Goal: Use online tool/utility: Utilize a website feature to perform a specific function

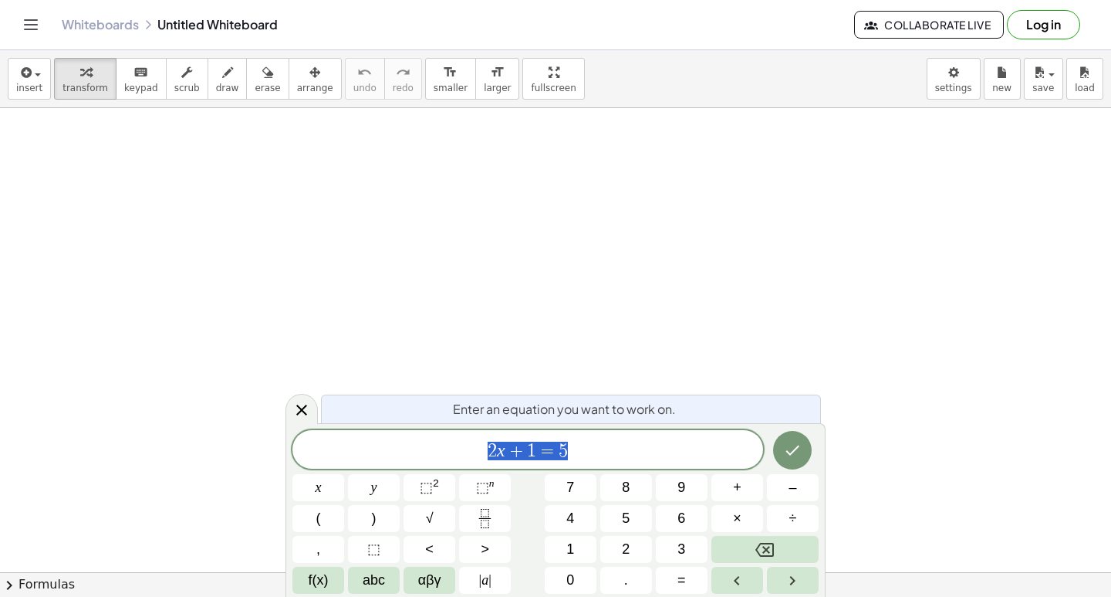
click at [299, 394] on div at bounding box center [302, 409] width 32 height 30
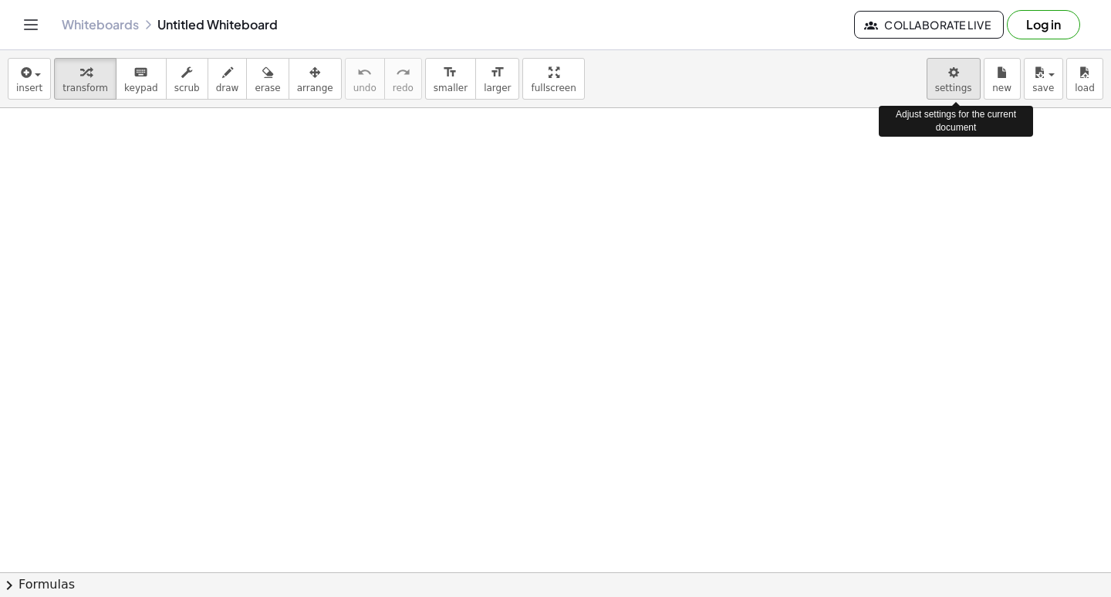
click at [947, 76] on body "Graspable Math Activities Get Started Activity Bank Assigned Work Classes White…" at bounding box center [555, 298] width 1111 height 597
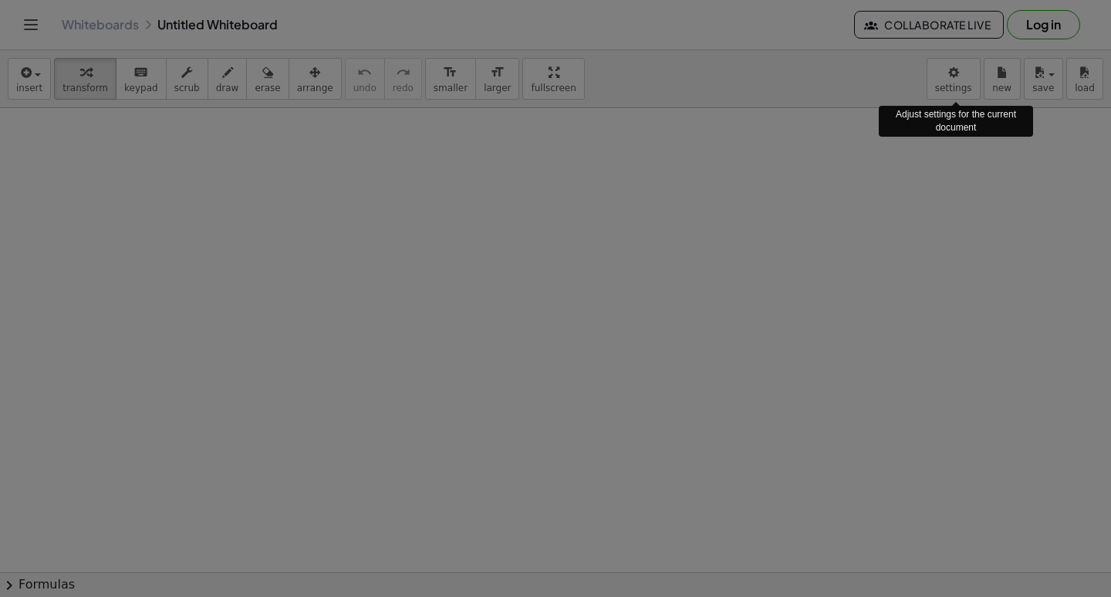
click at [0, 0] on div "× Document Settings These settings are saved with the document you are currentl…" at bounding box center [0, 0] width 0 height 0
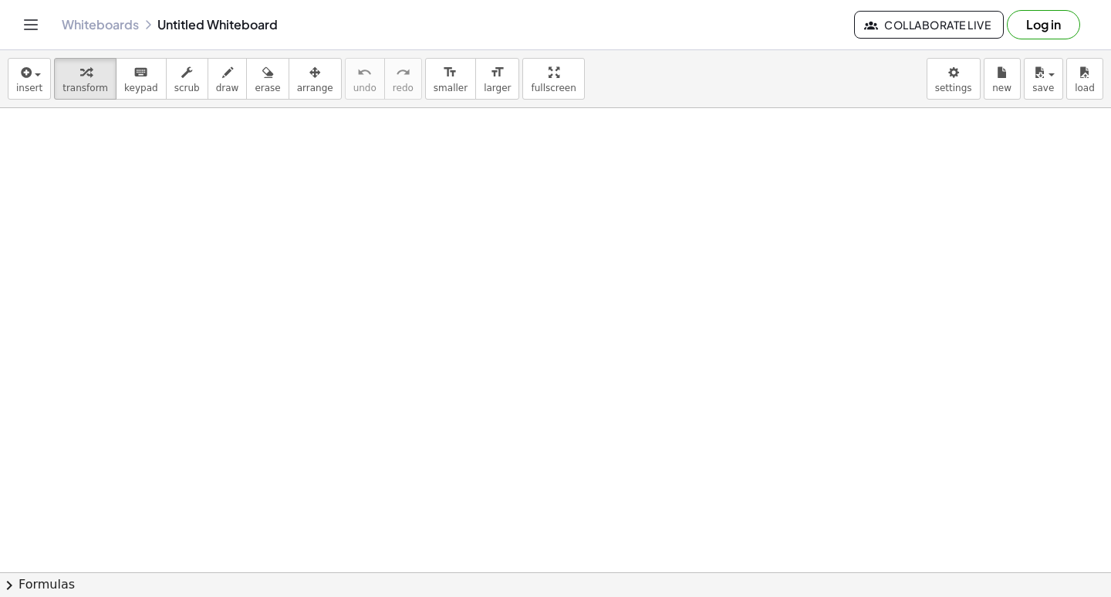
click at [951, 81] on body "Graspable Math Activities Get Started Activity Bank Assigned Work Classes White…" at bounding box center [555, 298] width 1111 height 597
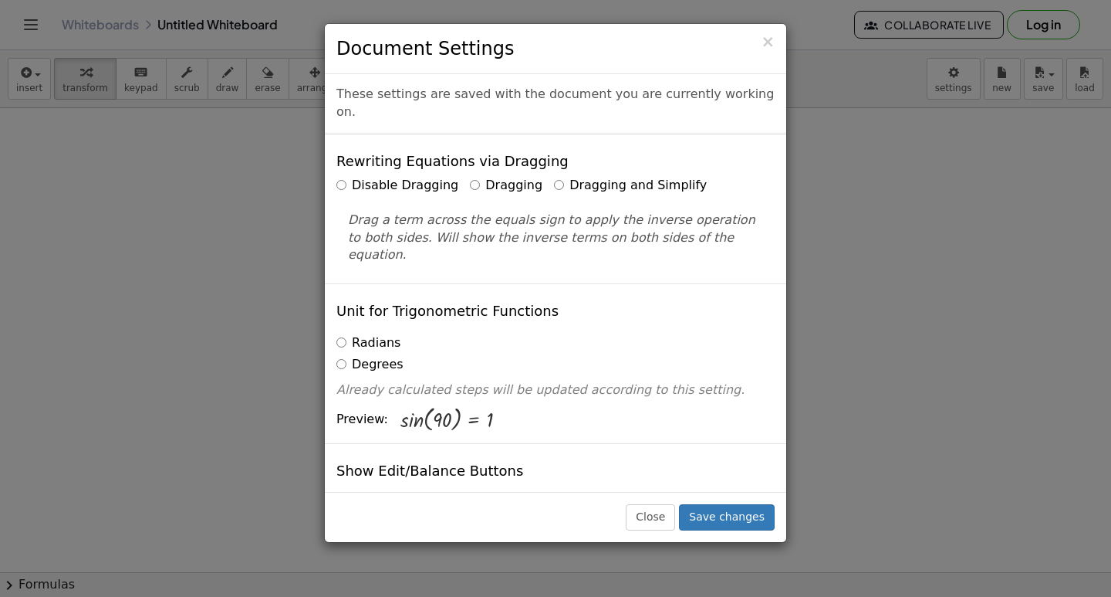
click at [554, 177] on label "Dragging and Simplify" at bounding box center [630, 186] width 153 height 18
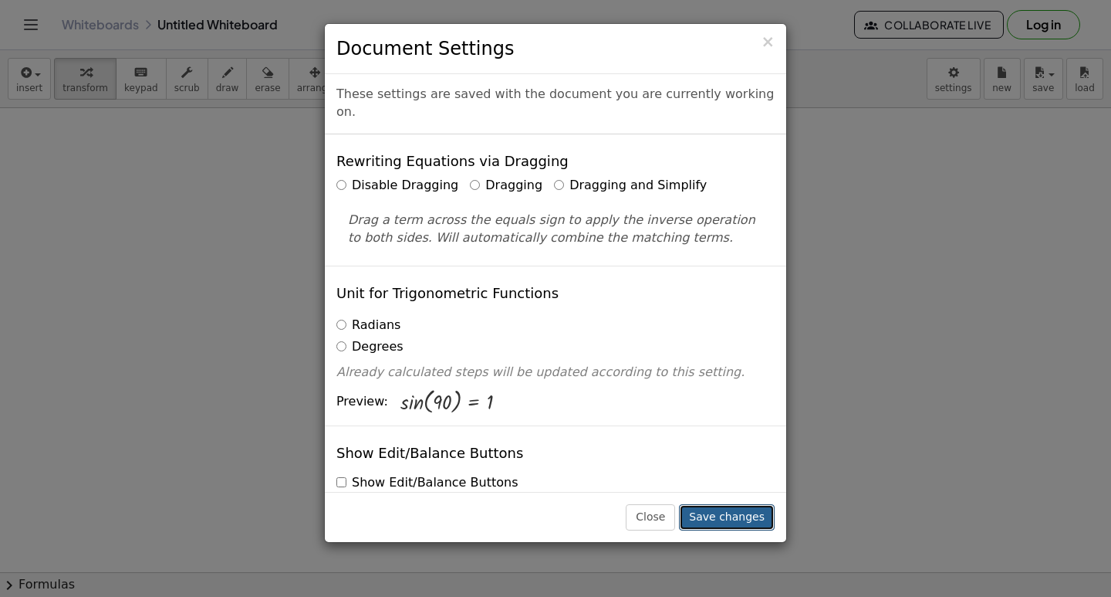
click at [727, 518] on button "Save changes" at bounding box center [727, 517] width 96 height 26
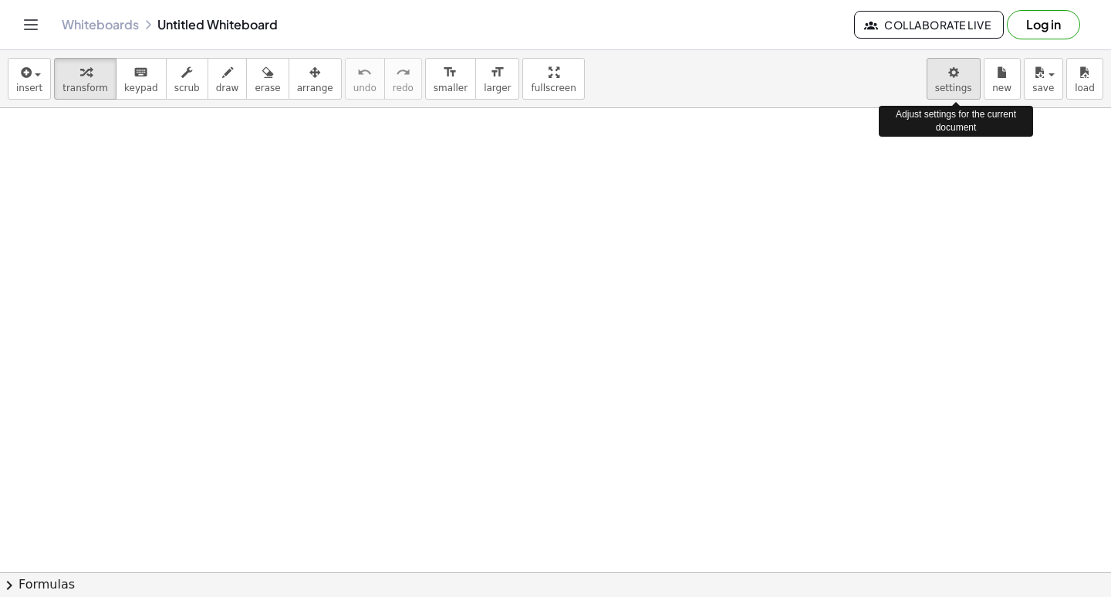
click at [953, 85] on body "Graspable Math Activities Get Started Activity Bank Assigned Work Classes White…" at bounding box center [555, 298] width 1111 height 597
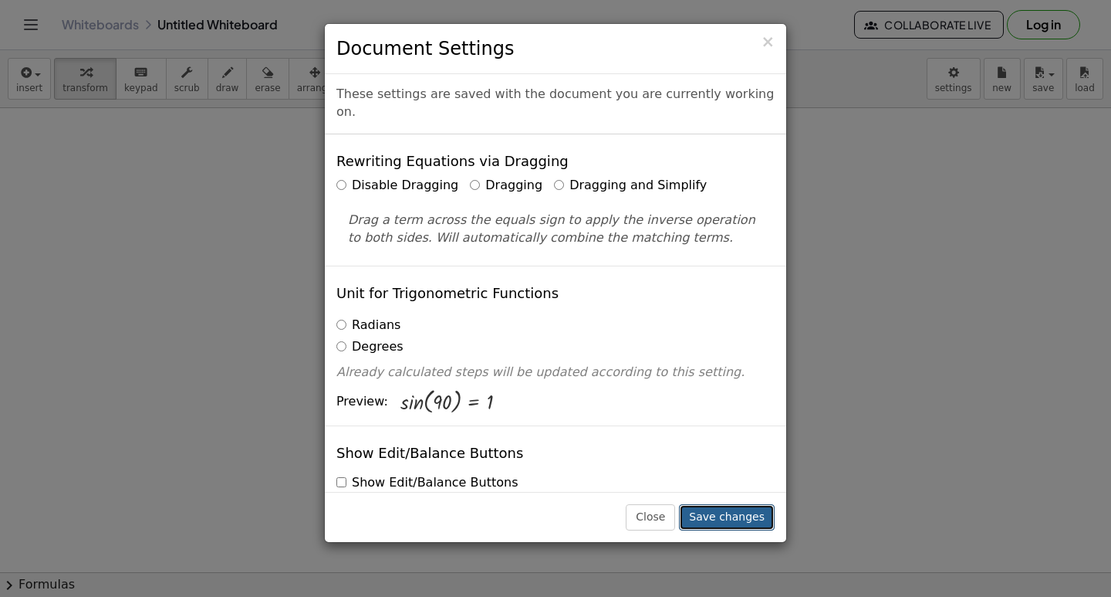
click at [719, 510] on button "Save changes" at bounding box center [727, 517] width 96 height 26
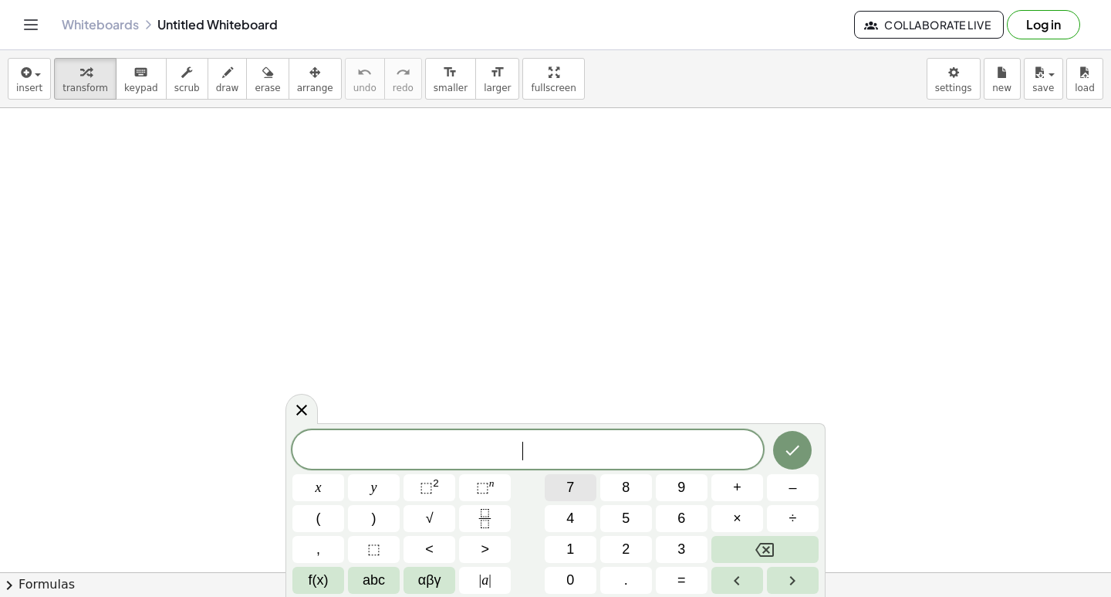
click at [569, 486] on span "7" at bounding box center [571, 487] width 8 height 21
click at [739, 522] on span "×" at bounding box center [737, 518] width 8 height 21
click at [792, 550] on button "Backspace" at bounding box center [765, 549] width 107 height 27
click at [719, 506] on button "×" at bounding box center [738, 518] width 52 height 27
click at [781, 546] on button "Backspace" at bounding box center [765, 549] width 107 height 27
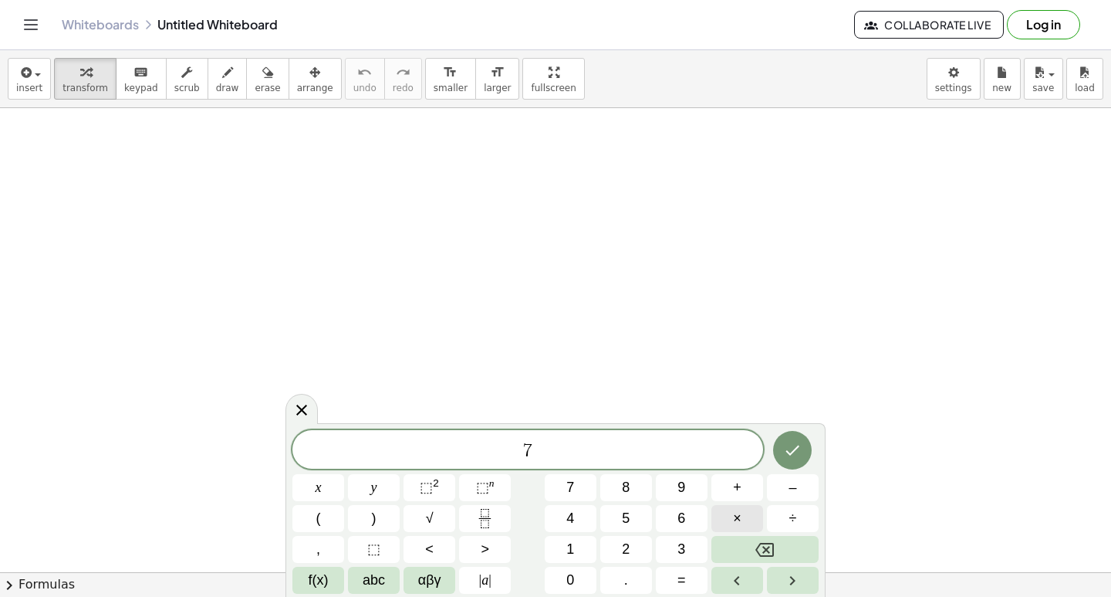
click at [743, 519] on button "×" at bounding box center [738, 518] width 52 height 27
click at [773, 553] on icon "Backspace" at bounding box center [765, 549] width 19 height 19
click at [299, 479] on button "x" at bounding box center [319, 487] width 52 height 27
click at [789, 493] on span "–" at bounding box center [793, 487] width 8 height 21
click at [622, 523] on span "5" at bounding box center [626, 518] width 8 height 21
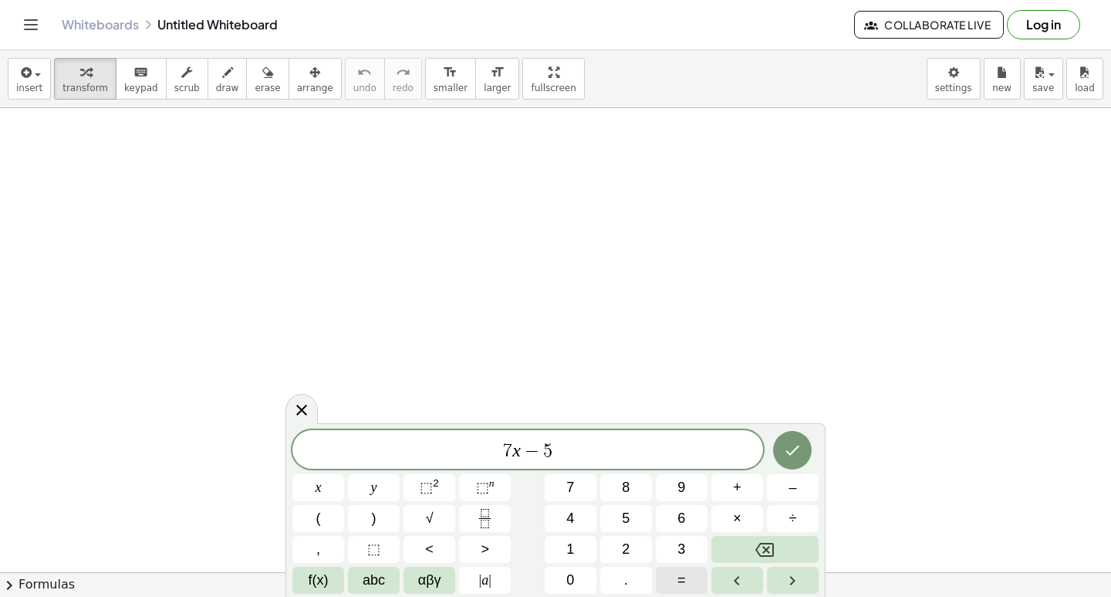
click at [688, 573] on button "=" at bounding box center [682, 580] width 52 height 27
click at [683, 487] on span "9" at bounding box center [682, 487] width 8 height 21
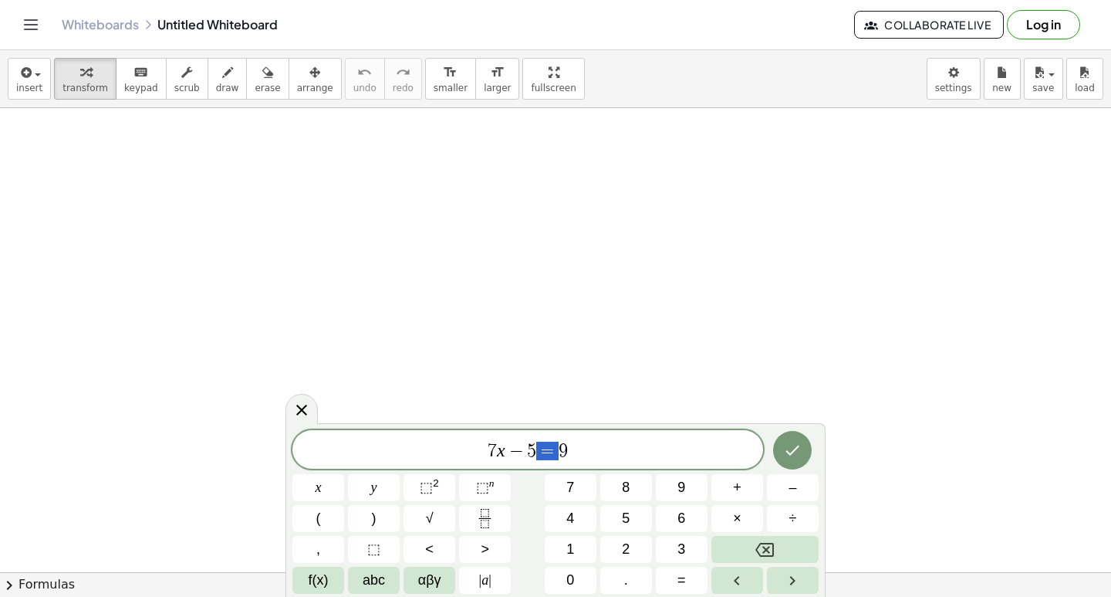
drag, startPoint x: 537, startPoint y: 443, endPoint x: 556, endPoint y: 393, distance: 53.5
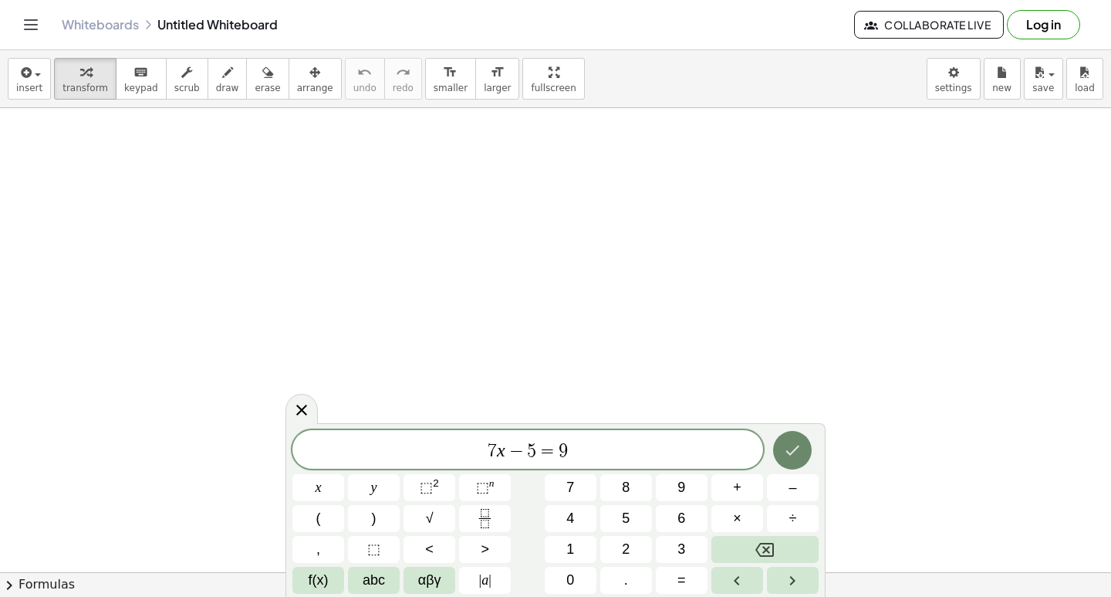
click at [798, 463] on button "Done" at bounding box center [792, 450] width 39 height 39
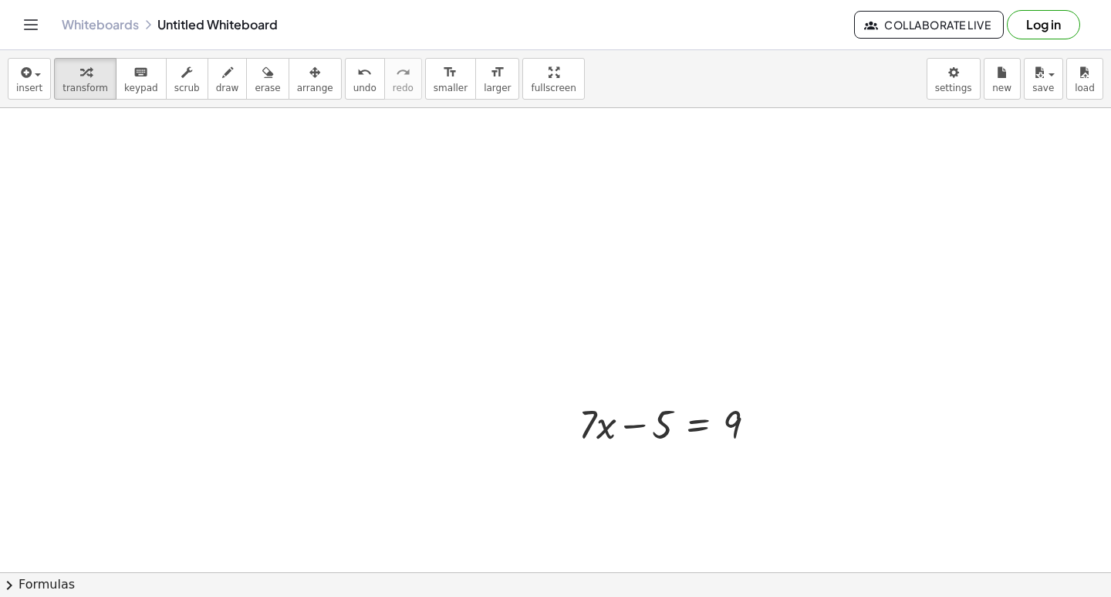
drag, startPoint x: 286, startPoint y: 81, endPoint x: 384, endPoint y: 186, distance: 144.1
click at [293, 84] on button "arrange" at bounding box center [315, 79] width 53 height 42
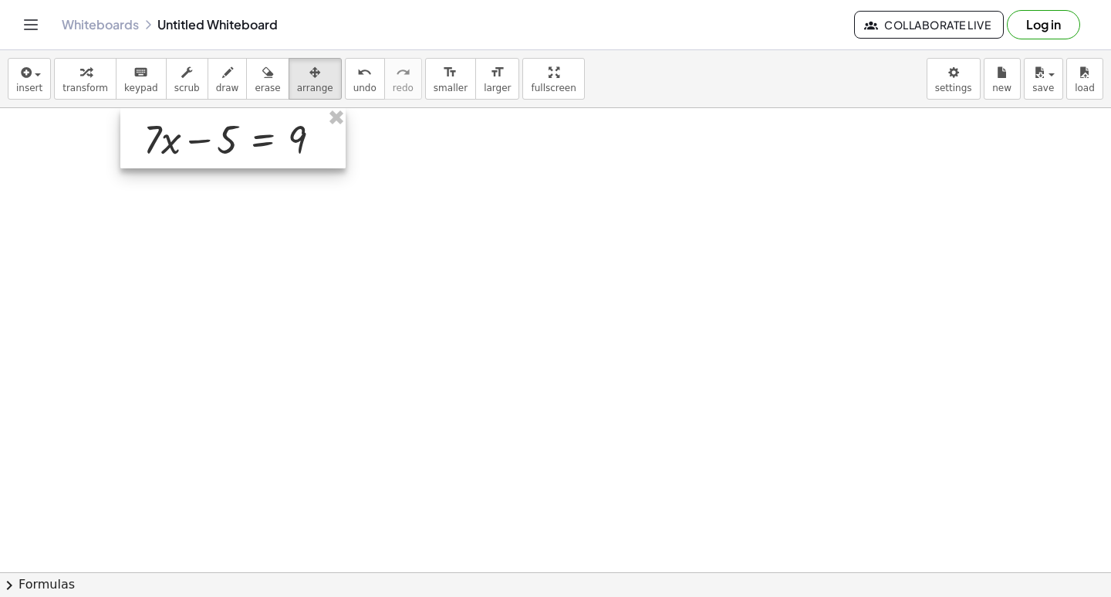
drag, startPoint x: 628, startPoint y: 444, endPoint x: 222, endPoint y: 56, distance: 561.8
click at [208, 54] on div "insert select one: Math Expression Function Text Youtube Video Graphing Geometr…" at bounding box center [555, 323] width 1111 height 546
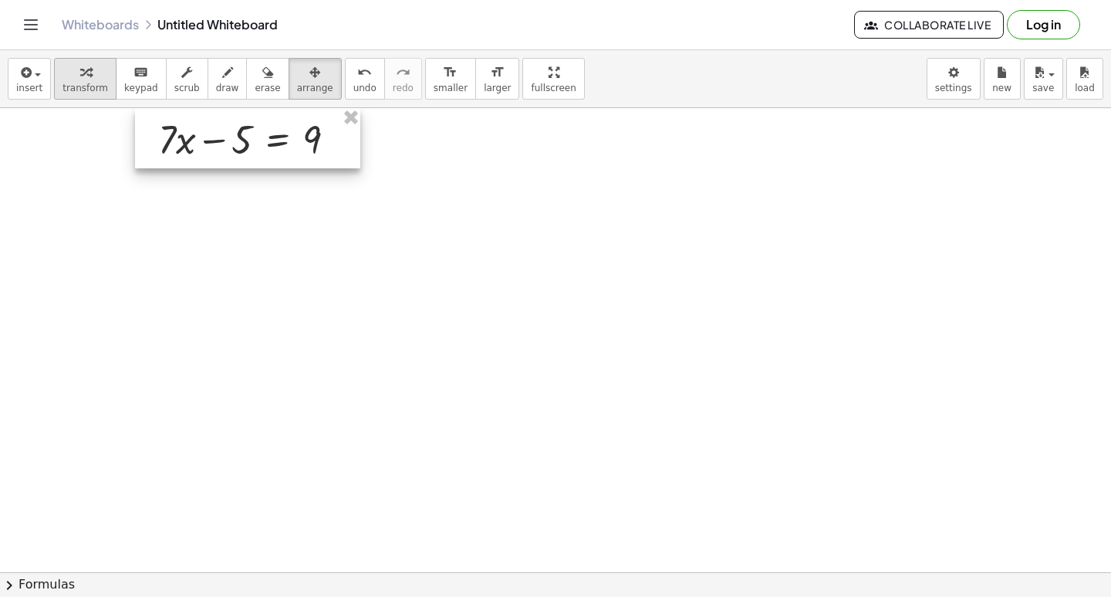
click at [87, 66] on div "button" at bounding box center [86, 72] width 46 height 19
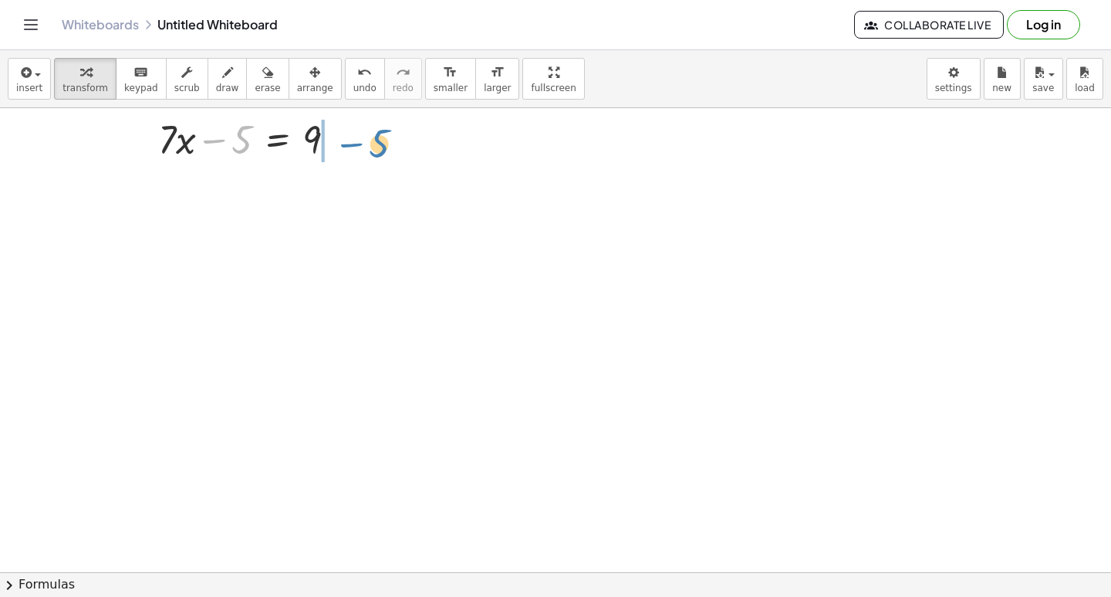
drag, startPoint x: 245, startPoint y: 141, endPoint x: 383, endPoint y: 145, distance: 137.4
drag, startPoint x: 316, startPoint y: 187, endPoint x: 374, endPoint y: 182, distance: 58.8
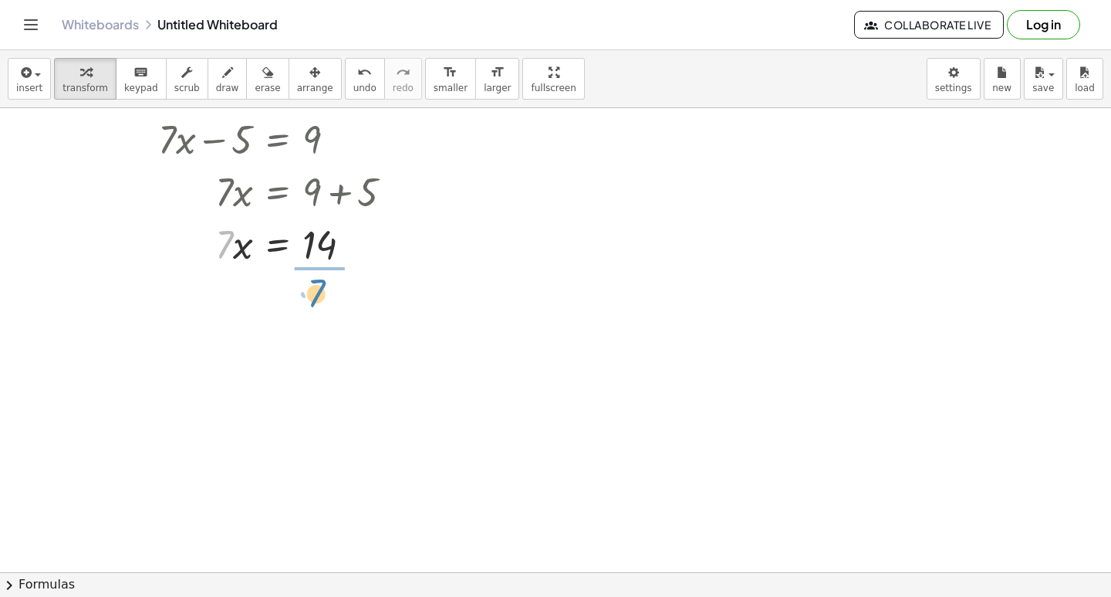
drag, startPoint x: 223, startPoint y: 246, endPoint x: 321, endPoint y: 289, distance: 107.1
click at [325, 310] on div at bounding box center [282, 307] width 262 height 77
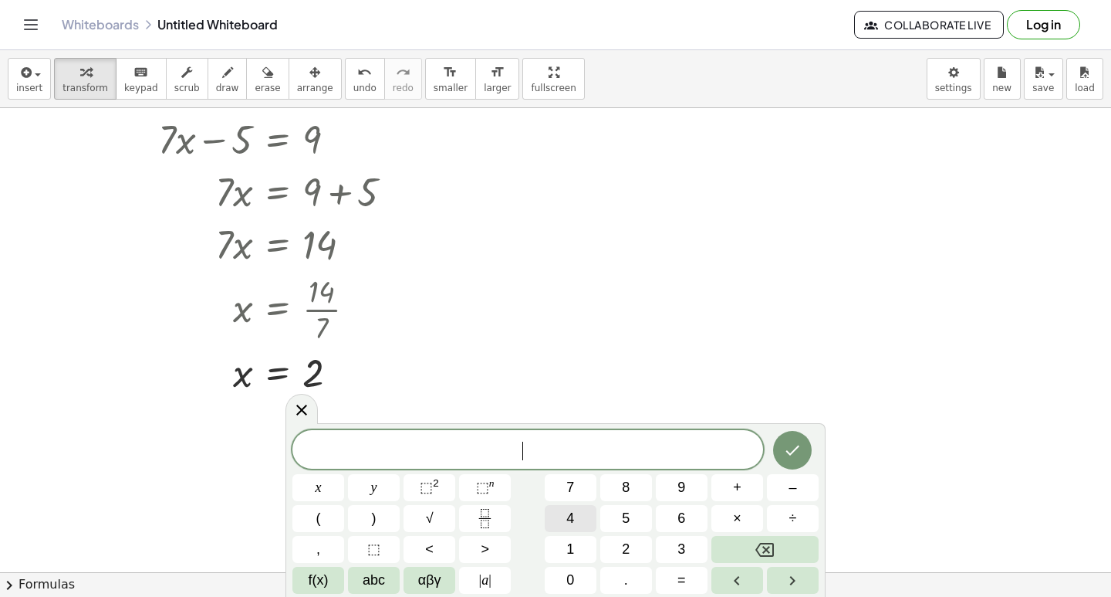
click at [570, 518] on span "4" at bounding box center [571, 518] width 8 height 21
click at [367, 483] on button "y" at bounding box center [374, 487] width 52 height 27
click at [792, 485] on span "–" at bounding box center [793, 487] width 8 height 21
click at [696, 497] on button "9" at bounding box center [682, 487] width 52 height 27
click at [699, 567] on button "=" at bounding box center [682, 580] width 52 height 27
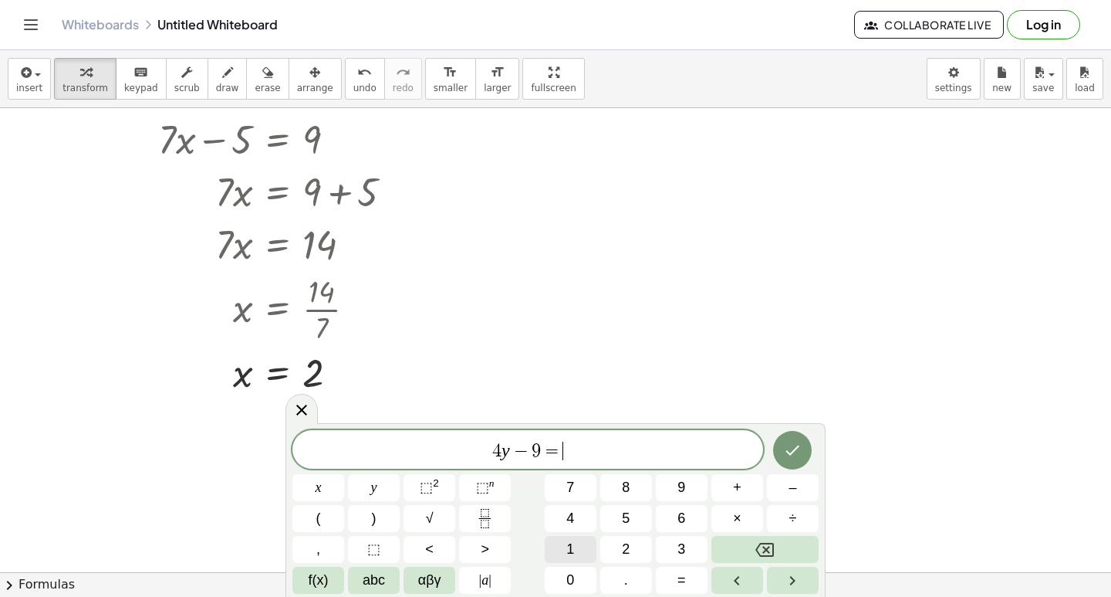
click at [573, 543] on button "1" at bounding box center [571, 549] width 52 height 27
click at [573, 543] on span "1" at bounding box center [571, 549] width 8 height 21
click at [789, 444] on icon "Done" at bounding box center [792, 450] width 19 height 19
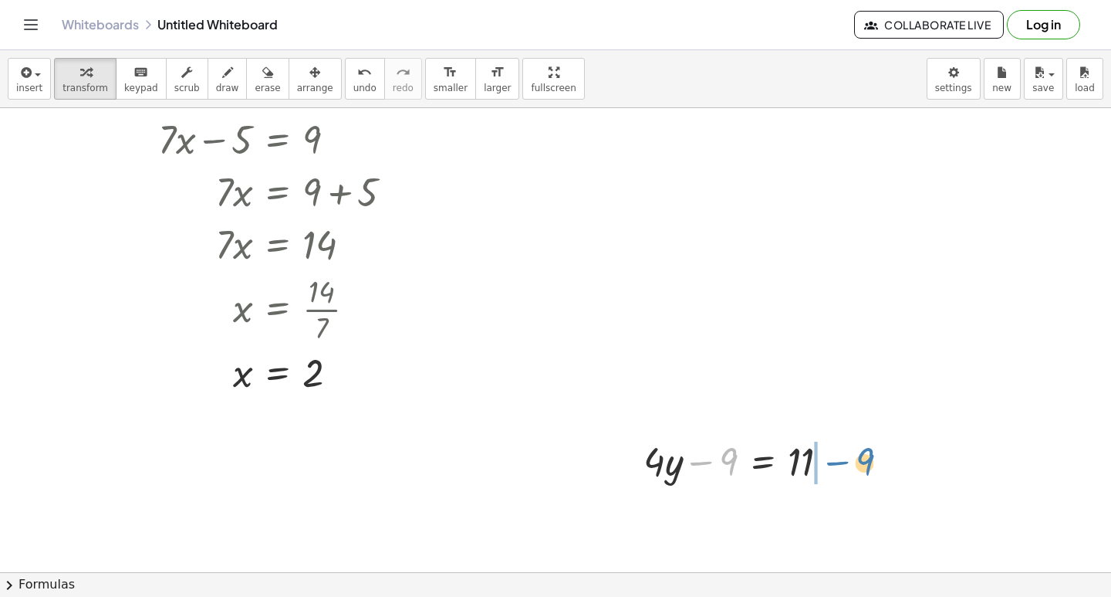
drag, startPoint x: 733, startPoint y: 445, endPoint x: 867, endPoint y: 444, distance: 133.5
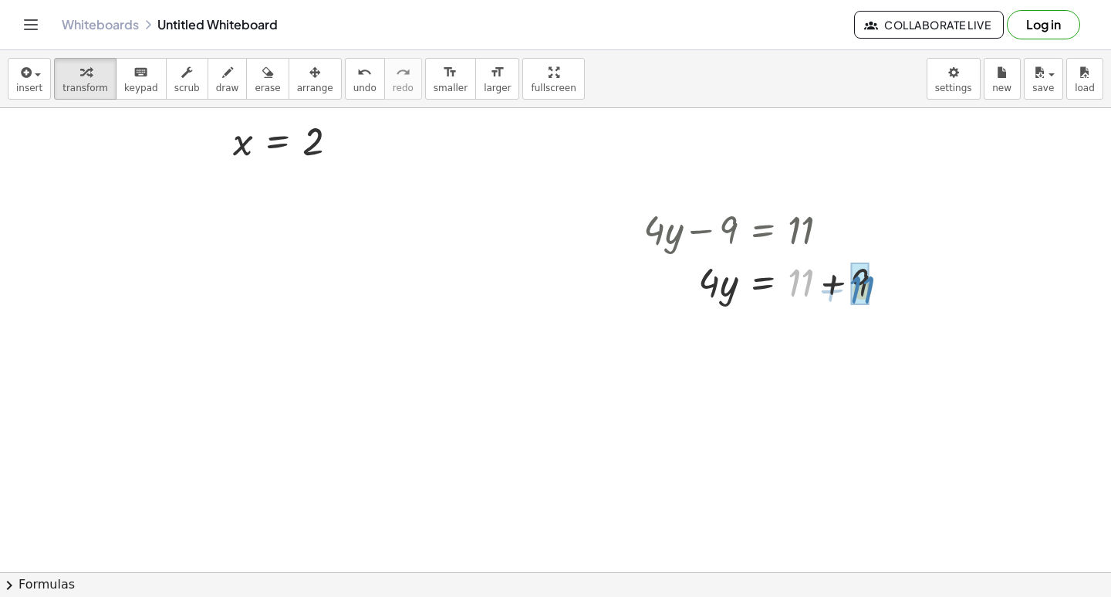
drag, startPoint x: 803, startPoint y: 266, endPoint x: 865, endPoint y: 272, distance: 62.1
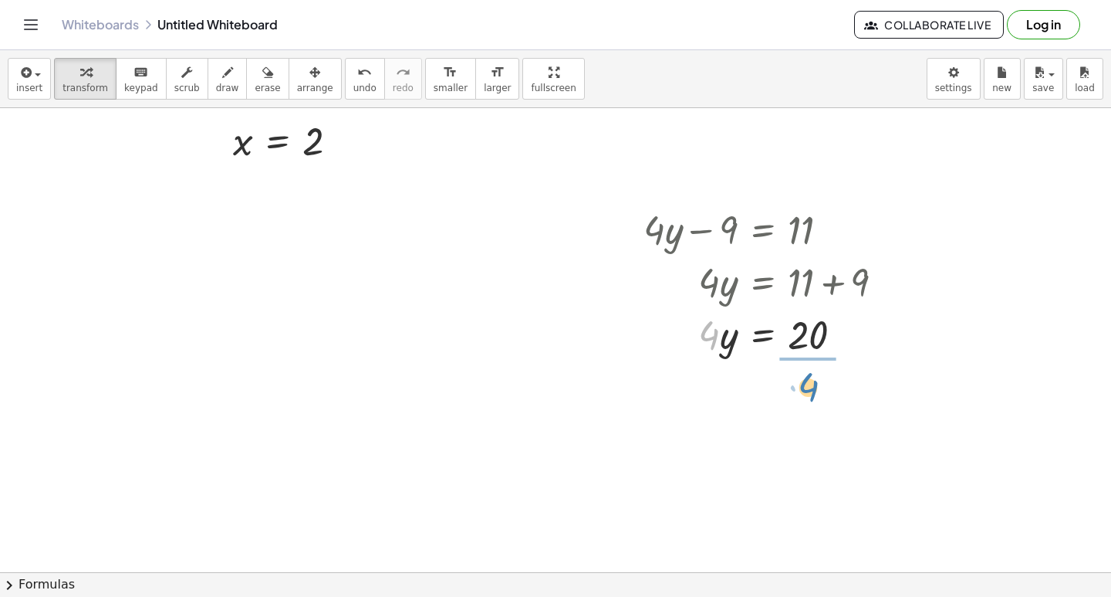
drag, startPoint x: 707, startPoint y: 338, endPoint x: 814, endPoint y: 383, distance: 115.5
click at [807, 398] on div at bounding box center [770, 398] width 269 height 77
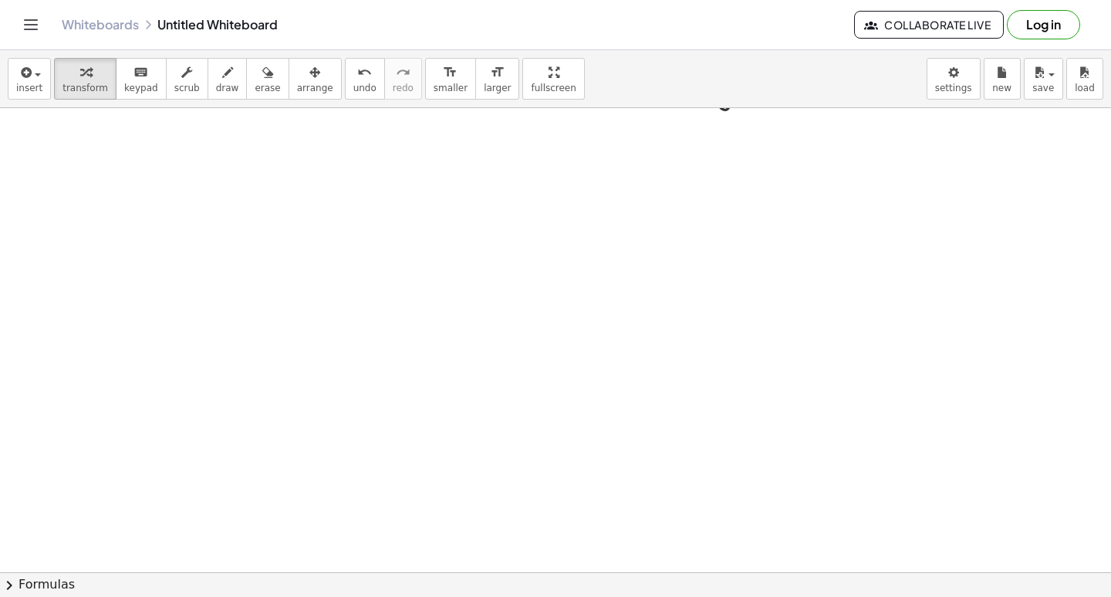
scroll to position [641, 0]
click at [1015, 464] on div at bounding box center [555, 163] width 1111 height 1392
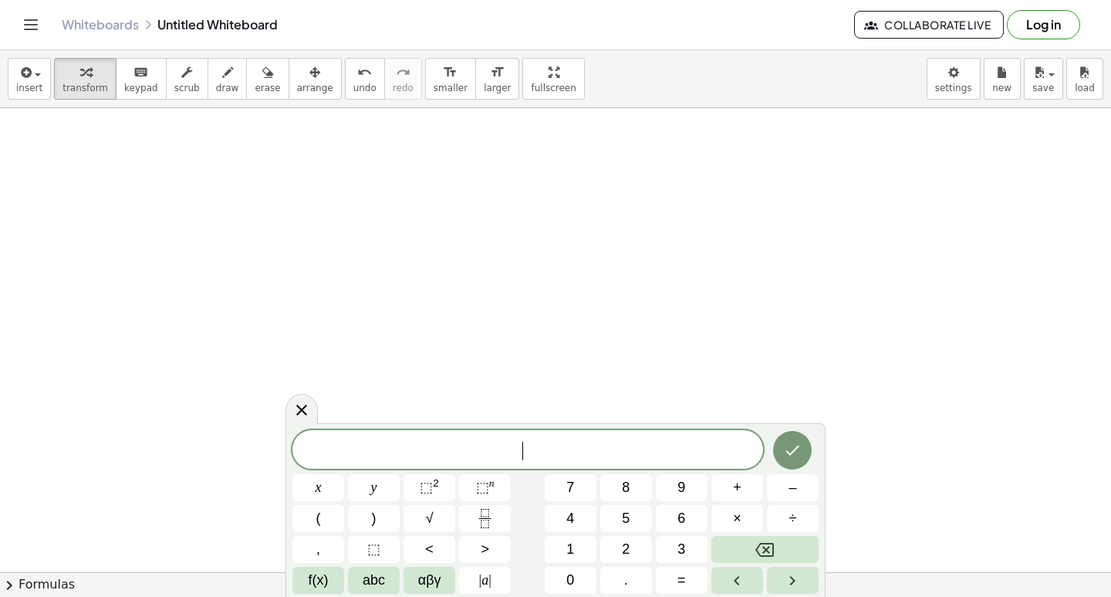
click at [580, 490] on button "7" at bounding box center [571, 487] width 52 height 27
click at [322, 479] on button "x" at bounding box center [319, 487] width 52 height 27
click at [742, 483] on button "+" at bounding box center [738, 487] width 52 height 27
click at [617, 512] on button "5" at bounding box center [626, 518] width 52 height 27
click at [686, 580] on button "=" at bounding box center [682, 580] width 52 height 27
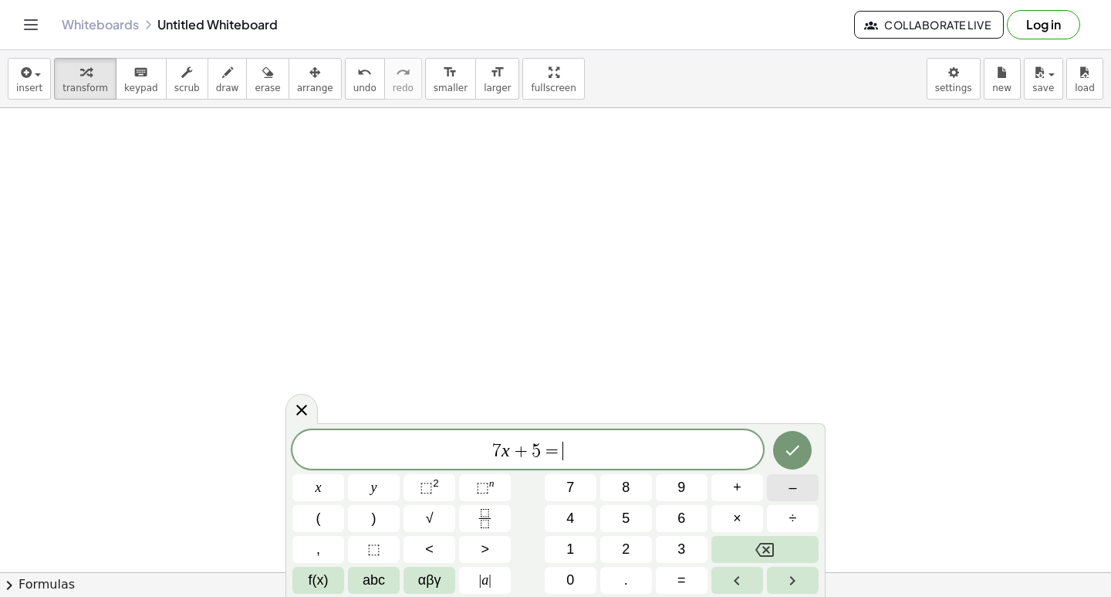
click at [773, 488] on button "–" at bounding box center [793, 487] width 52 height 27
click at [583, 546] on button "1" at bounding box center [571, 549] width 52 height 27
click at [710, 500] on div "* 7 x + 5 = − 1 ​ x y ⬚ 2 ⬚ n 7 8 9 + – ( ) √ 4 5 6 × ÷ , ⬚ < > 1 2 3 f(x) abc …" at bounding box center [556, 512] width 526 height 164
click at [793, 440] on button "Done" at bounding box center [792, 450] width 39 height 39
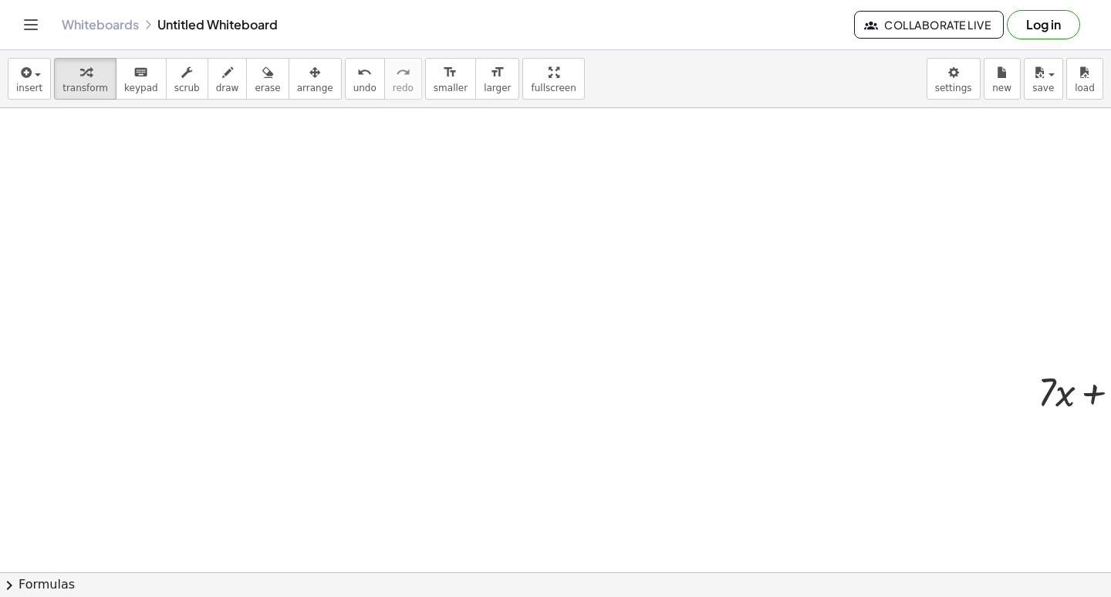
scroll to position [719, 0]
click at [712, 397] on div at bounding box center [628, 85] width 1256 height 1392
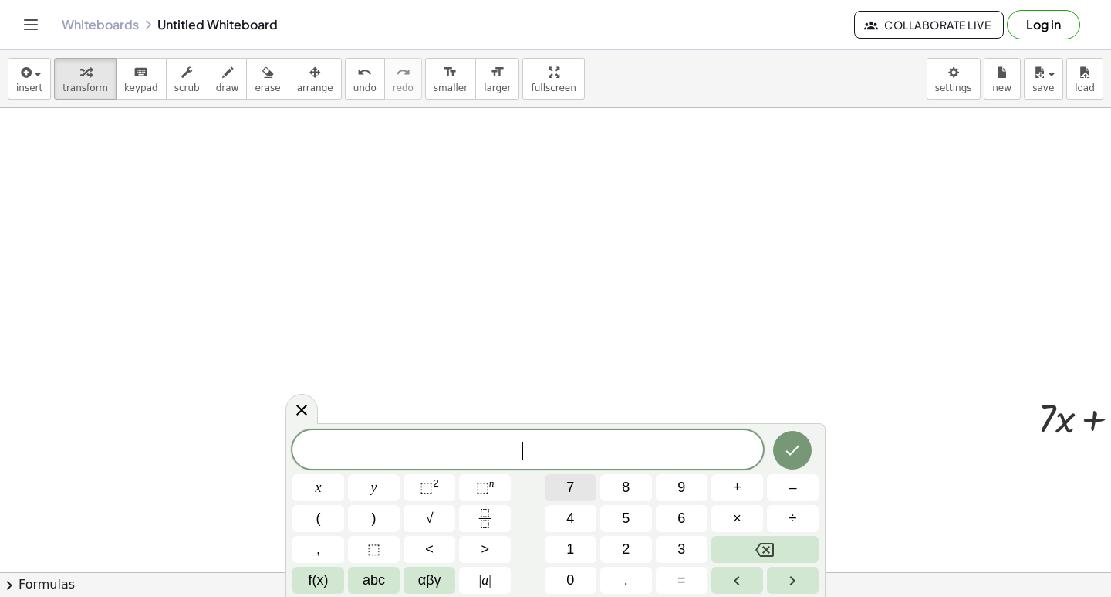
click at [557, 481] on button "7" at bounding box center [571, 487] width 52 height 27
click at [337, 493] on button "x" at bounding box center [319, 487] width 52 height 27
click at [736, 490] on span "+" at bounding box center [737, 487] width 8 height 21
click at [633, 524] on button "5" at bounding box center [626, 518] width 52 height 27
click at [700, 584] on button "=" at bounding box center [682, 580] width 52 height 27
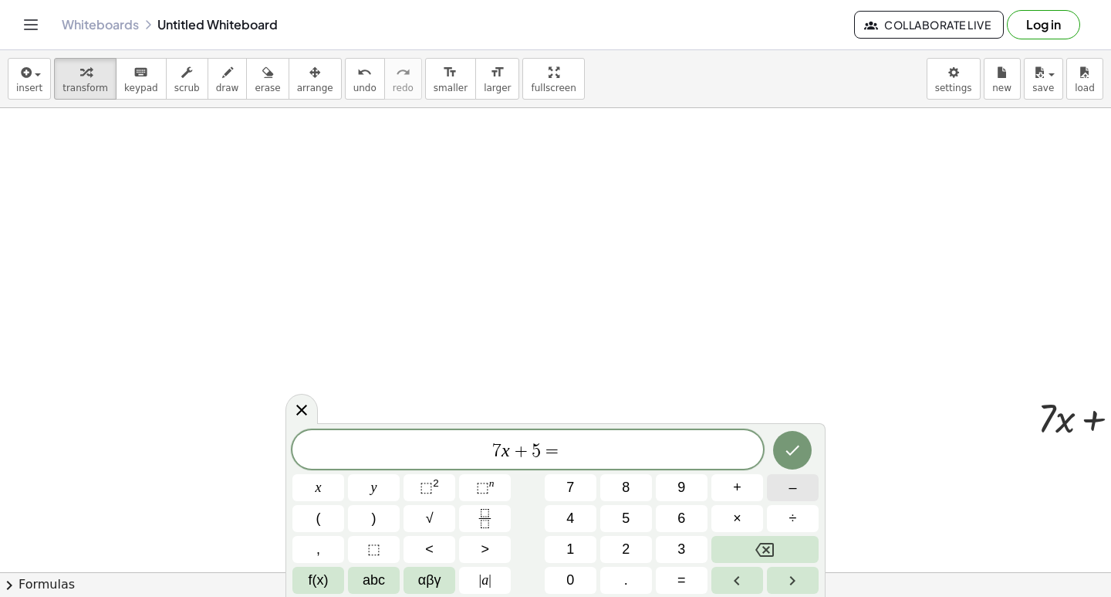
click at [772, 485] on button "–" at bounding box center [793, 487] width 52 height 27
click at [581, 548] on button "1" at bounding box center [571, 549] width 52 height 27
click at [700, 523] on button "6" at bounding box center [682, 518] width 52 height 27
click at [787, 452] on icon "Done" at bounding box center [793, 450] width 14 height 10
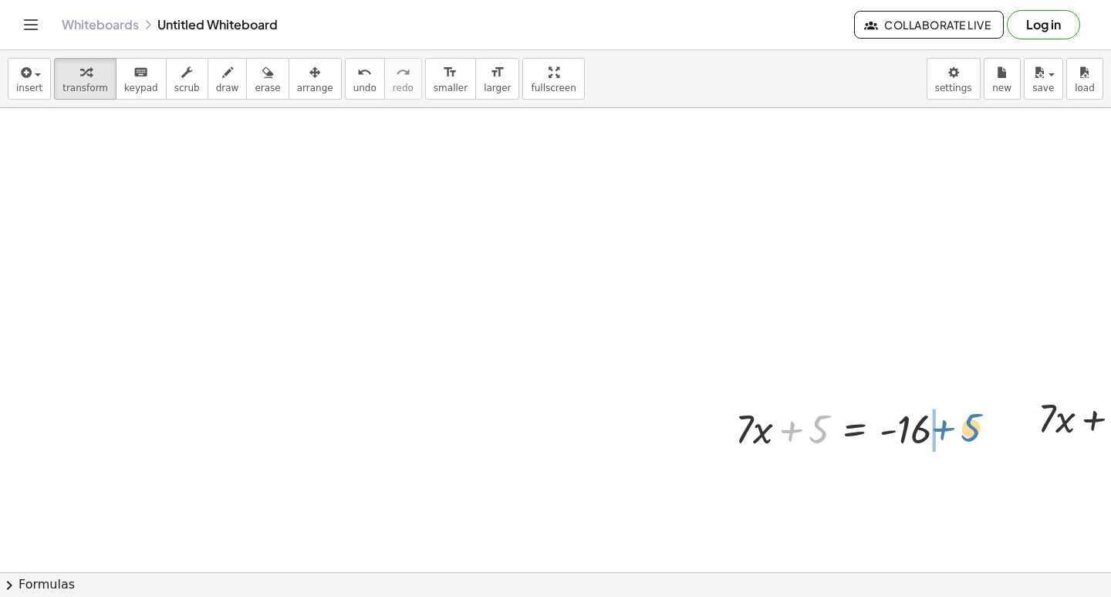
drag, startPoint x: 803, startPoint y: 440, endPoint x: 956, endPoint y: 438, distance: 152.8
click at [956, 438] on div at bounding box center [847, 427] width 239 height 52
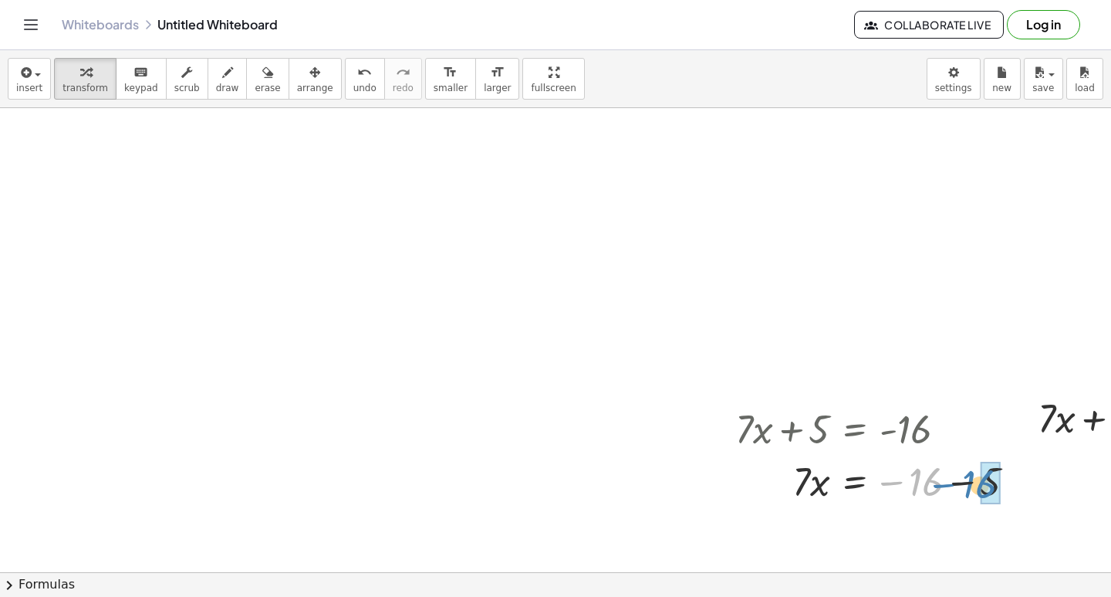
drag, startPoint x: 915, startPoint y: 490, endPoint x: 898, endPoint y: 435, distance: 57.4
click at [973, 494] on div at bounding box center [882, 480] width 308 height 52
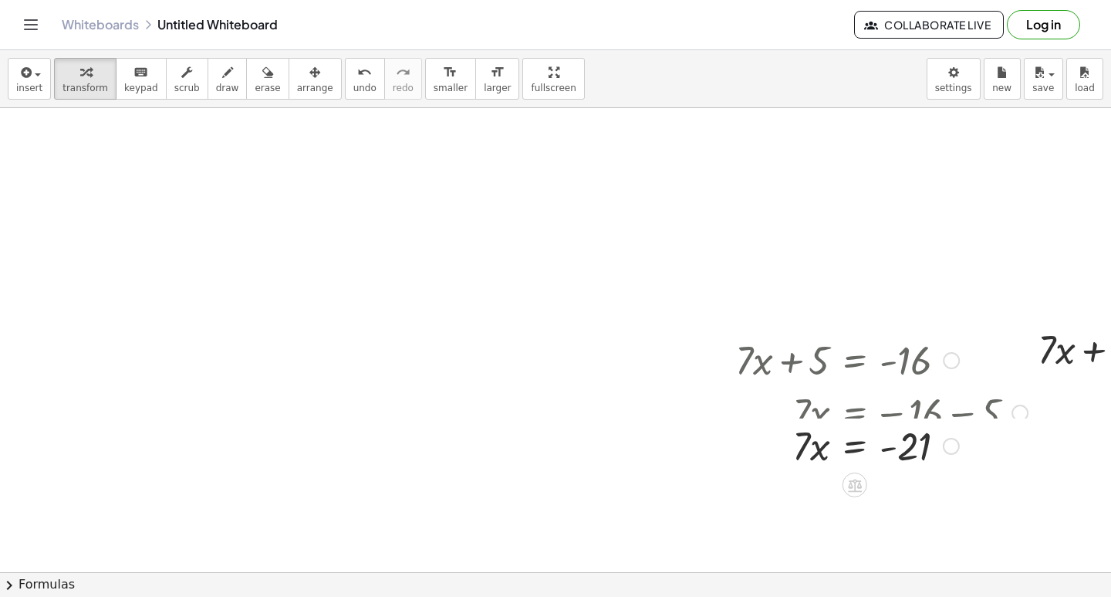
scroll to position [873, 0]
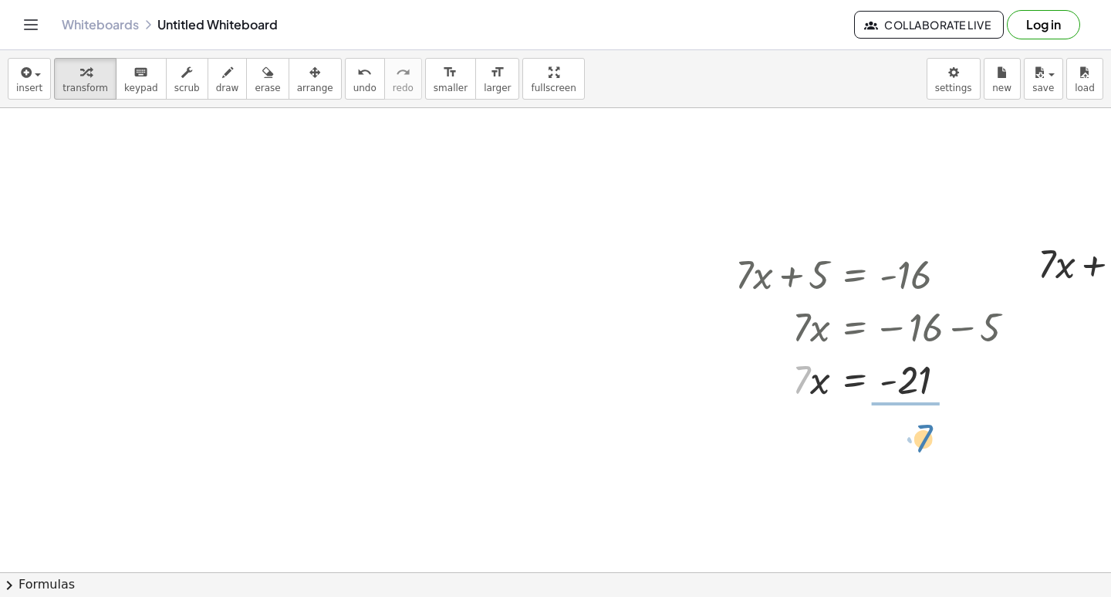
drag, startPoint x: 794, startPoint y: 387, endPoint x: 891, endPoint y: 410, distance: 99.2
click at [925, 444] on div at bounding box center [882, 442] width 308 height 77
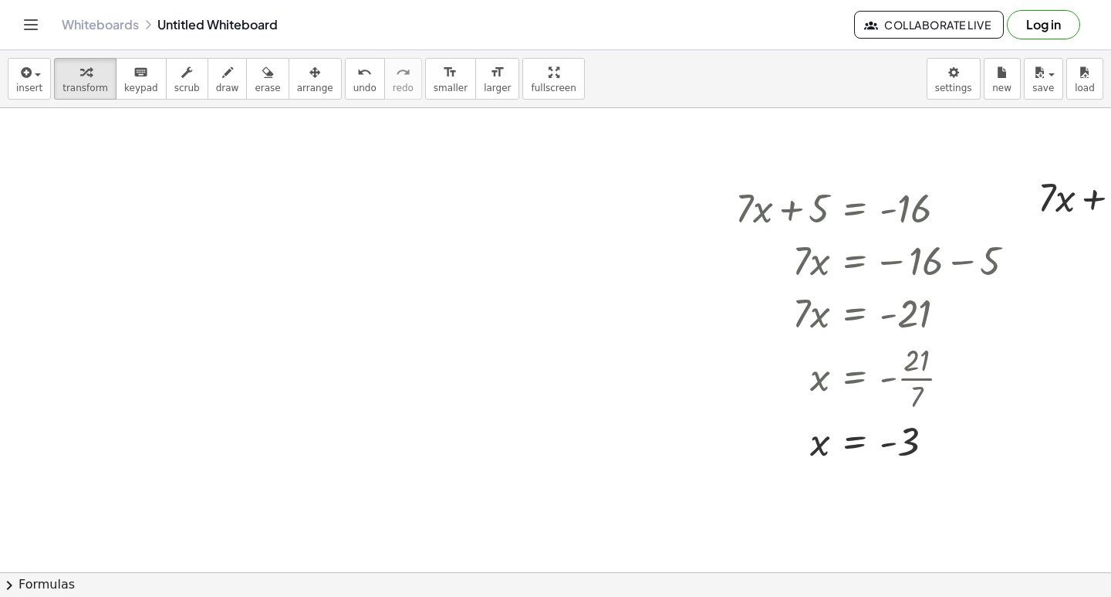
drag, startPoint x: 343, startPoint y: 306, endPoint x: 370, endPoint y: 276, distance: 39.9
click at [356, 300] on div at bounding box center [628, 96] width 1256 height 1855
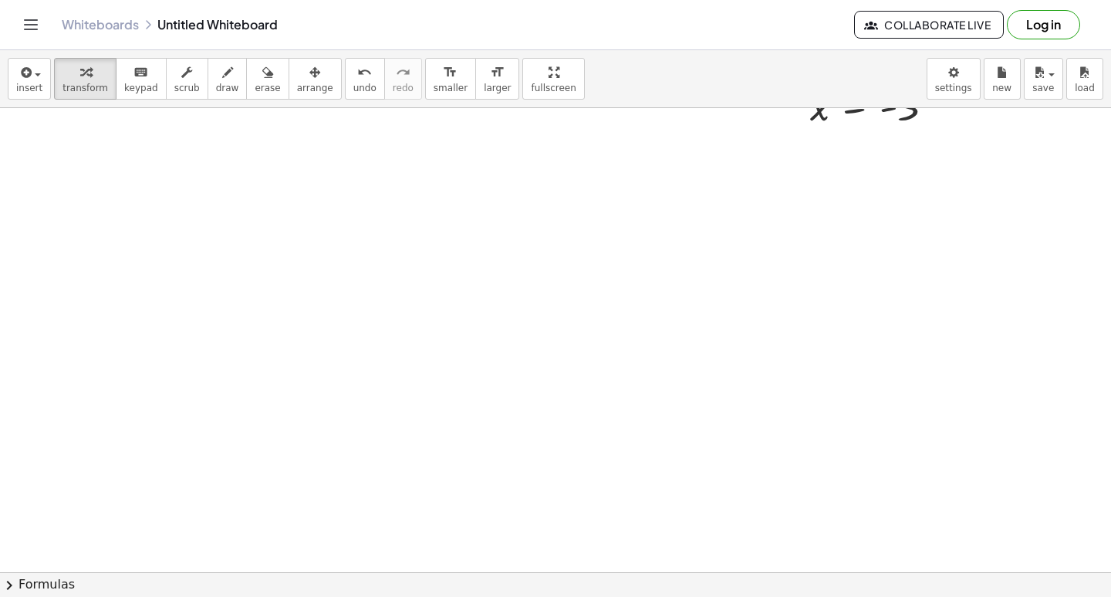
scroll to position [1325, 0]
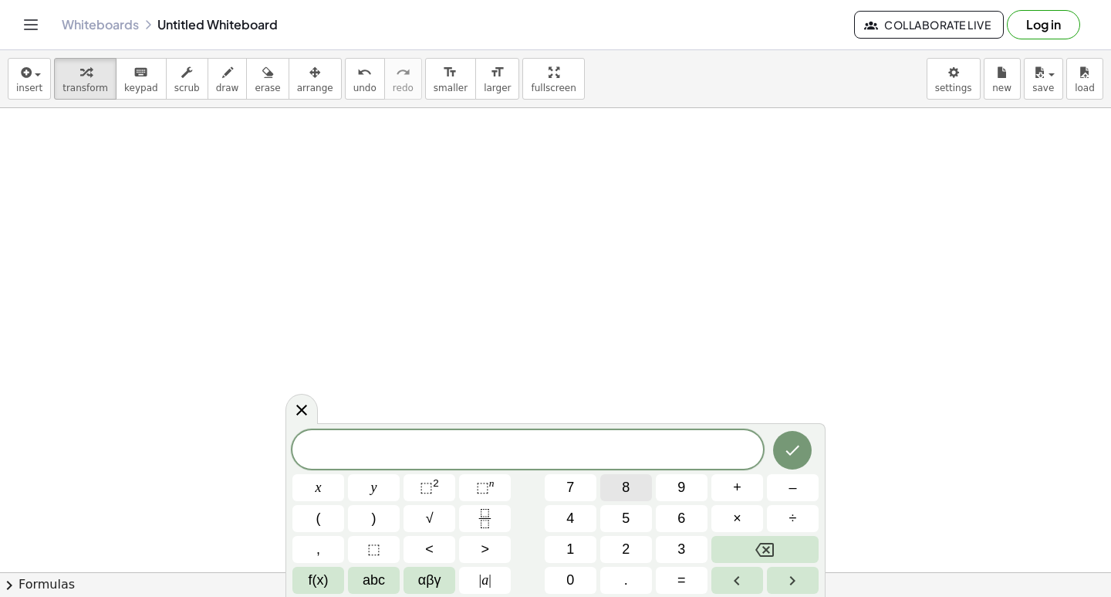
click at [646, 498] on button "8" at bounding box center [626, 487] width 52 height 27
click at [766, 540] on button "Backspace" at bounding box center [765, 549] width 107 height 27
click at [681, 539] on span "3" at bounding box center [682, 549] width 8 height 21
click at [803, 550] on button "Backspace" at bounding box center [765, 549] width 107 height 27
click at [671, 522] on button "6" at bounding box center [682, 518] width 52 height 27
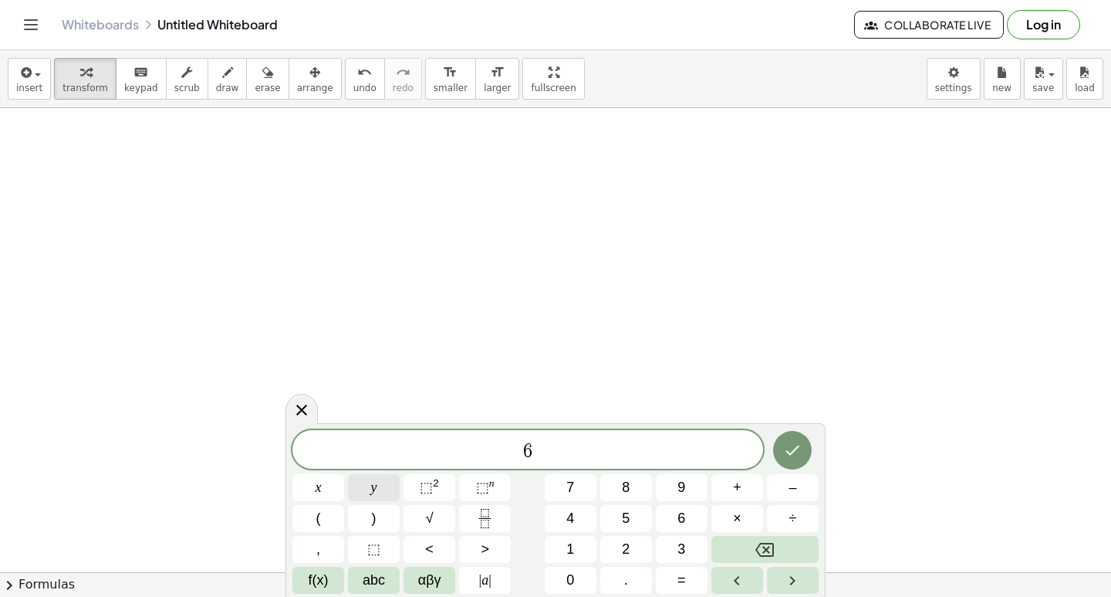
click at [369, 492] on button "y" at bounding box center [374, 487] width 52 height 27
click at [744, 491] on button "+" at bounding box center [738, 487] width 52 height 27
click at [586, 550] on button "1" at bounding box center [571, 549] width 52 height 27
click at [590, 523] on button "4" at bounding box center [571, 518] width 52 height 27
click at [695, 581] on button "=" at bounding box center [682, 580] width 52 height 27
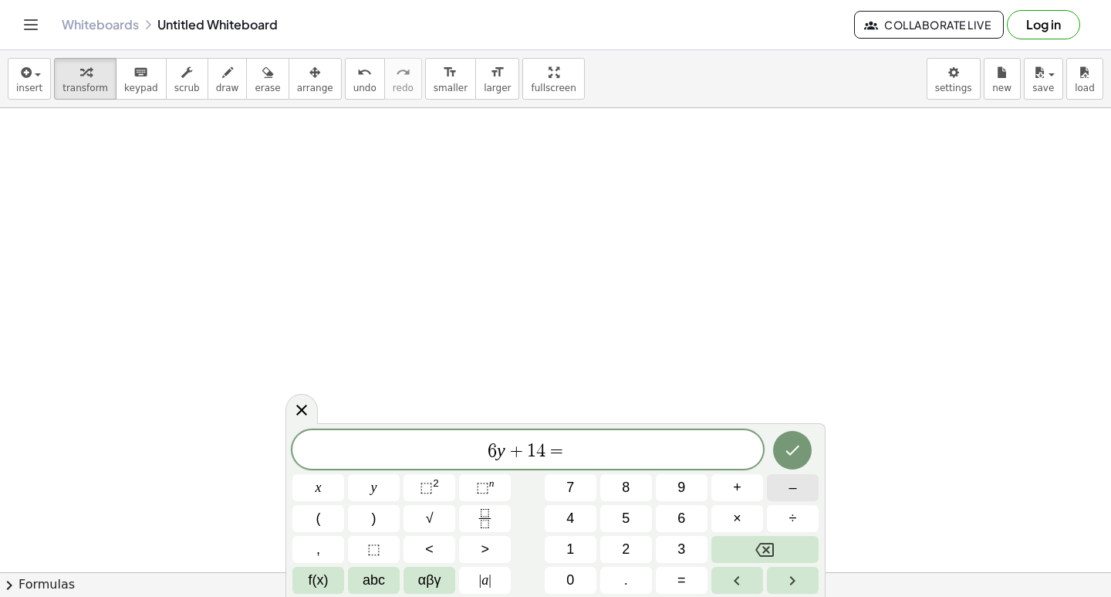
click at [769, 479] on button "–" at bounding box center [793, 487] width 52 height 27
click at [642, 536] on button "2" at bounding box center [626, 549] width 52 height 27
click at [796, 439] on button "Done" at bounding box center [792, 450] width 39 height 39
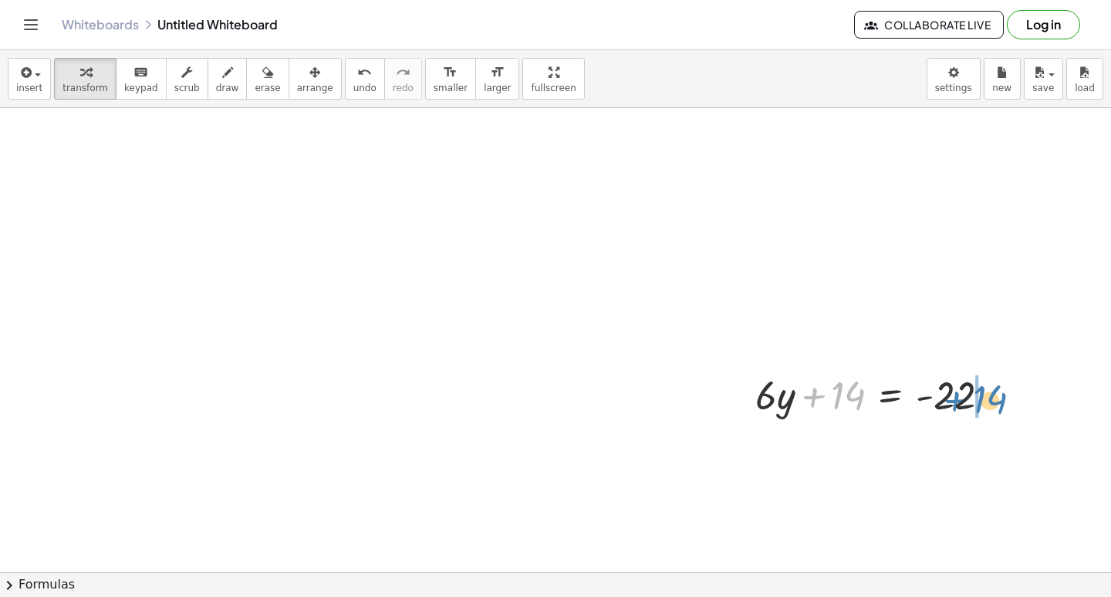
drag, startPoint x: 824, startPoint y: 408, endPoint x: 966, endPoint y: 412, distance: 142.1
click at [966, 412] on div at bounding box center [879, 393] width 263 height 52
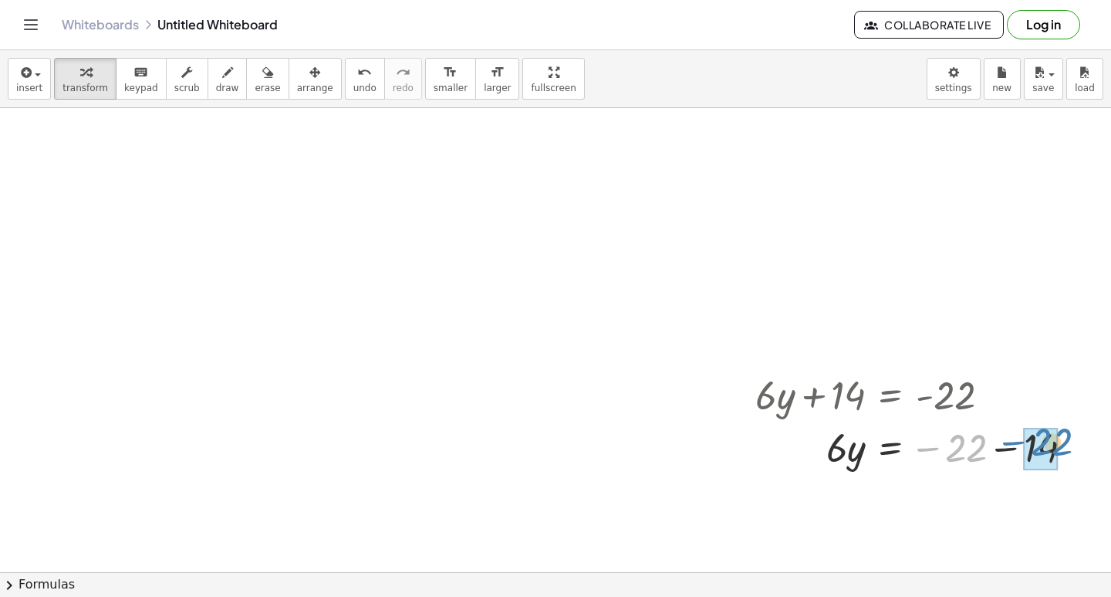
drag, startPoint x: 963, startPoint y: 445, endPoint x: 1027, endPoint y: 425, distance: 66.2
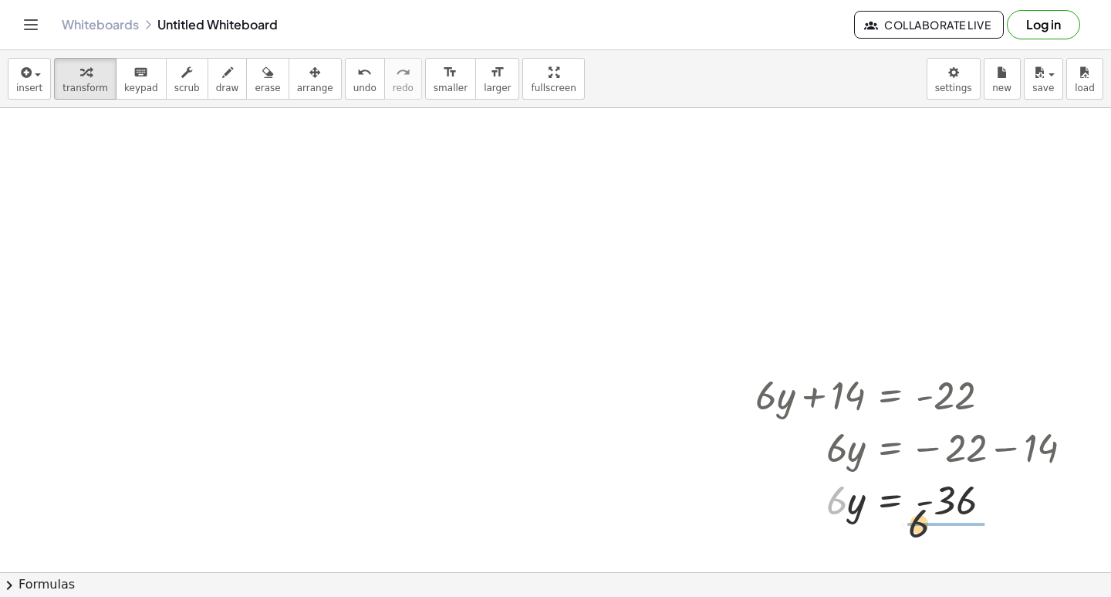
drag, startPoint x: 933, startPoint y: 532, endPoint x: 883, endPoint y: 496, distance: 61.5
click at [901, 508] on div at bounding box center [920, 498] width 345 height 52
click at [951, 500] on div at bounding box center [920, 498] width 345 height 77
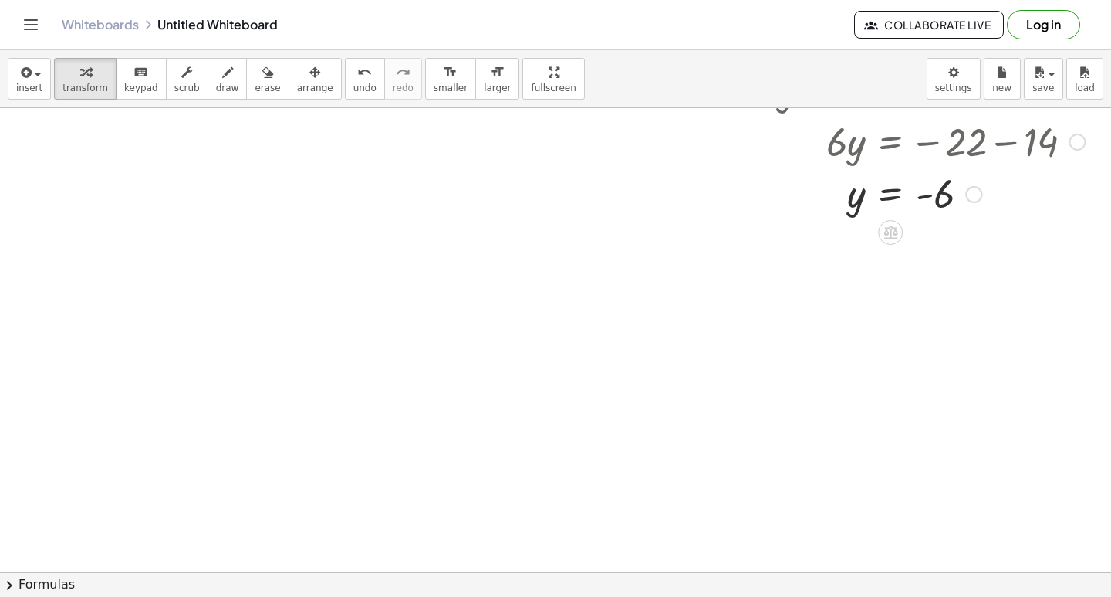
scroll to position [1635, 0]
click at [976, 186] on div at bounding box center [970, 190] width 17 height 17
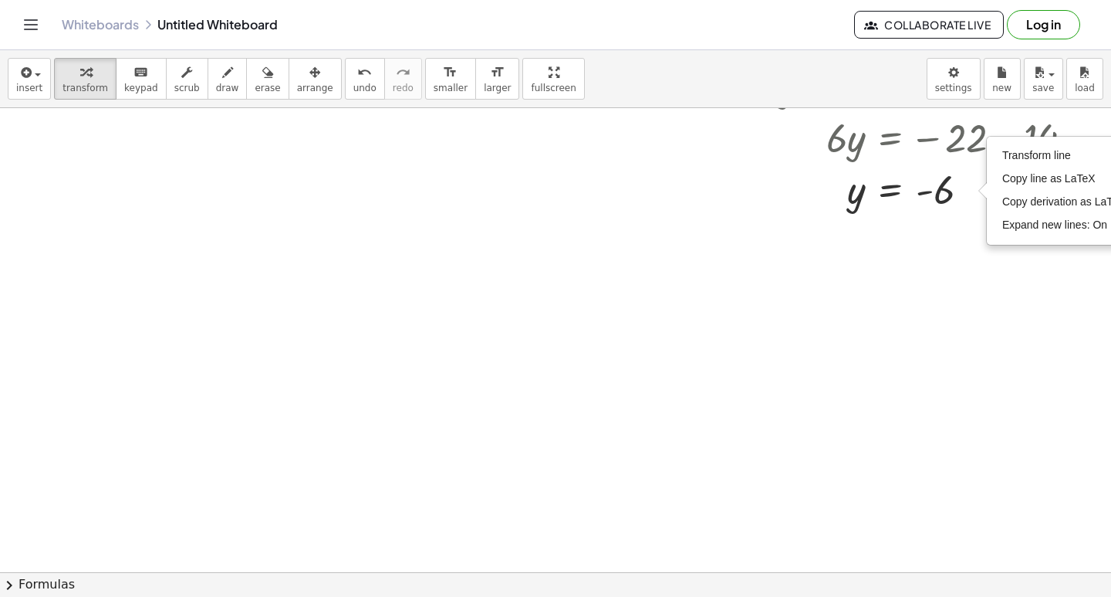
drag, startPoint x: 454, startPoint y: 380, endPoint x: 492, endPoint y: 406, distance: 46.7
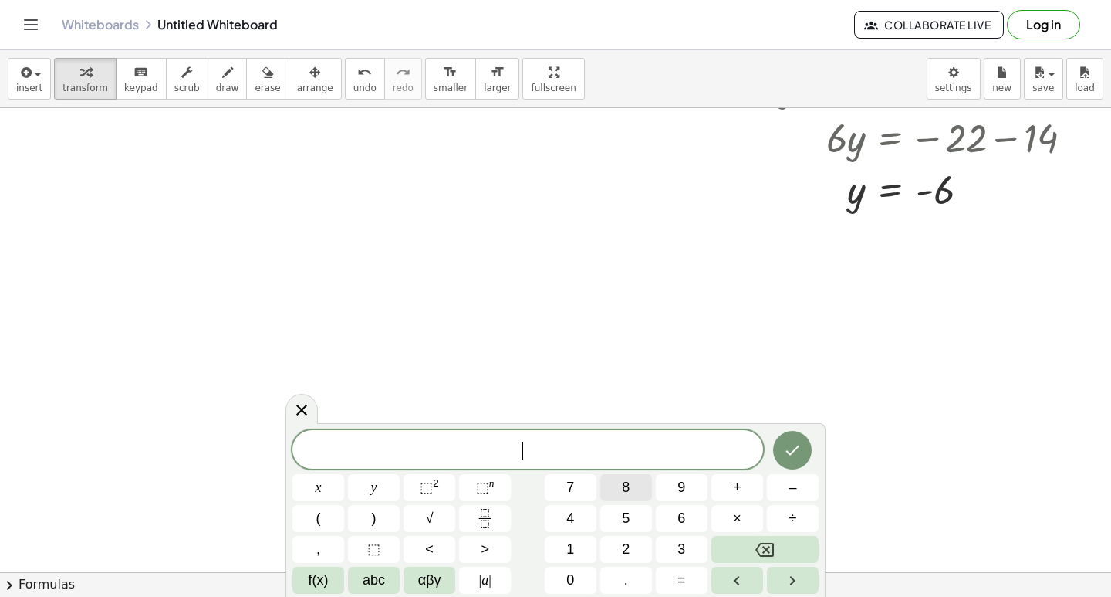
click at [643, 488] on button "8" at bounding box center [626, 487] width 52 height 27
click at [389, 474] on button "y" at bounding box center [374, 487] width 52 height 27
click at [725, 484] on button "+" at bounding box center [738, 487] width 52 height 27
click at [626, 542] on span "2" at bounding box center [626, 549] width 8 height 21
click at [682, 550] on span "3" at bounding box center [682, 549] width 8 height 21
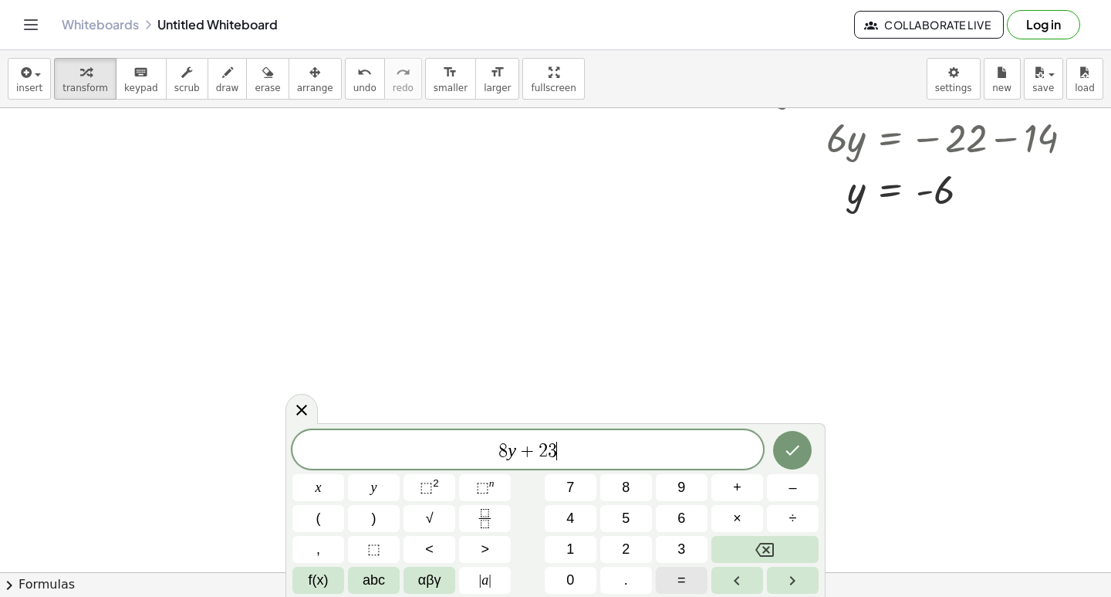
click at [689, 579] on button "=" at bounding box center [682, 580] width 52 height 27
click at [807, 490] on button "–" at bounding box center [793, 487] width 52 height 27
click at [682, 491] on span "9" at bounding box center [682, 487] width 8 height 21
click at [794, 453] on icon "Done" at bounding box center [792, 450] width 19 height 19
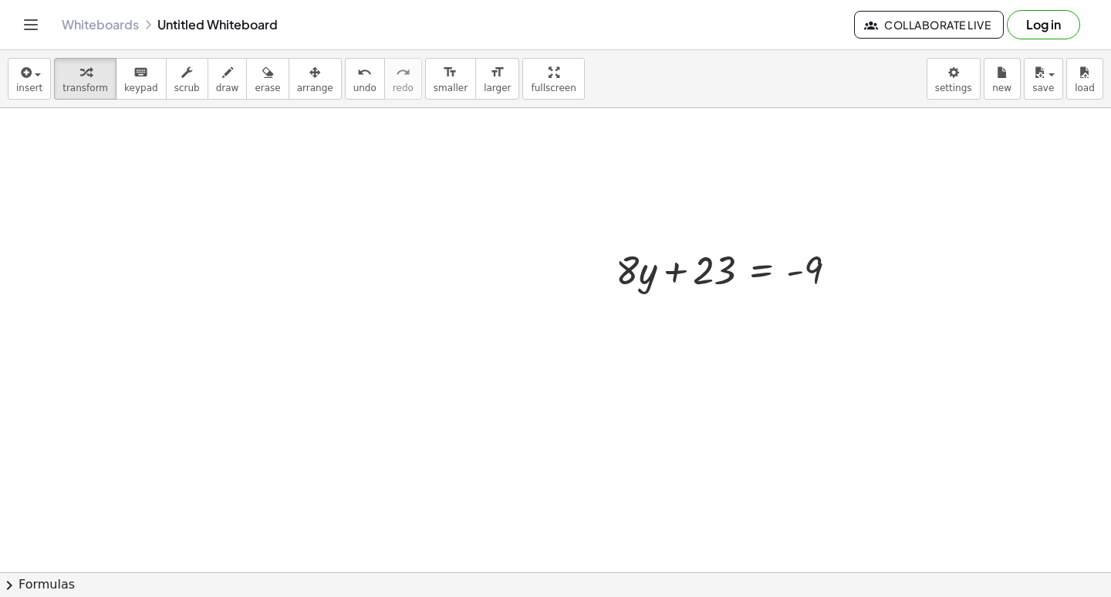
scroll to position [1943, 0]
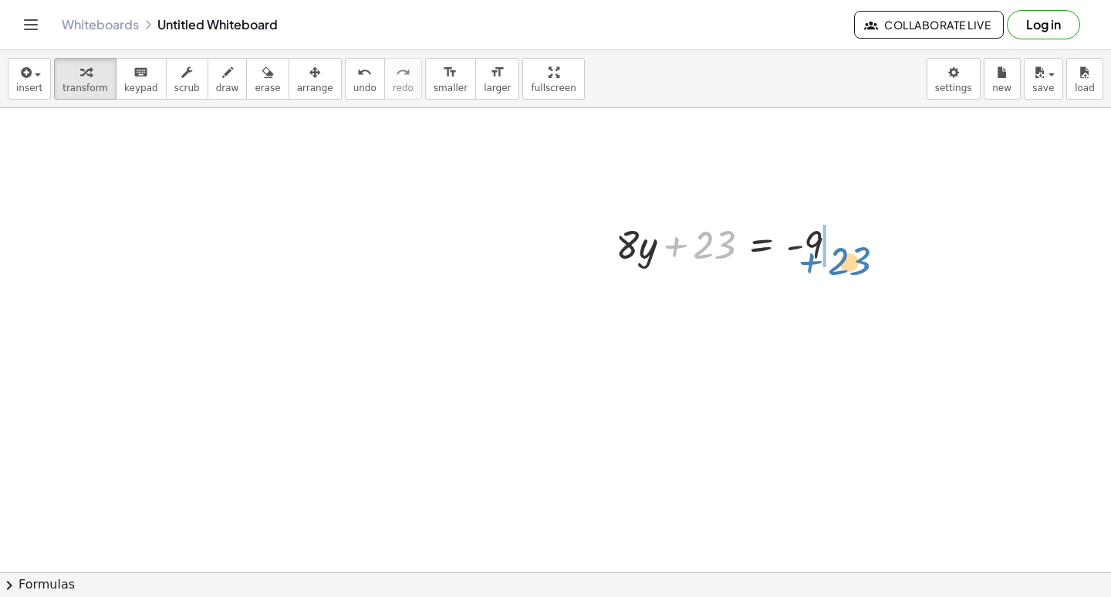
drag, startPoint x: 692, startPoint y: 236, endPoint x: 827, endPoint y: 252, distance: 136.0
click at [827, 252] on div at bounding box center [732, 243] width 249 height 52
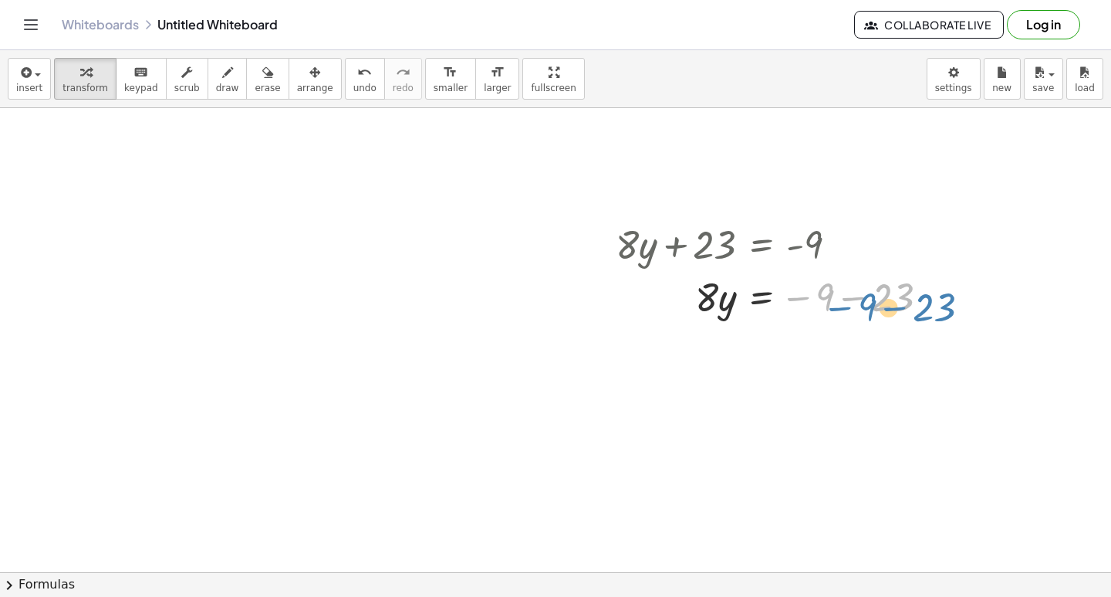
drag, startPoint x: 820, startPoint y: 299, endPoint x: 859, endPoint y: 308, distance: 40.3
click at [859, 308] on div at bounding box center [778, 295] width 341 height 52
drag, startPoint x: 857, startPoint y: 304, endPoint x: 718, endPoint y: 296, distance: 139.1
click at [719, 298] on div at bounding box center [778, 295] width 341 height 52
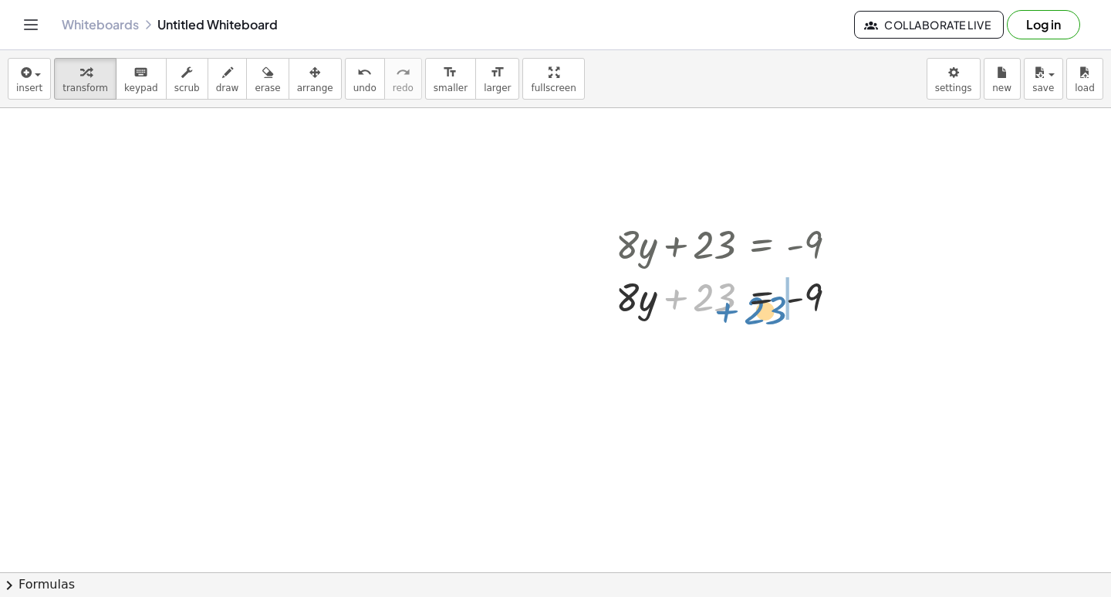
drag, startPoint x: 711, startPoint y: 282, endPoint x: 762, endPoint y: 293, distance: 51.9
click at [763, 296] on div at bounding box center [732, 295] width 249 height 52
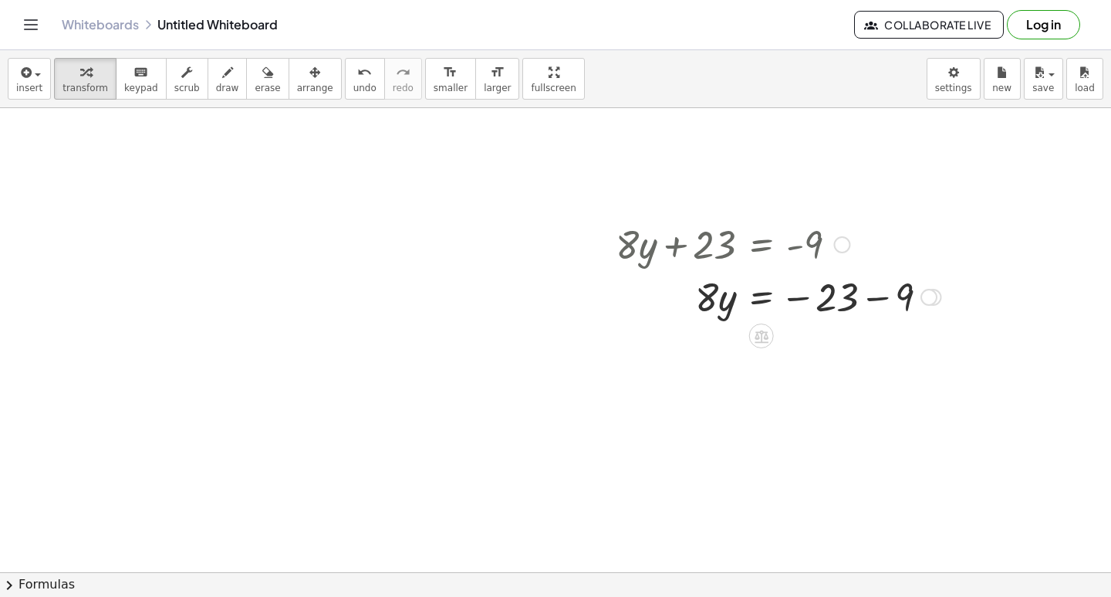
click at [903, 282] on div at bounding box center [778, 295] width 341 height 52
drag, startPoint x: 690, startPoint y: 345, endPoint x: 820, endPoint y: 392, distance: 138.0
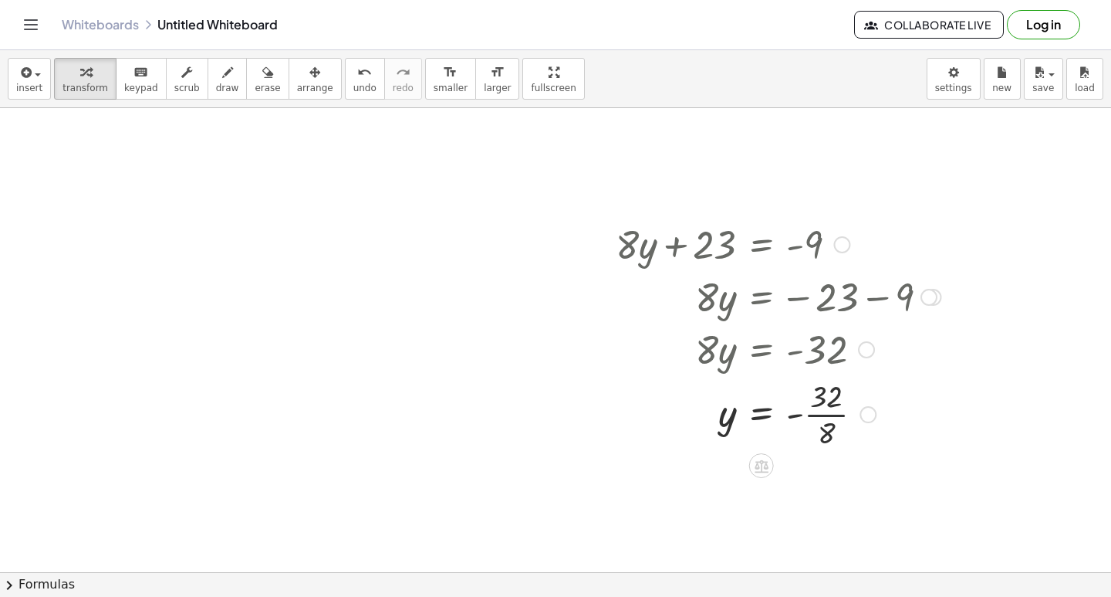
click at [815, 413] on div at bounding box center [778, 412] width 341 height 77
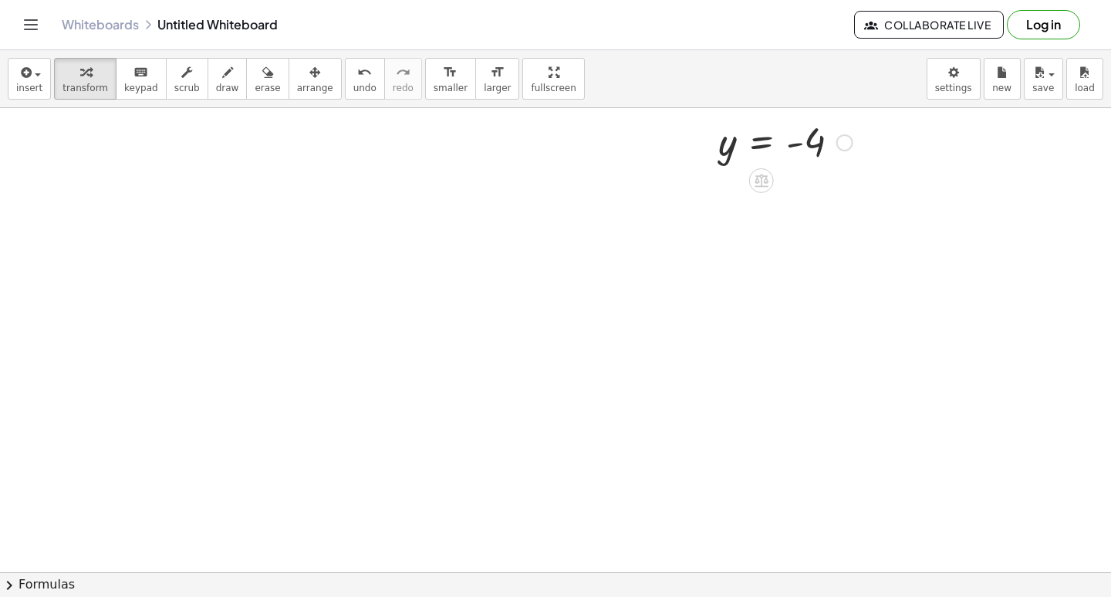
scroll to position [2331, 0]
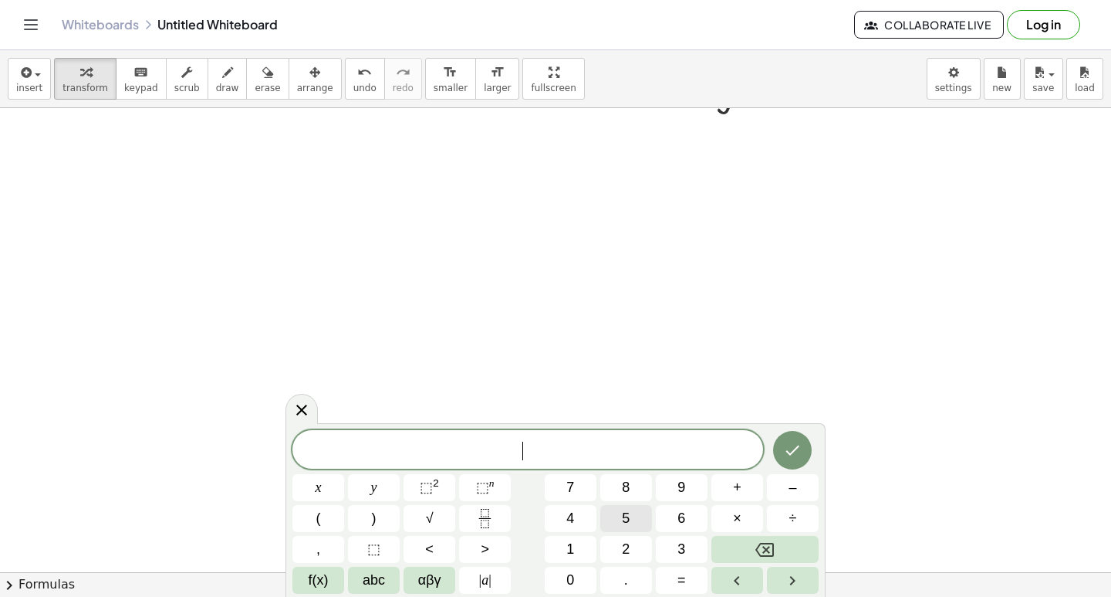
click at [607, 509] on button "5" at bounding box center [626, 518] width 52 height 27
click at [399, 479] on button "y" at bounding box center [374, 487] width 52 height 27
click at [719, 485] on button "+" at bounding box center [738, 487] width 52 height 27
click at [367, 489] on button "y" at bounding box center [374, 487] width 52 height 27
click at [686, 573] on button "=" at bounding box center [682, 580] width 52 height 27
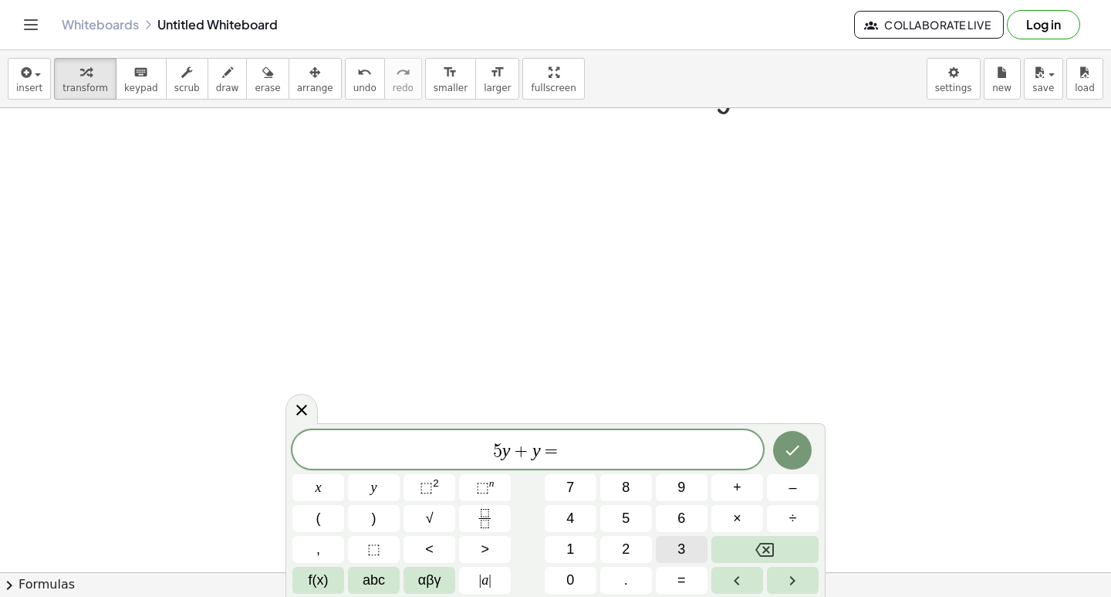
click at [686, 556] on button "3" at bounding box center [682, 549] width 52 height 27
click at [797, 442] on icon "Done" at bounding box center [792, 450] width 19 height 19
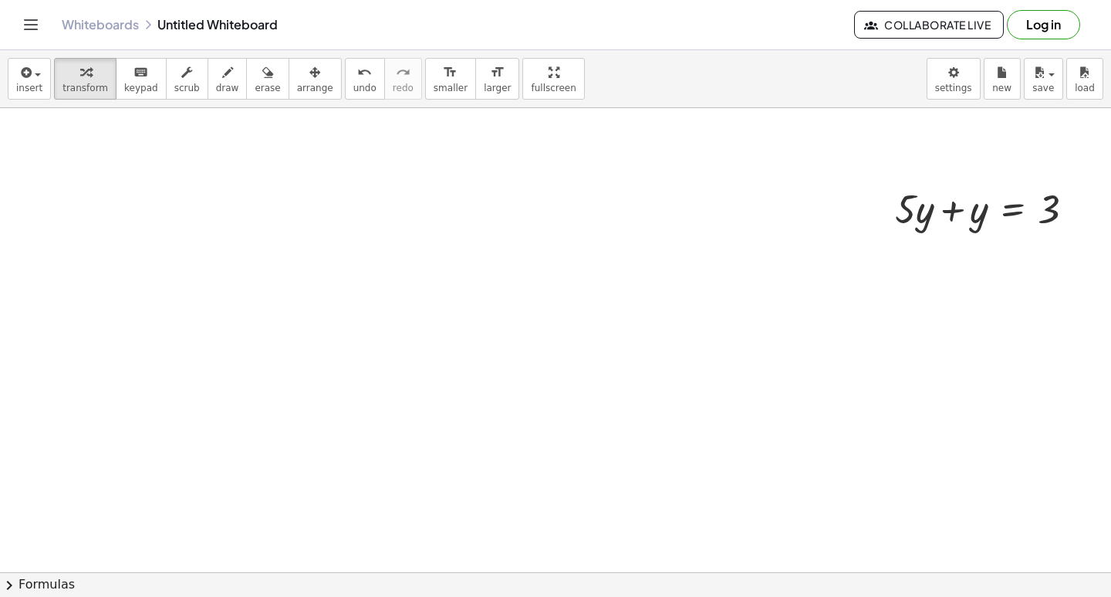
scroll to position [2562, 0]
click at [297, 77] on div "button" at bounding box center [315, 72] width 36 height 19
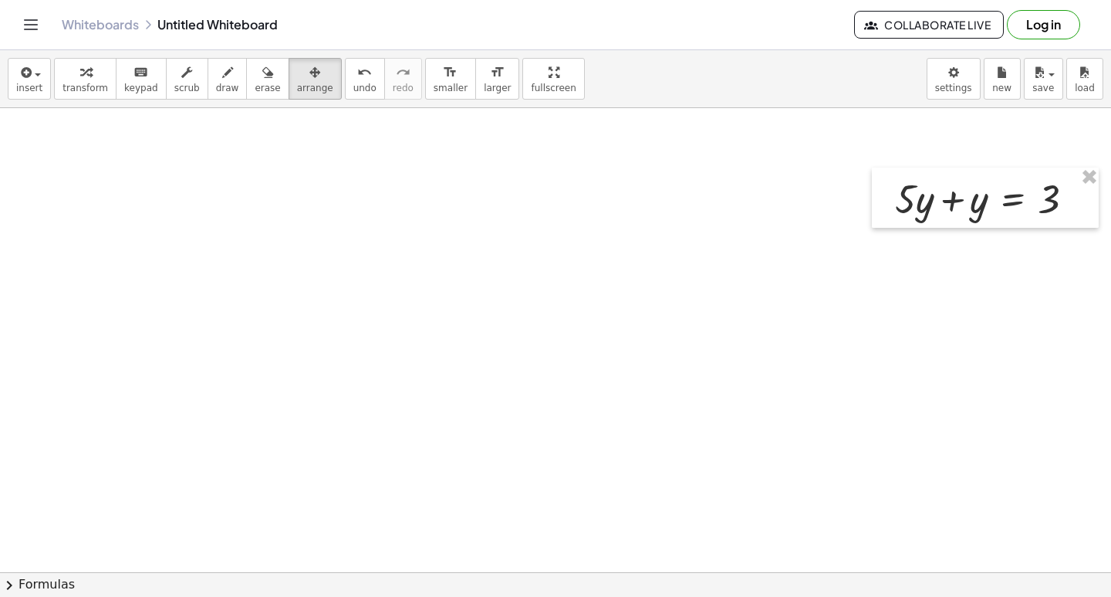
drag, startPoint x: 899, startPoint y: 232, endPoint x: 797, endPoint y: 210, distance: 104.9
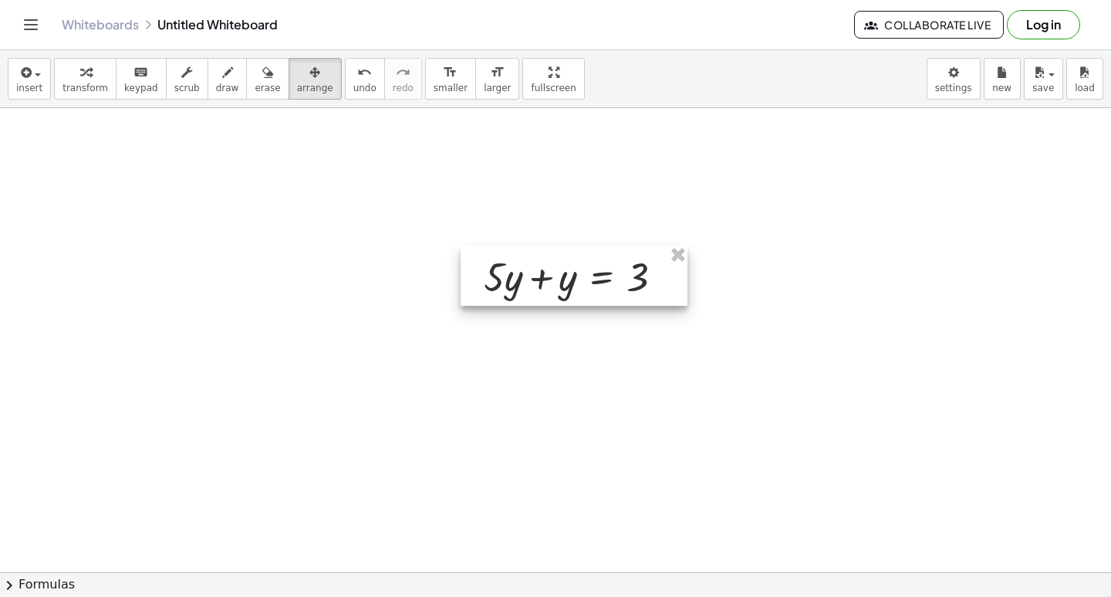
drag, startPoint x: 885, startPoint y: 201, endPoint x: 467, endPoint y: 278, distance: 425.4
click at [468, 279] on div at bounding box center [574, 275] width 227 height 60
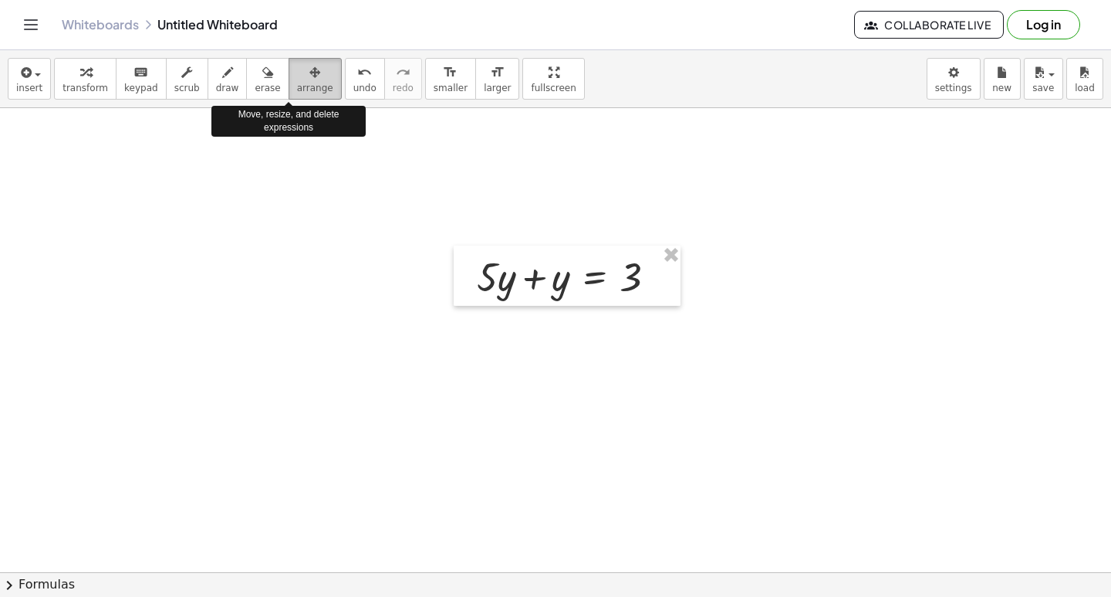
click at [297, 89] on span "arrange" at bounding box center [315, 88] width 36 height 11
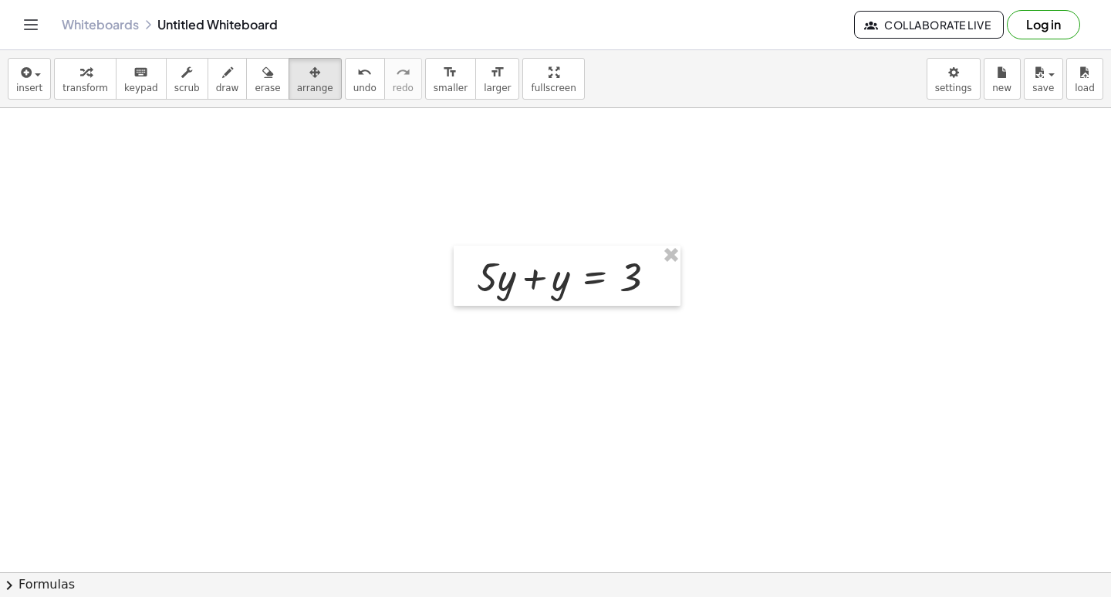
drag, startPoint x: 586, startPoint y: 370, endPoint x: 587, endPoint y: 386, distance: 16.2
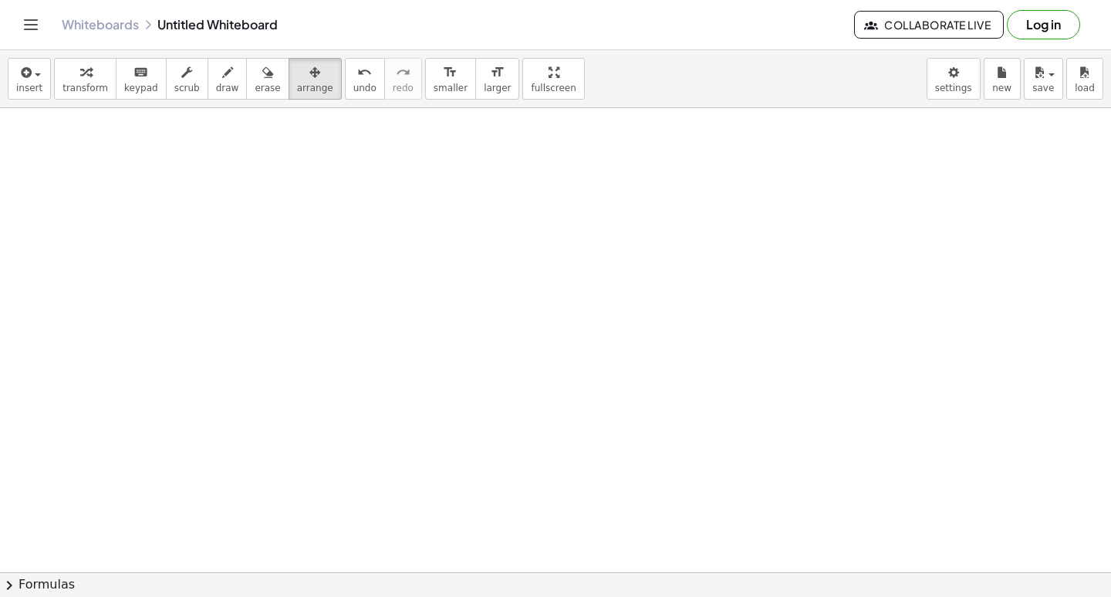
drag, startPoint x: 580, startPoint y: 401, endPoint x: 583, endPoint y: 425, distance: 23.3
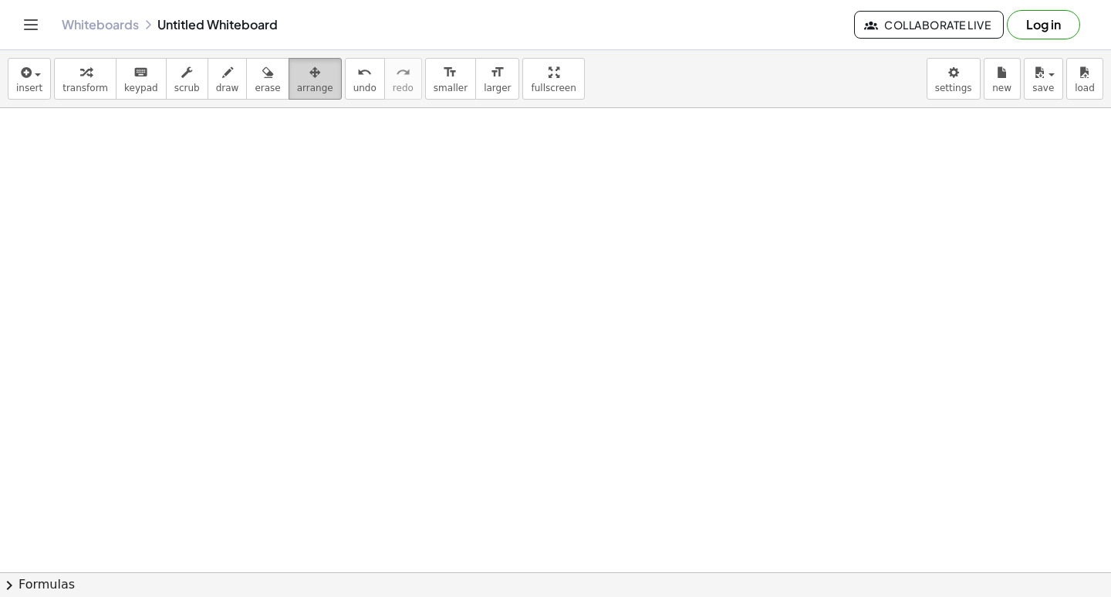
click at [310, 67] on icon "button" at bounding box center [315, 72] width 11 height 19
drag, startPoint x: 491, startPoint y: 418, endPoint x: 368, endPoint y: 515, distance: 156.1
drag, startPoint x: 368, startPoint y: 515, endPoint x: 328, endPoint y: 533, distance: 44.2
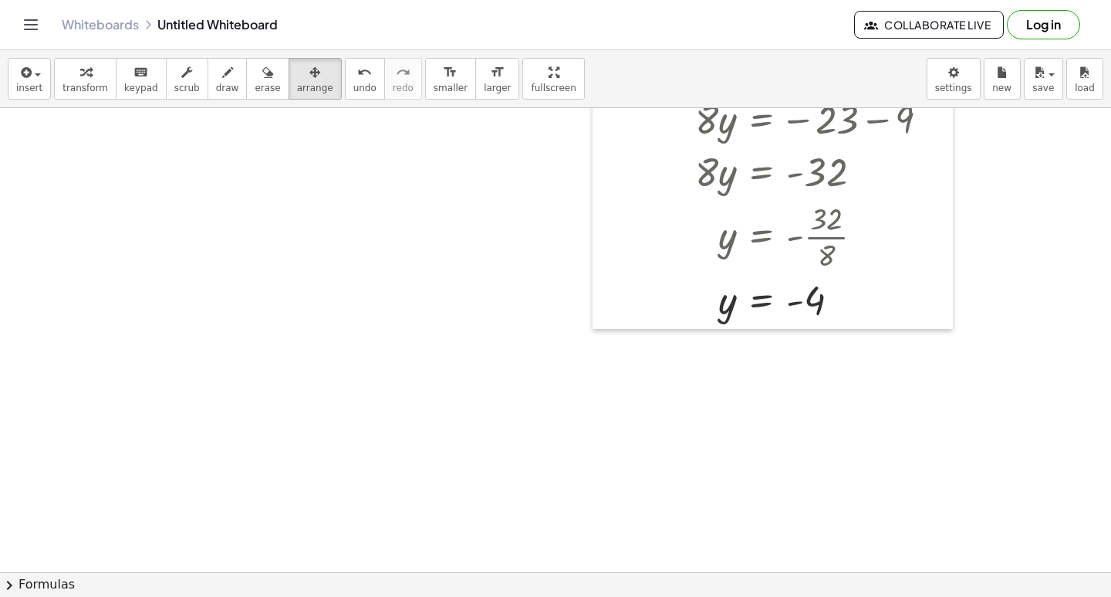
scroll to position [2331, 0]
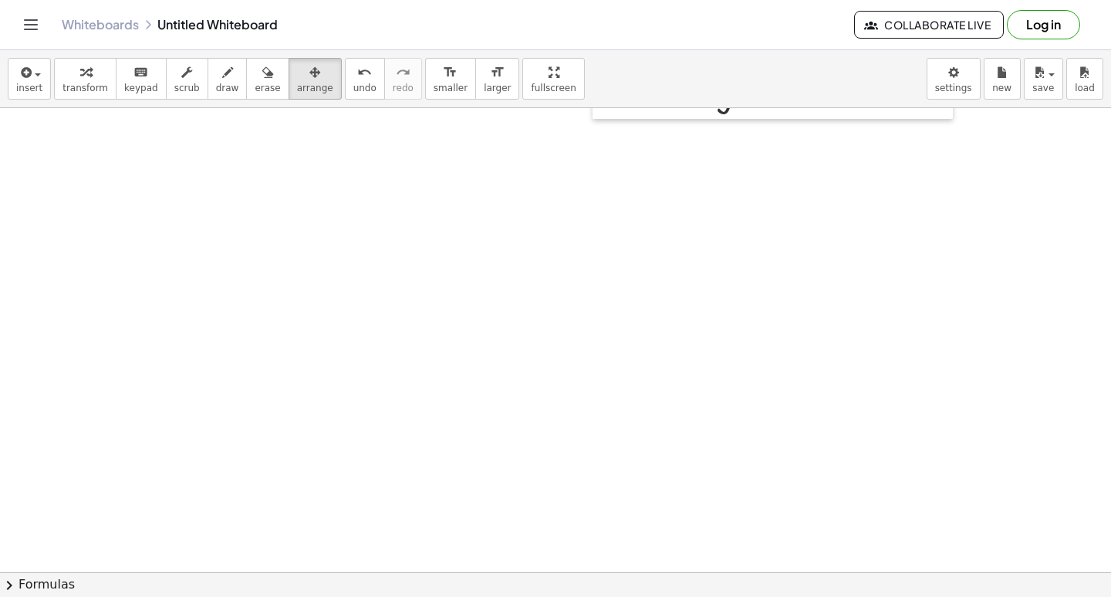
drag, startPoint x: 509, startPoint y: 530, endPoint x: 497, endPoint y: 527, distance: 12.7
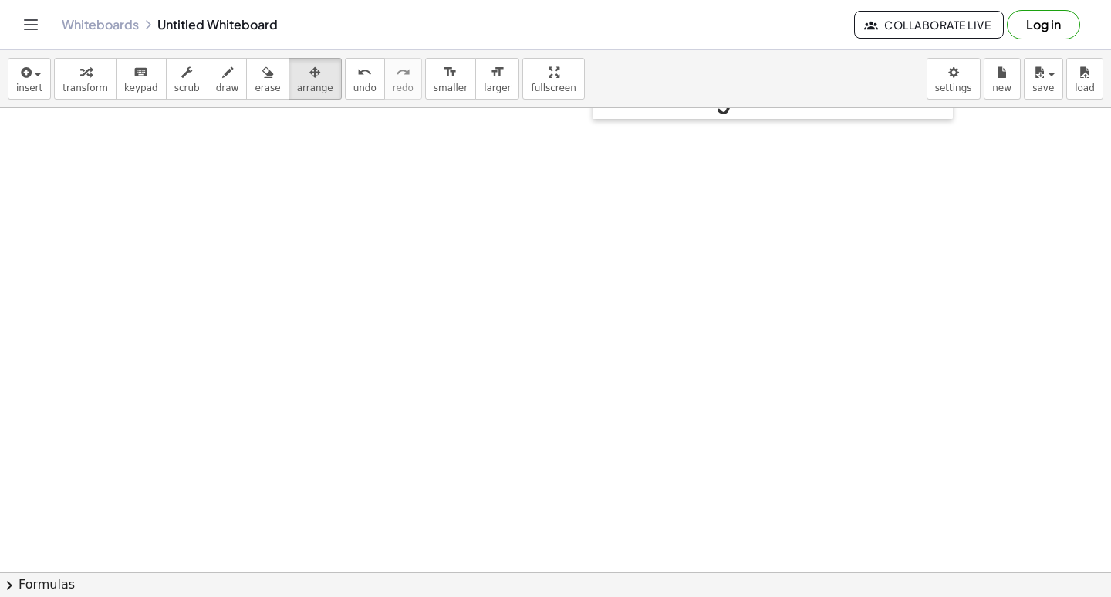
drag, startPoint x: 374, startPoint y: 404, endPoint x: 365, endPoint y: 408, distance: 10.0
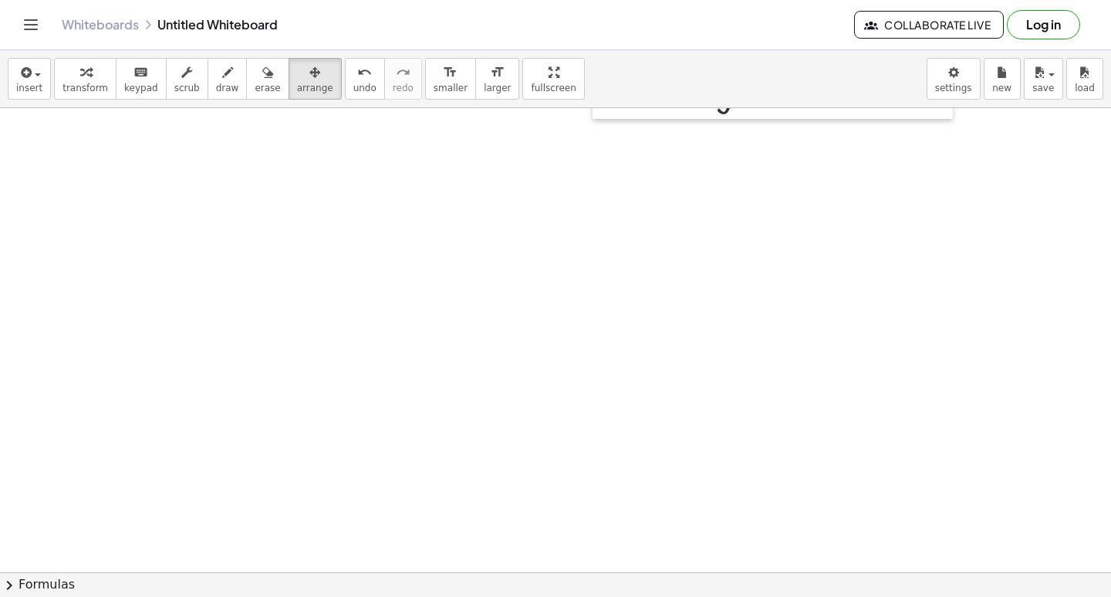
click at [353, 93] on span "undo" at bounding box center [364, 88] width 23 height 11
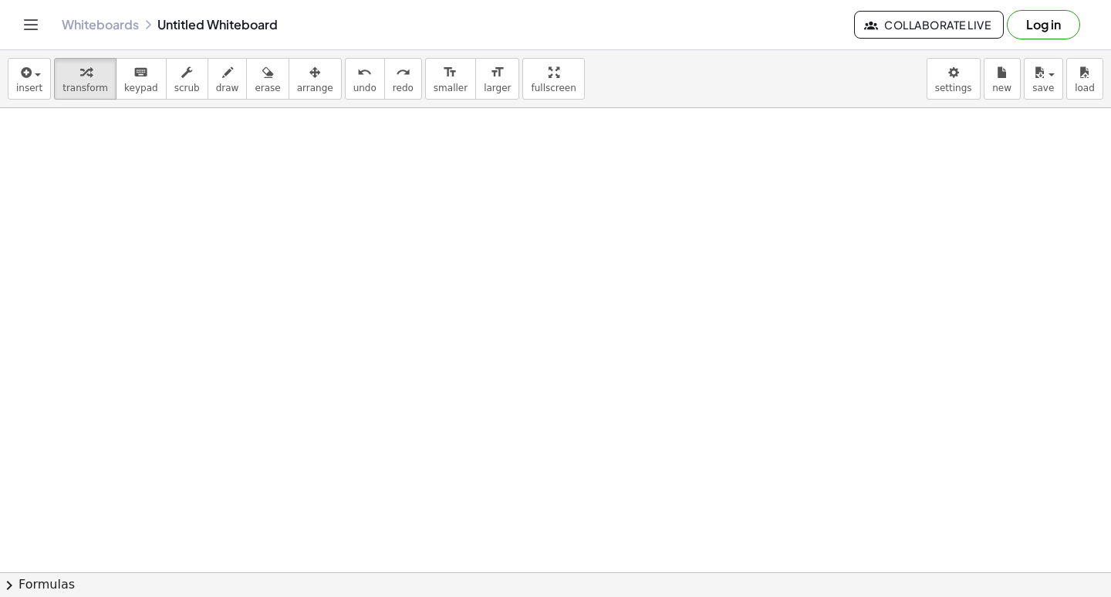
scroll to position [2949, 0]
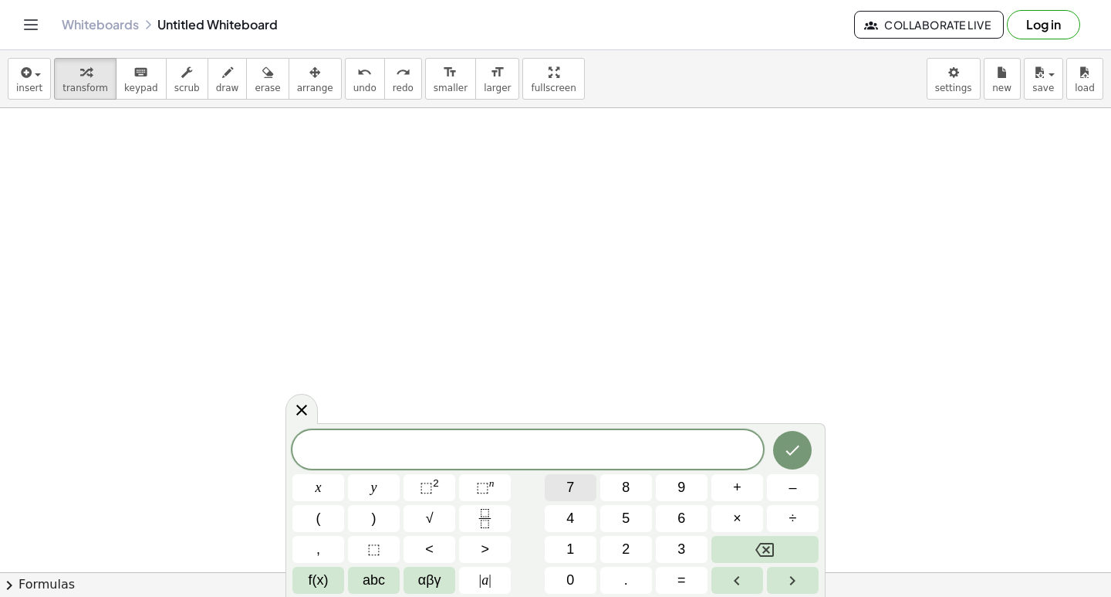
click at [572, 492] on span "7" at bounding box center [571, 487] width 8 height 21
click at [361, 490] on button "y" at bounding box center [374, 487] width 52 height 27
click at [712, 497] on button "+" at bounding box center [738, 487] width 52 height 27
click at [329, 486] on button "x" at bounding box center [319, 487] width 52 height 27
click at [656, 574] on button "=" at bounding box center [682, 580] width 52 height 27
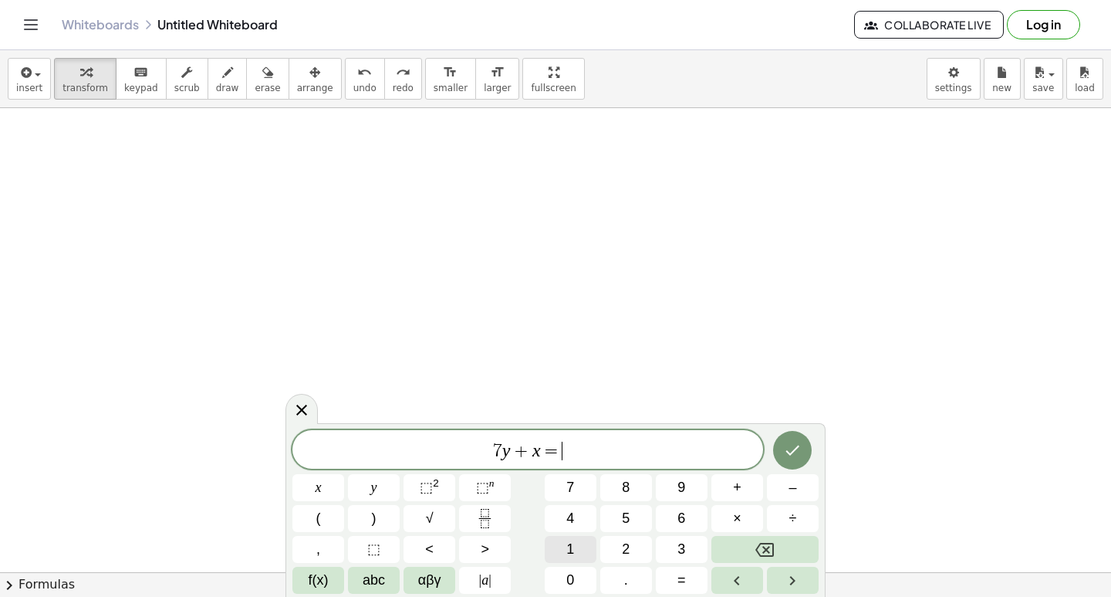
click at [570, 552] on span "1" at bounding box center [571, 549] width 8 height 21
click at [609, 546] on button "2" at bounding box center [626, 549] width 52 height 27
click at [794, 463] on button "Done" at bounding box center [792, 450] width 39 height 39
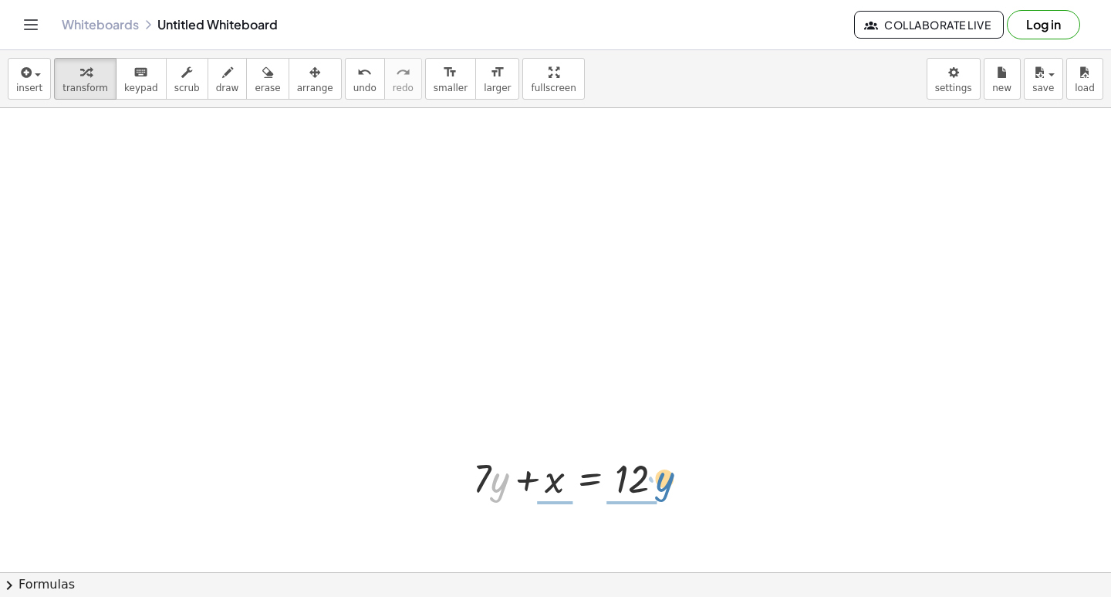
drag, startPoint x: 498, startPoint y: 489, endPoint x: 662, endPoint y: 488, distance: 164.4
click at [662, 488] on div at bounding box center [574, 477] width 219 height 52
click at [627, 487] on div at bounding box center [581, 476] width 212 height 77
drag, startPoint x: 570, startPoint y: 462, endPoint x: 563, endPoint y: 471, distance: 11.6
click at [563, 471] on div at bounding box center [581, 476] width 212 height 77
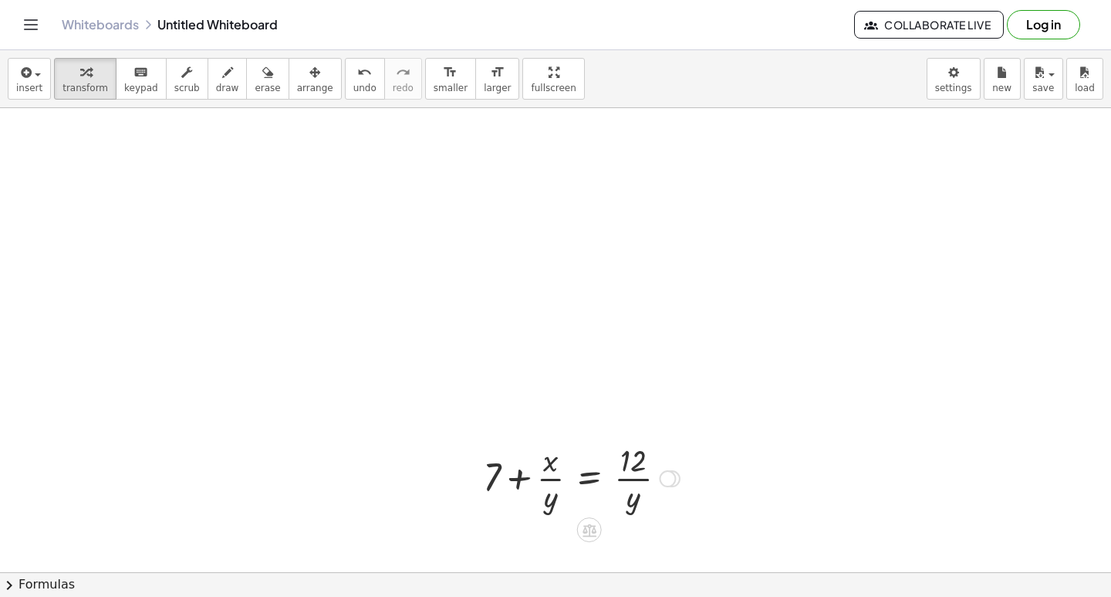
click at [552, 475] on div at bounding box center [581, 476] width 212 height 77
drag, startPoint x: 577, startPoint y: 496, endPoint x: 646, endPoint y: 469, distance: 73.8
click at [646, 469] on div at bounding box center [581, 476] width 212 height 77
drag, startPoint x: 345, startPoint y: 88, endPoint x: 357, endPoint y: 83, distance: 13.2
click at [354, 86] on button "undo undo" at bounding box center [365, 79] width 40 height 42
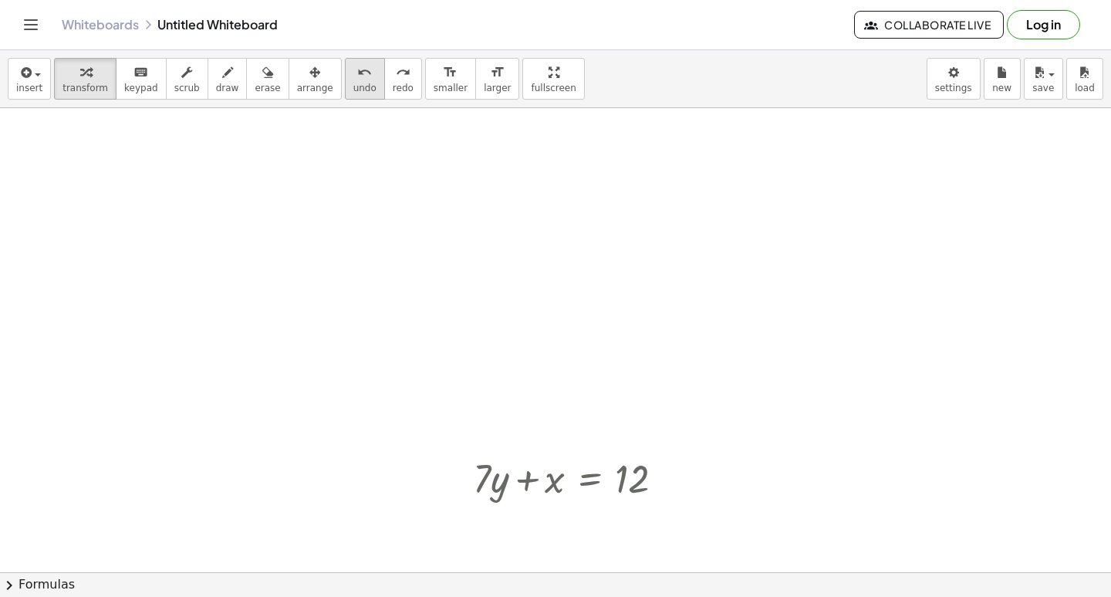
click at [357, 79] on icon "undo" at bounding box center [364, 72] width 15 height 19
drag, startPoint x: 500, startPoint y: 478, endPoint x: 715, endPoint y: 481, distance: 215.4
drag, startPoint x: 534, startPoint y: 445, endPoint x: 348, endPoint y: 535, distance: 206.8
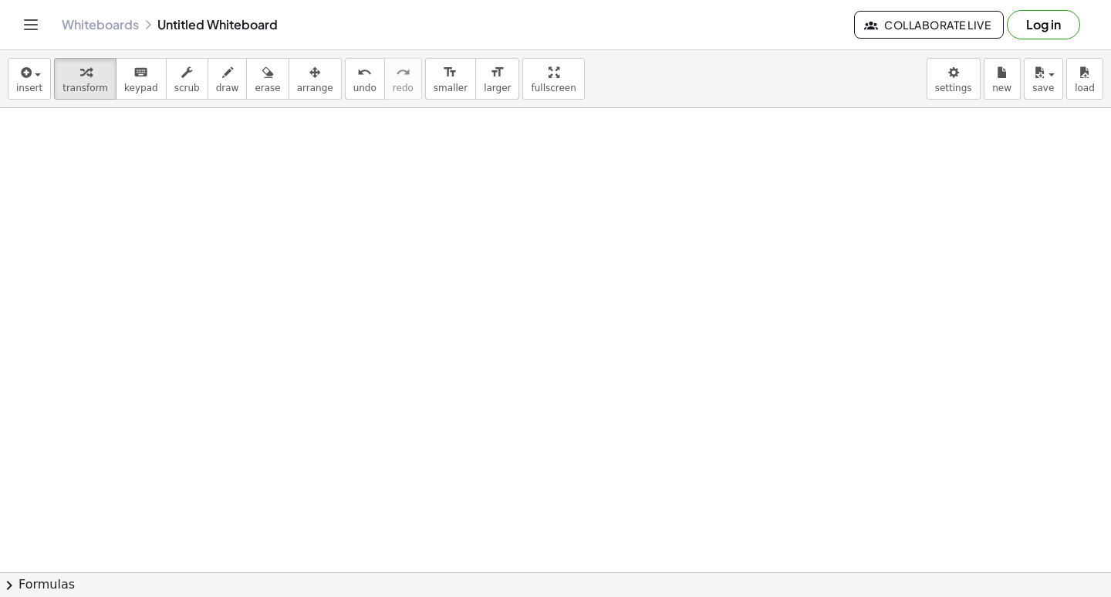
drag, startPoint x: 245, startPoint y: 381, endPoint x: 237, endPoint y: 416, distance: 36.5
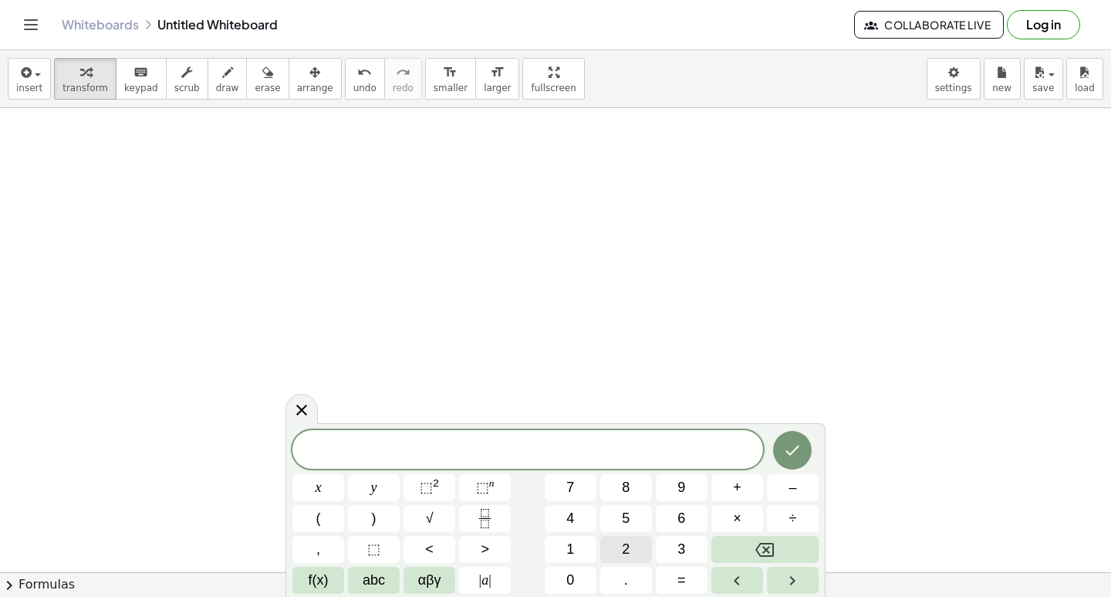
click at [611, 538] on button "2" at bounding box center [626, 549] width 52 height 27
click at [372, 500] on button "y" at bounding box center [374, 487] width 52 height 27
click at [321, 488] on span "x" at bounding box center [319, 487] width 6 height 21
click at [560, 553] on button "1" at bounding box center [571, 549] width 52 height 27
click at [620, 544] on button "2" at bounding box center [626, 549] width 52 height 27
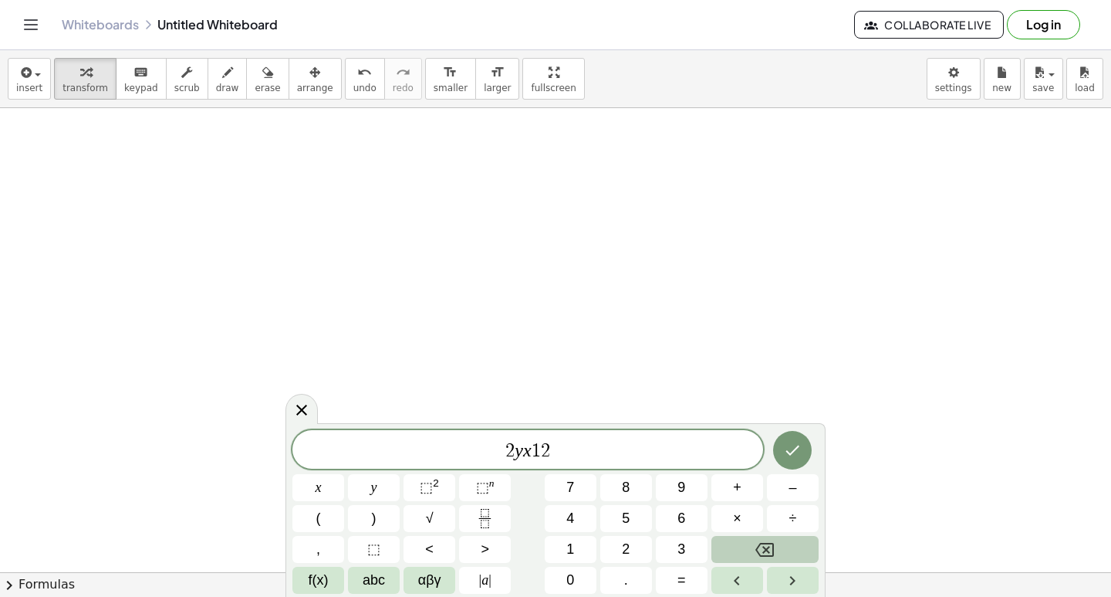
click at [743, 550] on button "Backspace" at bounding box center [765, 549] width 107 height 27
click at [724, 554] on button "Backspace" at bounding box center [765, 549] width 107 height 27
click at [720, 555] on button "Backspace" at bounding box center [765, 549] width 107 height 27
click at [736, 481] on span "+" at bounding box center [737, 487] width 8 height 21
click at [621, 546] on div "* 2 y + ​ x y ⬚ 2 ⬚ n 7 8 9 + – ( ) √ 4 5 6 × ÷ , ⬚ < > 1 2 3 f(x) abc αβγ | a …" at bounding box center [556, 512] width 526 height 164
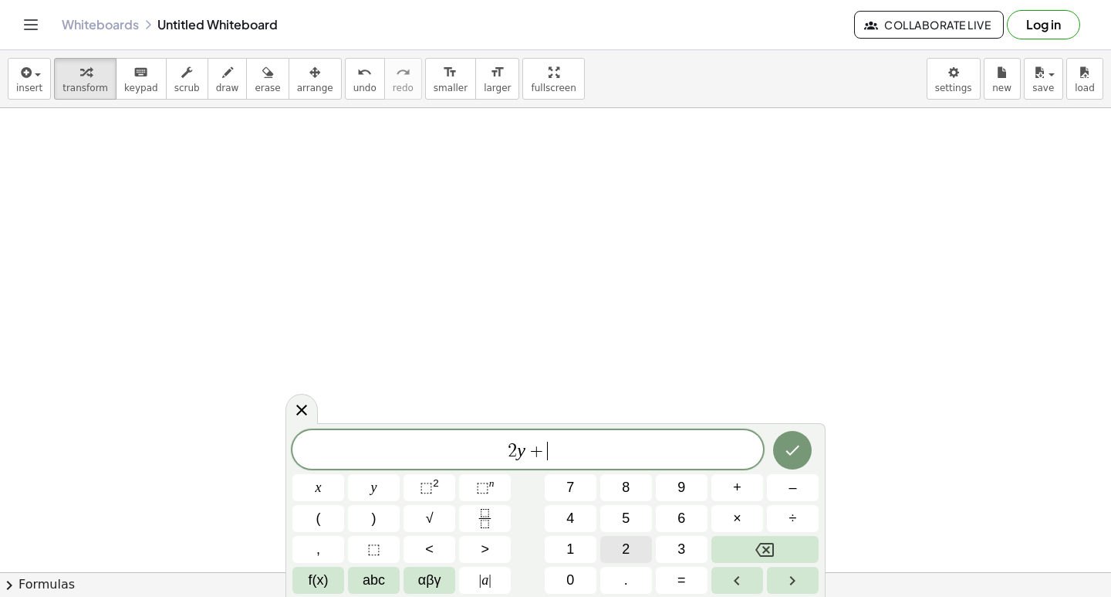
click at [634, 546] on button "2" at bounding box center [626, 549] width 52 height 27
click at [765, 546] on button "Backspace" at bounding box center [765, 549] width 107 height 27
click at [628, 562] on div "* 2 y + ​ x y ⬚ 2 ⬚ n 7 8 9 + – ( ) √ 4 5 6 × ÷ , ⬚ < > 1 2 3 f(x) abc αβγ | a …" at bounding box center [556, 512] width 526 height 164
click at [565, 555] on button "1" at bounding box center [571, 549] width 52 height 27
click at [625, 547] on span "2" at bounding box center [626, 549] width 8 height 21
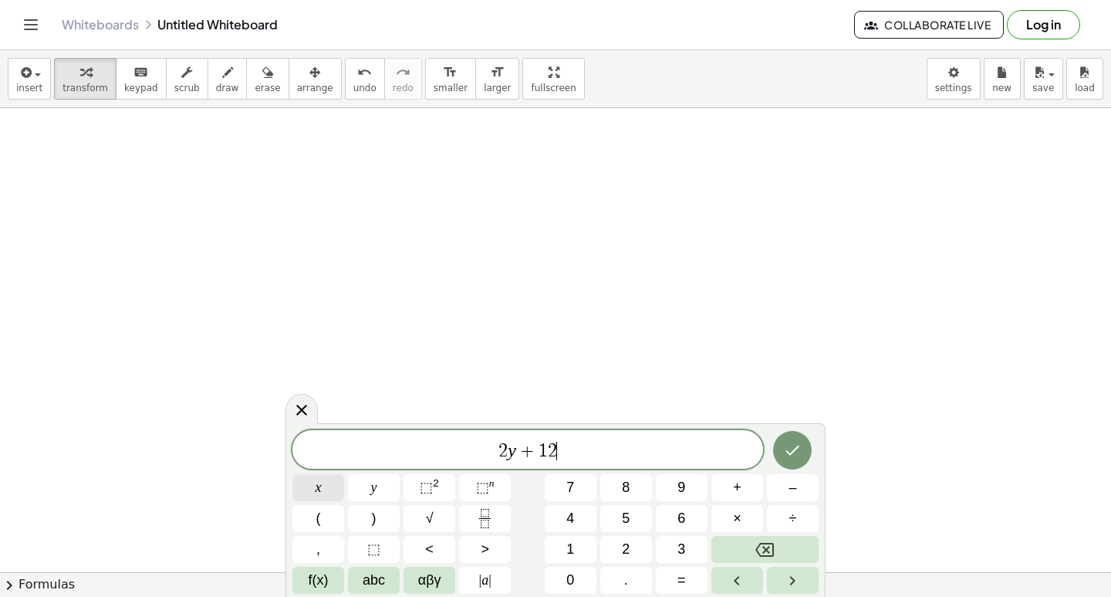
click at [323, 496] on button "x" at bounding box center [319, 487] width 52 height 27
click at [664, 577] on button "=" at bounding box center [682, 580] width 52 height 27
click at [579, 579] on button "0" at bounding box center [571, 580] width 52 height 27
click at [769, 543] on icon "Backspace" at bounding box center [765, 550] width 19 height 14
click at [590, 550] on button "1" at bounding box center [571, 549] width 52 height 27
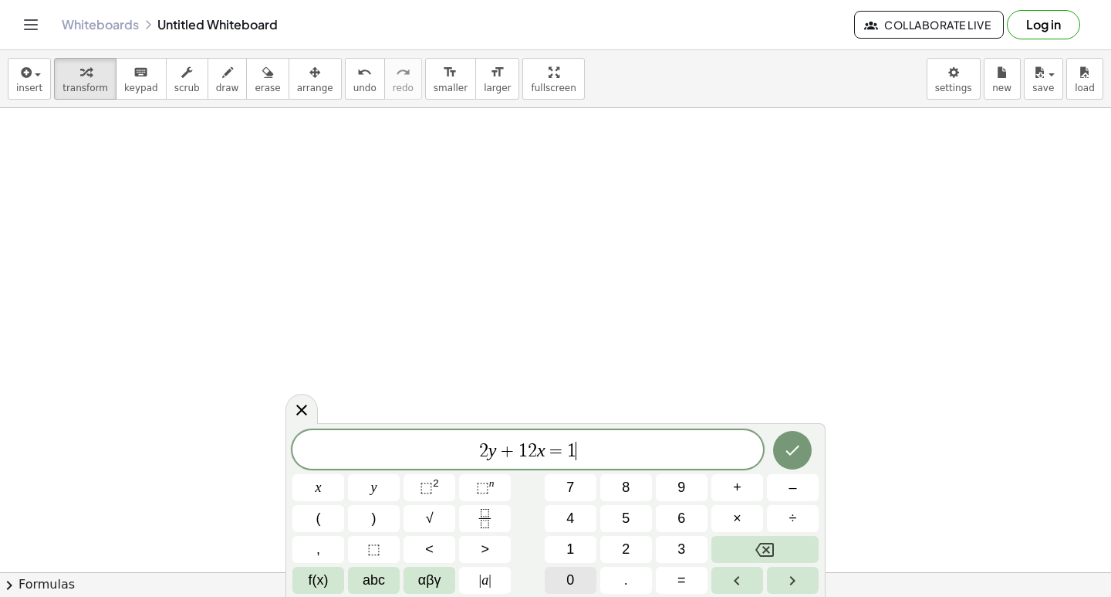
click at [592, 570] on button "0" at bounding box center [571, 580] width 52 height 27
click at [573, 569] on button "0" at bounding box center [571, 580] width 52 height 27
click at [799, 539] on button "Backspace" at bounding box center [765, 549] width 107 height 27
click at [790, 448] on icon "Done" at bounding box center [792, 450] width 19 height 19
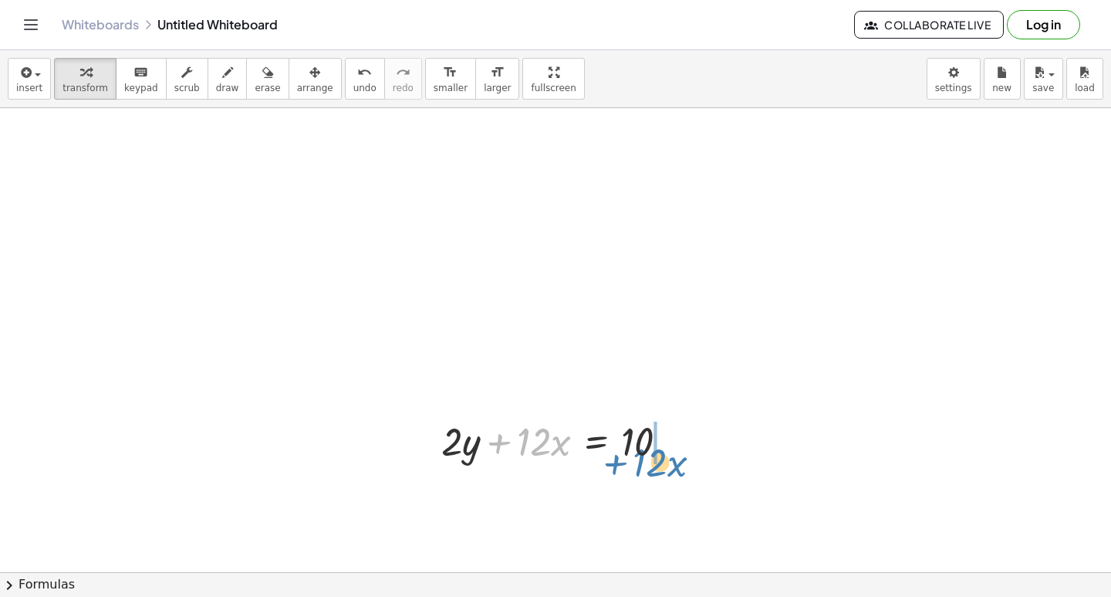
drag, startPoint x: 509, startPoint y: 445, endPoint x: 625, endPoint y: 465, distance: 118.4
click at [625, 465] on div at bounding box center [561, 440] width 255 height 52
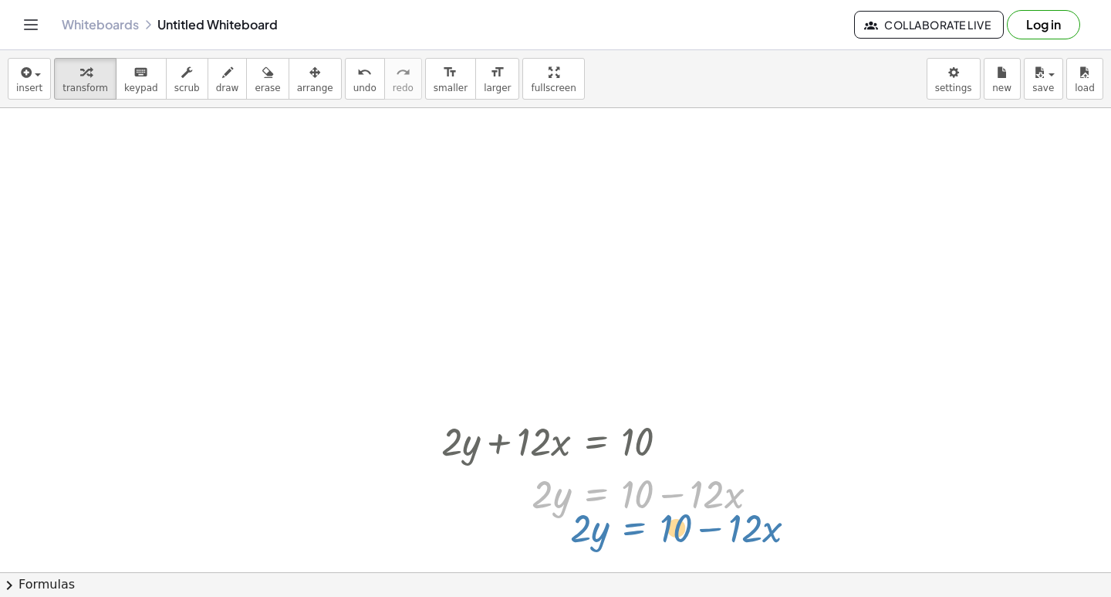
drag, startPoint x: 618, startPoint y: 489, endPoint x: 658, endPoint y: 523, distance: 52.0
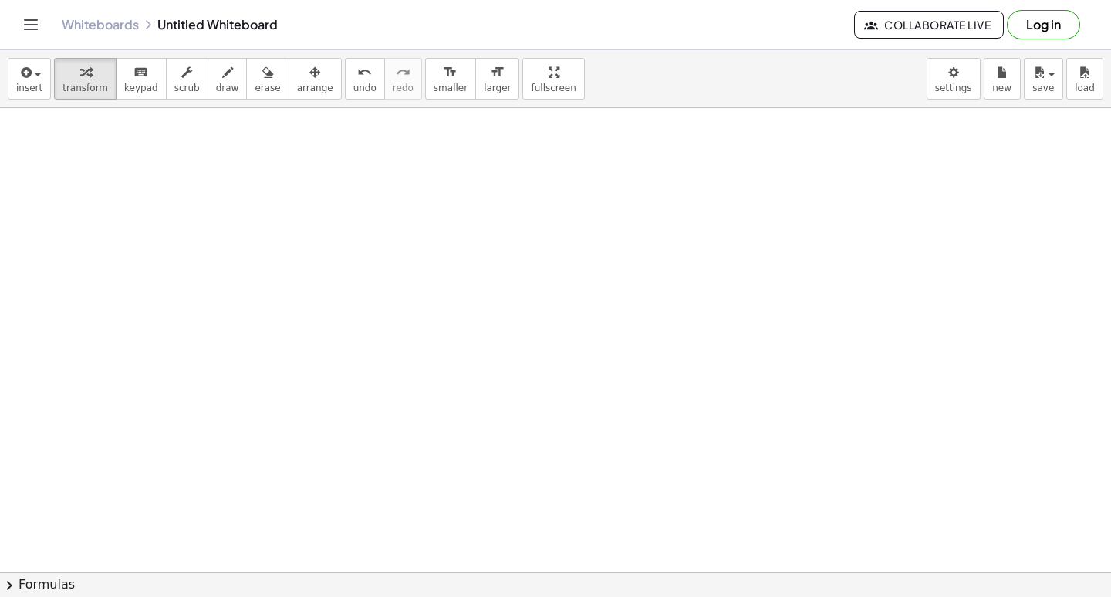
scroll to position [4495, 0]
drag, startPoint x: 709, startPoint y: 407, endPoint x: 678, endPoint y: 407, distance: 31.6
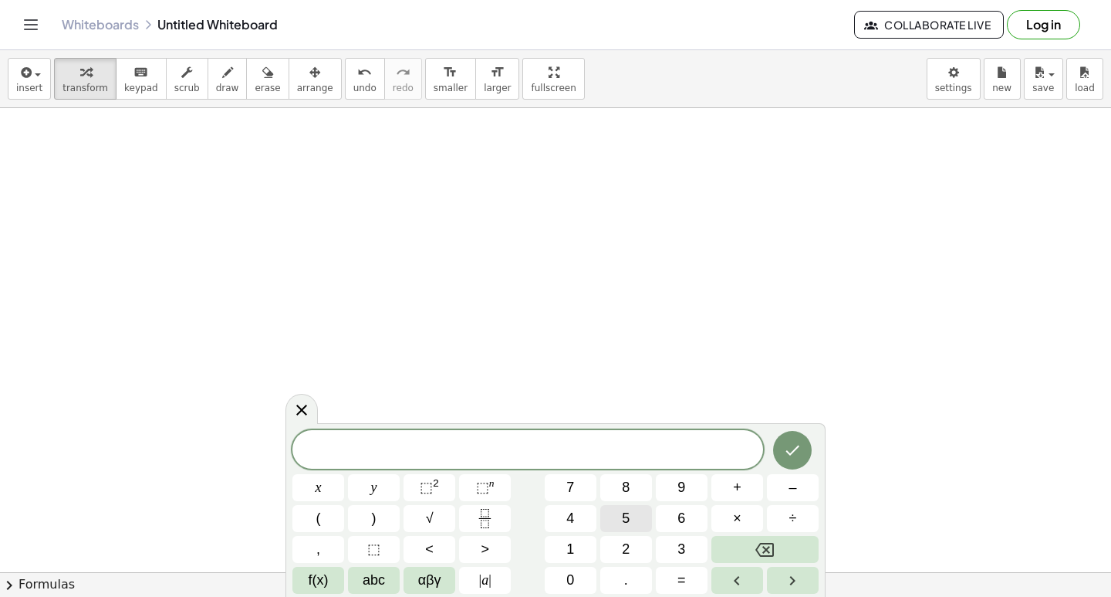
click at [594, 522] on div "* ​ x y ⬚ 2 ⬚ n 7 8 9 + – ( ) √ 4 5 6 × ÷ , ⬚ < > 1 2 3 f(x) abc αβγ | a | 0 . =" at bounding box center [556, 512] width 526 height 164
click at [312, 488] on button "x" at bounding box center [319, 487] width 52 height 27
click at [802, 488] on button "–" at bounding box center [793, 487] width 52 height 27
click at [773, 546] on icon "Backspace" at bounding box center [765, 549] width 19 height 19
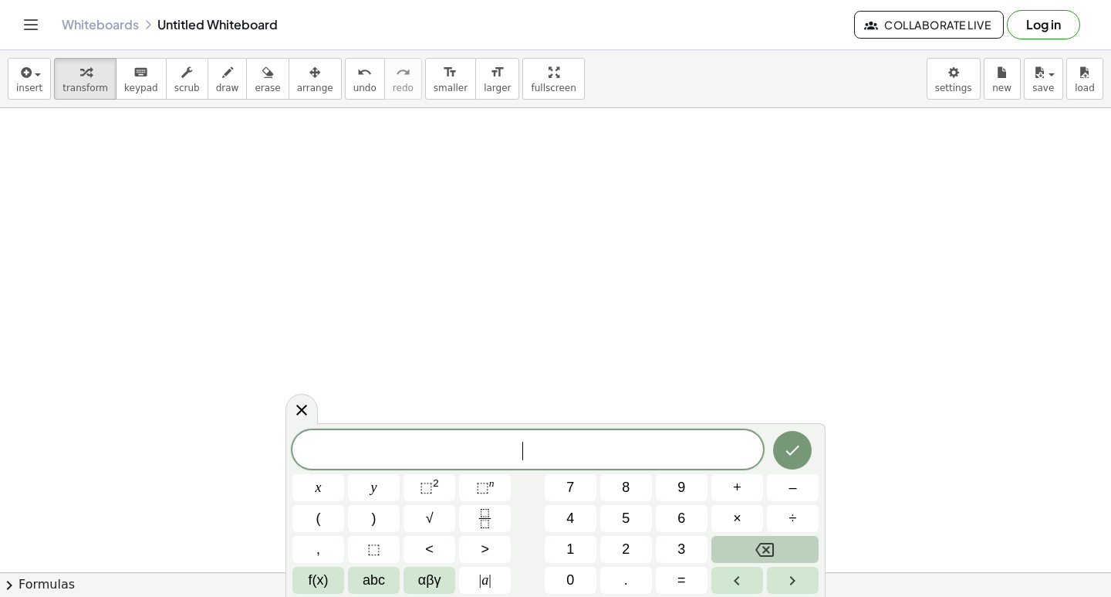
click at [773, 546] on icon "Backspace" at bounding box center [765, 549] width 19 height 19
click at [624, 516] on span "5" at bounding box center [626, 518] width 8 height 21
click at [370, 459] on div "* 5 ​ x y ⬚ 2 ⬚ n 7 8 9 + – ( ) √ 4 5 6 × ÷ , ⬚ < > 1 2 3 f(x) abc αβγ | a | 0 …" at bounding box center [556, 512] width 526 height 164
click at [326, 482] on button "x" at bounding box center [319, 487] width 52 height 27
drag, startPoint x: 758, startPoint y: 463, endPoint x: 763, endPoint y: 474, distance: 12.1
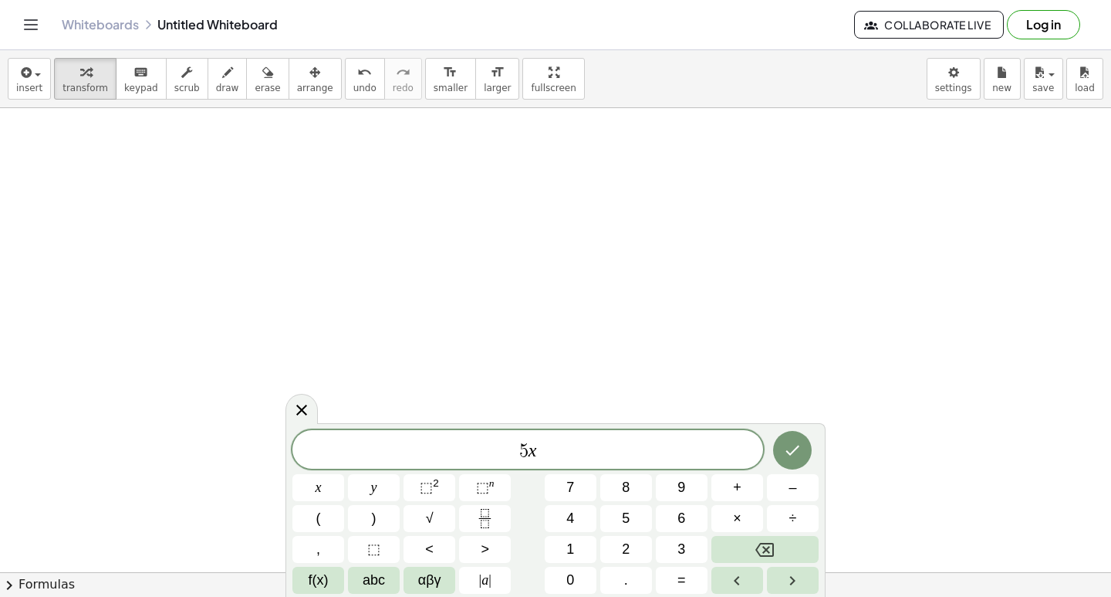
click at [763, 474] on div "* 5 x ​ x y ⬚ 2 ⬚ n 7 8 9 + – ( ) √ 4 5 6 × ÷ , ⬚ < > 1 2 3 f(x) abc αβγ | a | …" at bounding box center [556, 512] width 526 height 164
click at [774, 485] on button "–" at bounding box center [793, 487] width 52 height 27
click at [623, 548] on span "2" at bounding box center [626, 549] width 8 height 21
click at [587, 578] on button "0" at bounding box center [571, 580] width 52 height 27
click at [425, 489] on div "* 5 x − 2 0 ​ x y ⬚ 2 ⬚ n 7 8 9 + – ( ) √ 4 5 6 × ÷ , ⬚ < > 1 2 3 f(x) abc αβγ …" at bounding box center [556, 512] width 526 height 164
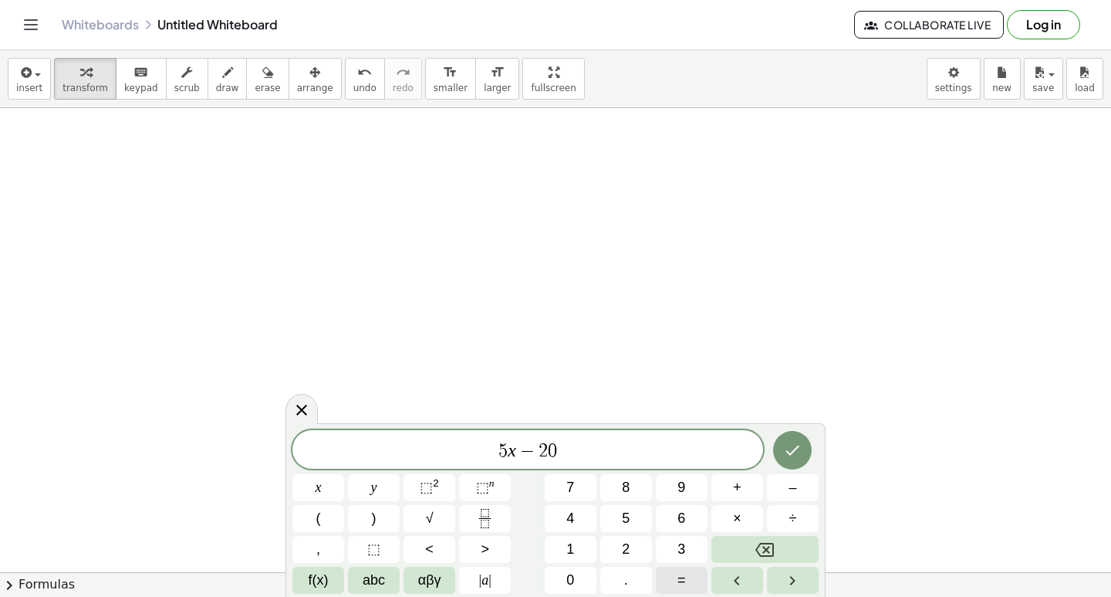
click at [697, 571] on button "=" at bounding box center [682, 580] width 52 height 27
click at [678, 549] on span "3" at bounding box center [682, 549] width 8 height 21
click at [670, 545] on div "* 5 x − 2 0 = 3 ​ x y ⬚ 2 ⬚ n 7 8 9 + – ( ) √ 4 5 6 × ÷ , ⬚ < > 1 2 3 f(x) abc …" at bounding box center [556, 512] width 526 height 164
click at [592, 578] on button "0" at bounding box center [571, 580] width 52 height 27
click at [787, 441] on icon "Done" at bounding box center [792, 450] width 19 height 19
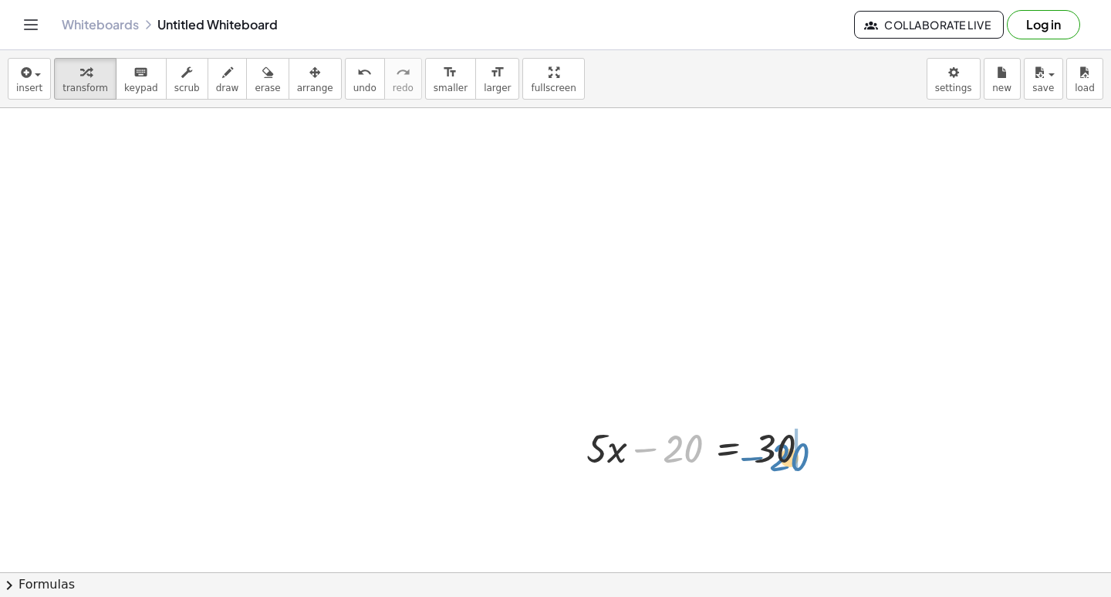
drag, startPoint x: 698, startPoint y: 446, endPoint x: 827, endPoint y: 454, distance: 129.1
click at [827, 455] on div at bounding box center [704, 447] width 251 height 52
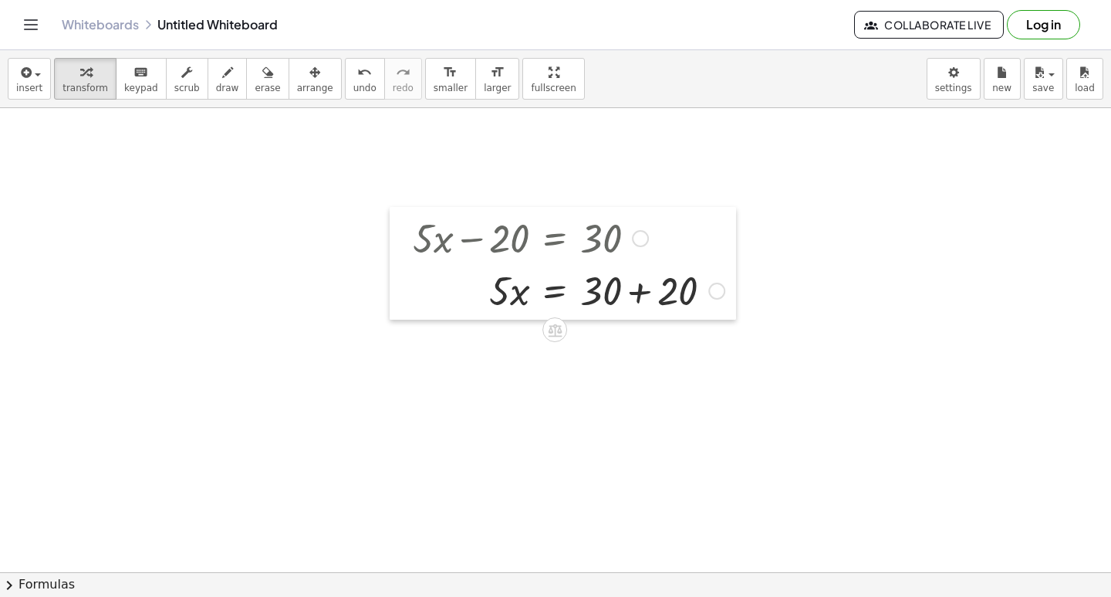
drag, startPoint x: 580, startPoint y: 444, endPoint x: 429, endPoint y: 337, distance: 184.4
click at [413, 272] on div at bounding box center [401, 263] width 23 height 113
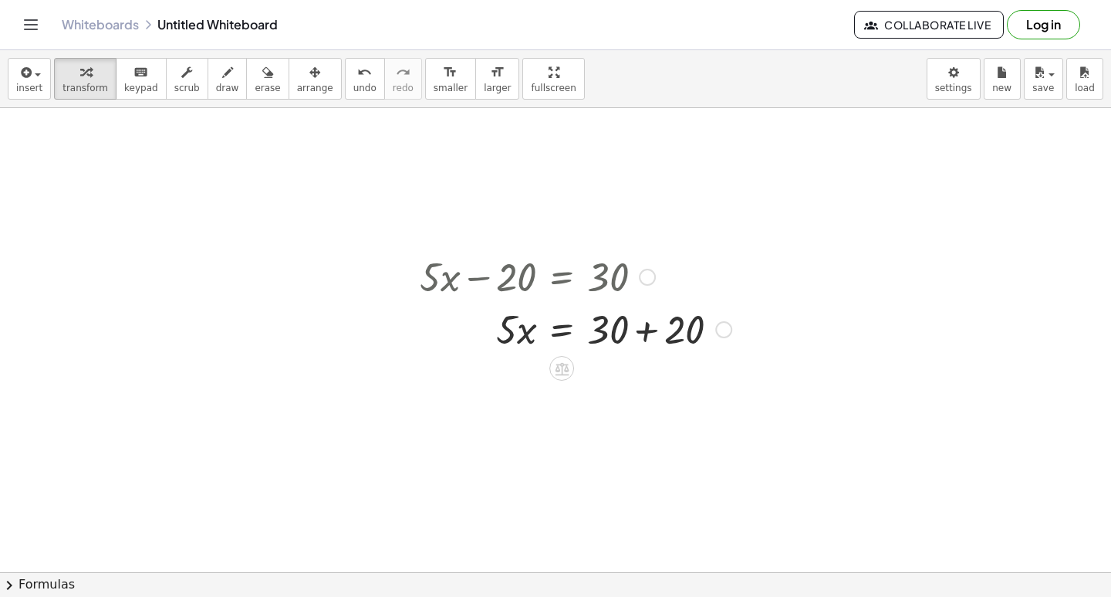
click at [429, 337] on div at bounding box center [575, 328] width 327 height 52
drag, startPoint x: 432, startPoint y: 273, endPoint x: 482, endPoint y: 278, distance: 49.6
click at [492, 290] on div at bounding box center [575, 275] width 327 height 52
click at [432, 280] on div at bounding box center [575, 275] width 327 height 52
drag, startPoint x: 432, startPoint y: 280, endPoint x: 441, endPoint y: 279, distance: 9.3
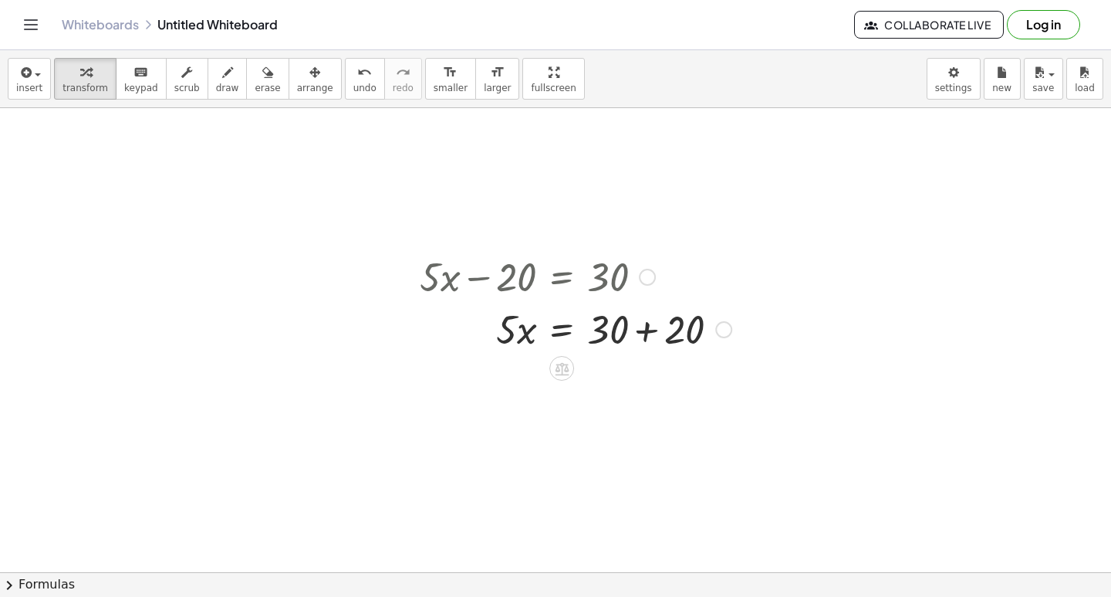
click at [441, 280] on div at bounding box center [575, 275] width 327 height 52
click at [439, 279] on div at bounding box center [575, 275] width 327 height 52
drag, startPoint x: 464, startPoint y: 278, endPoint x: 499, endPoint y: 331, distance: 63.6
click at [562, 277] on div "+ · 5 · x − 20 = 30 · 5 · x 20 = 30 + +" at bounding box center [562, 277] width 0 height 0
drag, startPoint x: 502, startPoint y: 339, endPoint x: 627, endPoint y: 366, distance: 128.7
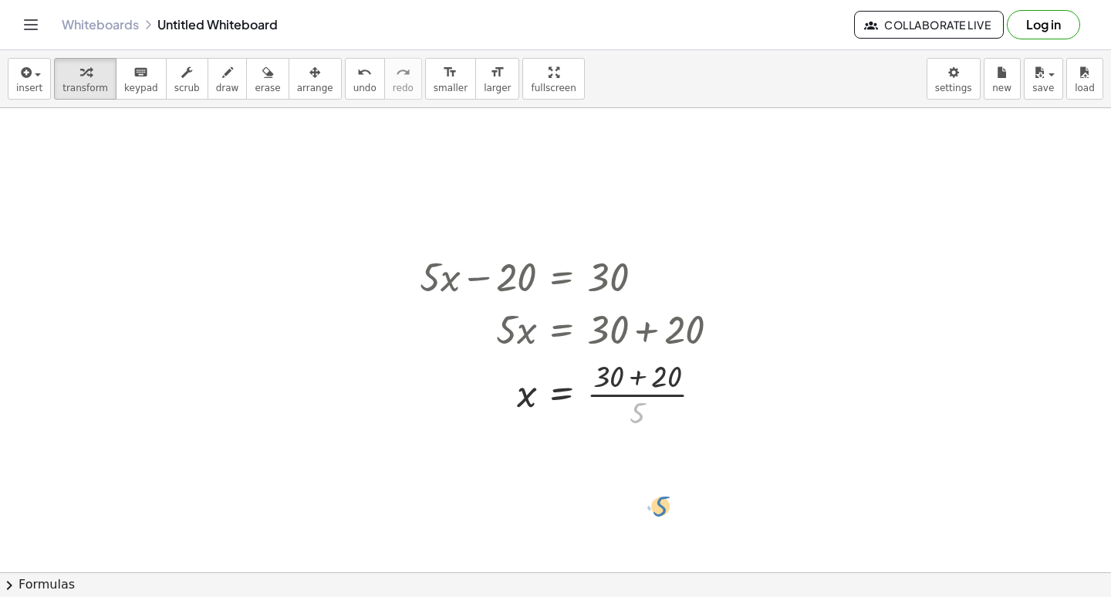
drag, startPoint x: 650, startPoint y: 428, endPoint x: 659, endPoint y: 506, distance: 77.7
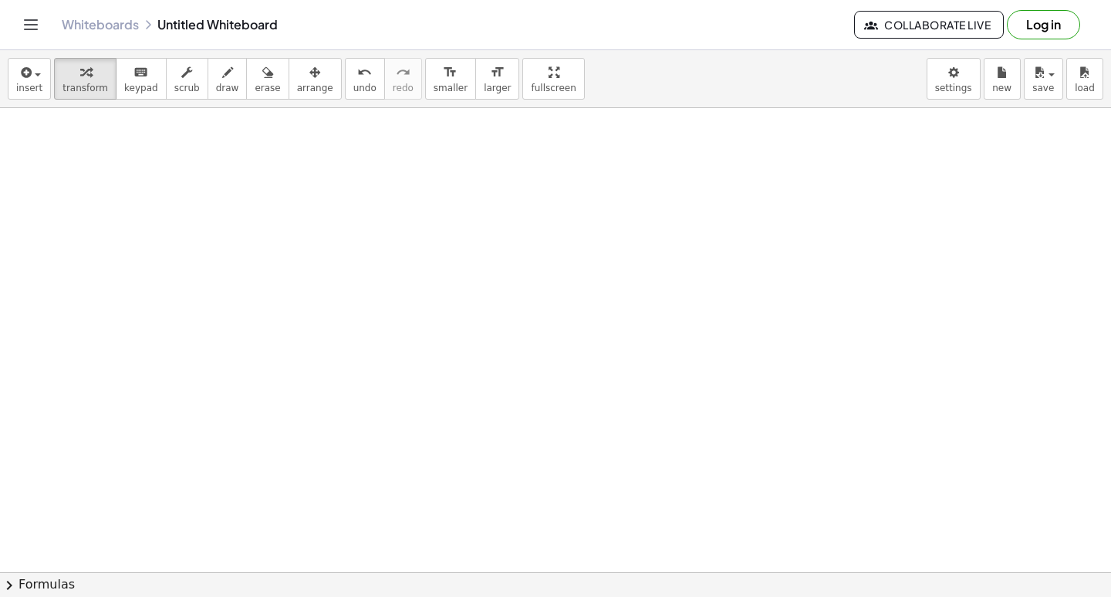
scroll to position [5346, 0]
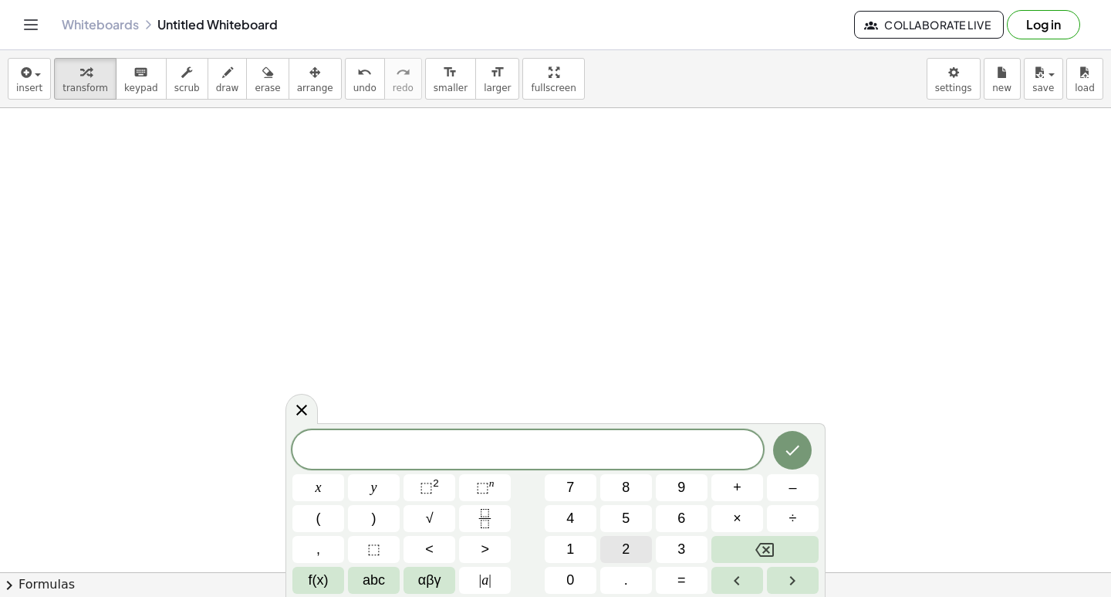
click at [622, 555] on span "2" at bounding box center [626, 549] width 8 height 21
click at [740, 536] on button "Backspace" at bounding box center [765, 549] width 107 height 27
click at [638, 543] on button "2" at bounding box center [626, 549] width 52 height 27
click at [338, 485] on button "x" at bounding box center [319, 487] width 52 height 27
click at [718, 486] on button "+" at bounding box center [738, 487] width 52 height 27
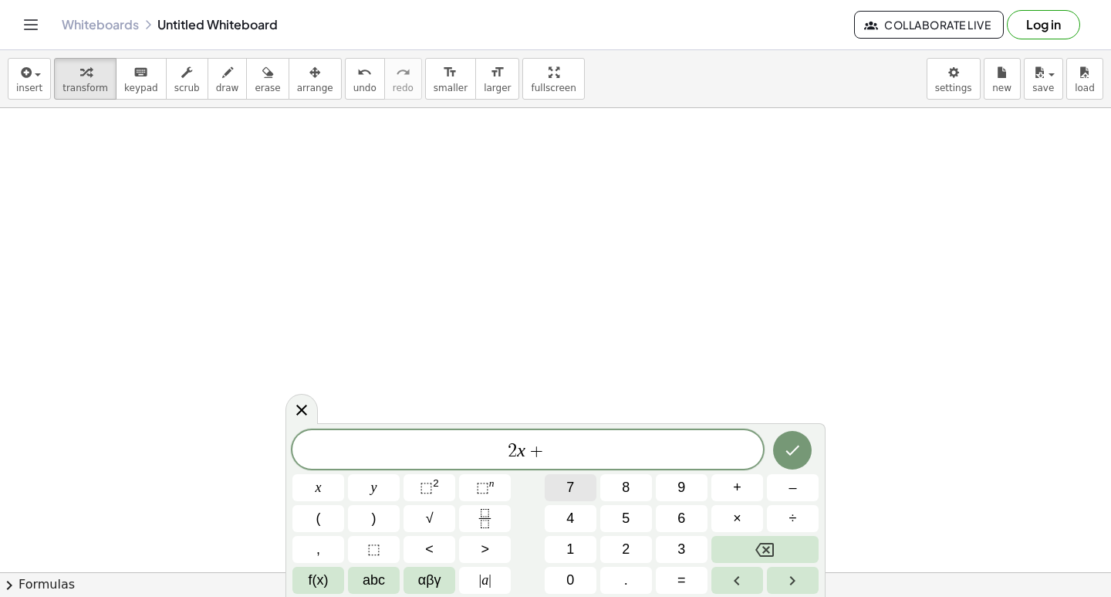
click at [576, 488] on button "7" at bounding box center [571, 487] width 52 height 27
click at [381, 488] on button "y" at bounding box center [374, 487] width 52 height 27
click at [679, 577] on span "=" at bounding box center [682, 580] width 8 height 21
click at [695, 492] on button "9" at bounding box center [682, 487] width 52 height 27
click at [797, 454] on icon "Done" at bounding box center [792, 450] width 19 height 19
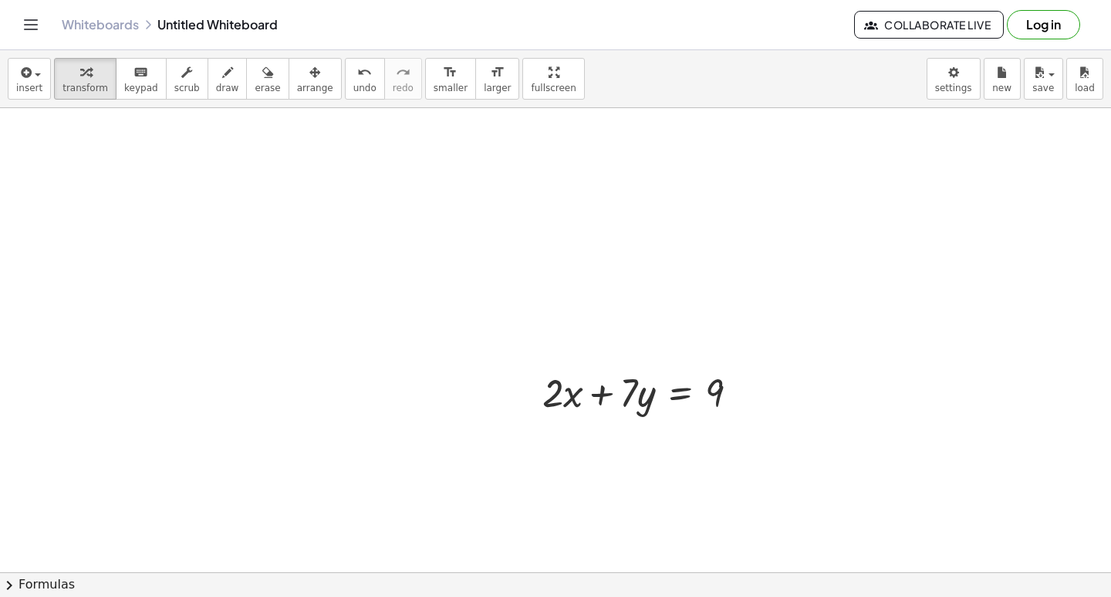
drag, startPoint x: 633, startPoint y: 479, endPoint x: 607, endPoint y: 508, distance: 39.4
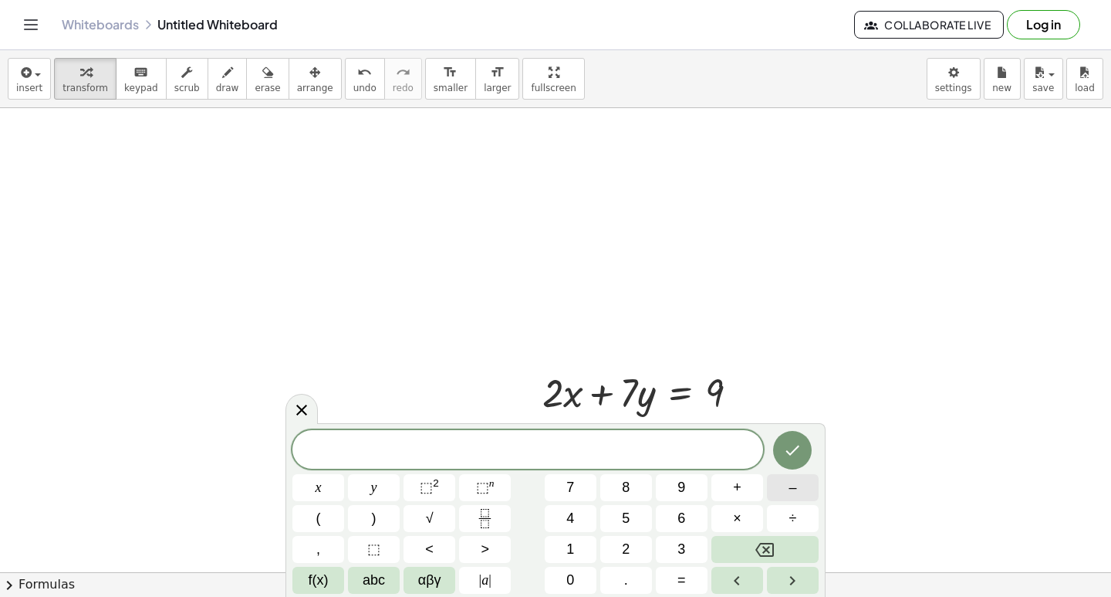
click at [774, 489] on button "–" at bounding box center [793, 487] width 52 height 27
click at [642, 550] on button "2" at bounding box center [626, 549] width 52 height 27
click at [317, 475] on button "x" at bounding box center [319, 487] width 52 height 27
click at [736, 489] on span "+" at bounding box center [737, 487] width 8 height 21
click at [744, 486] on button "+" at bounding box center [738, 487] width 52 height 27
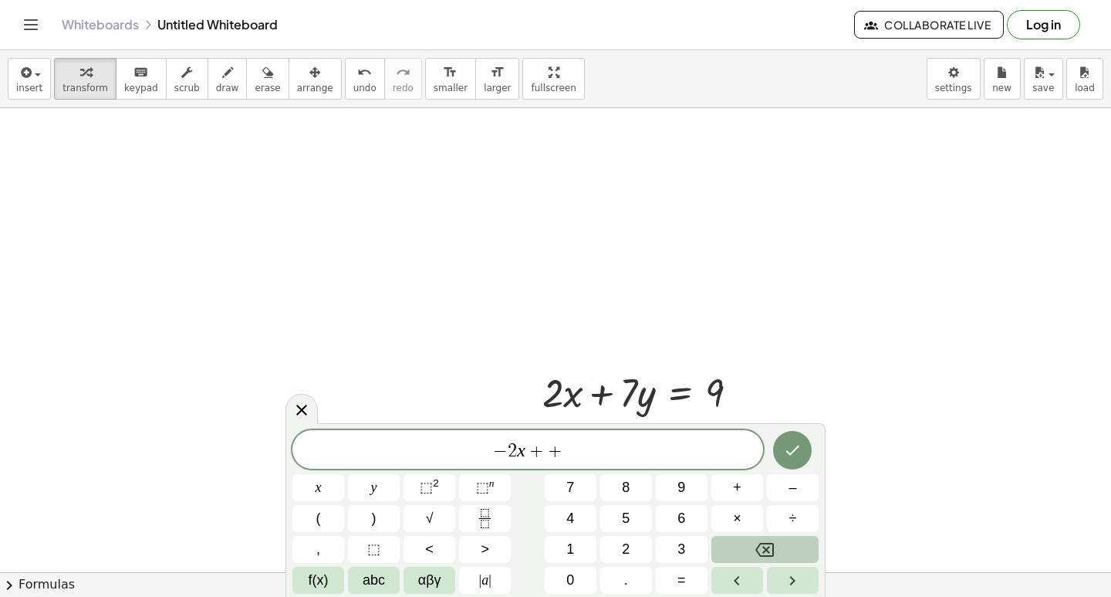
click at [813, 545] on button "Backspace" at bounding box center [765, 549] width 107 height 27
click at [614, 519] on button "5" at bounding box center [626, 518] width 52 height 27
click at [381, 482] on button "y" at bounding box center [374, 487] width 52 height 27
click at [679, 582] on span "=" at bounding box center [682, 580] width 8 height 21
click at [693, 546] on button "3" at bounding box center [682, 549] width 52 height 27
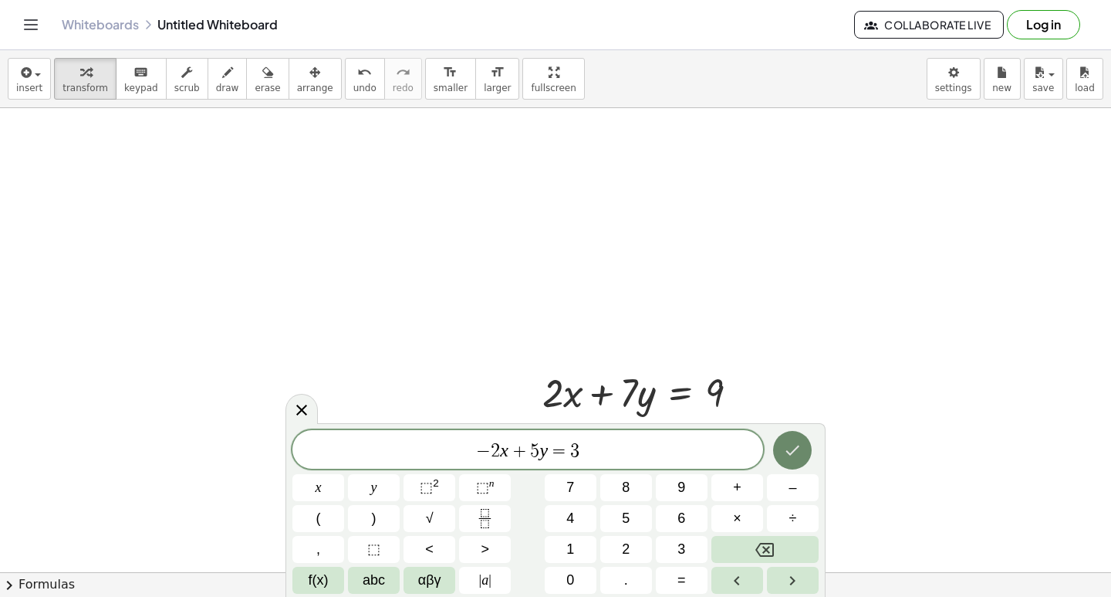
click at [793, 449] on icon "Done" at bounding box center [792, 450] width 19 height 19
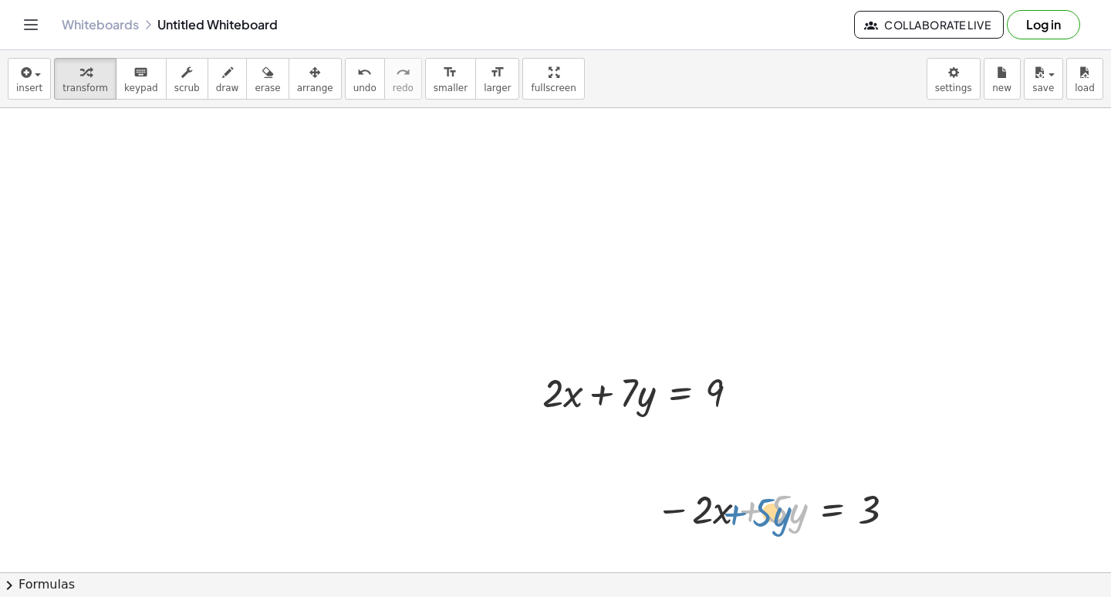
drag, startPoint x: 751, startPoint y: 511, endPoint x: 736, endPoint y: 519, distance: 16.6
click at [736, 519] on div at bounding box center [778, 508] width 260 height 52
click at [316, 113] on div "insert select one: Math Expression Function Text Youtube Video Graphing Geometr…" at bounding box center [555, 323] width 1111 height 546
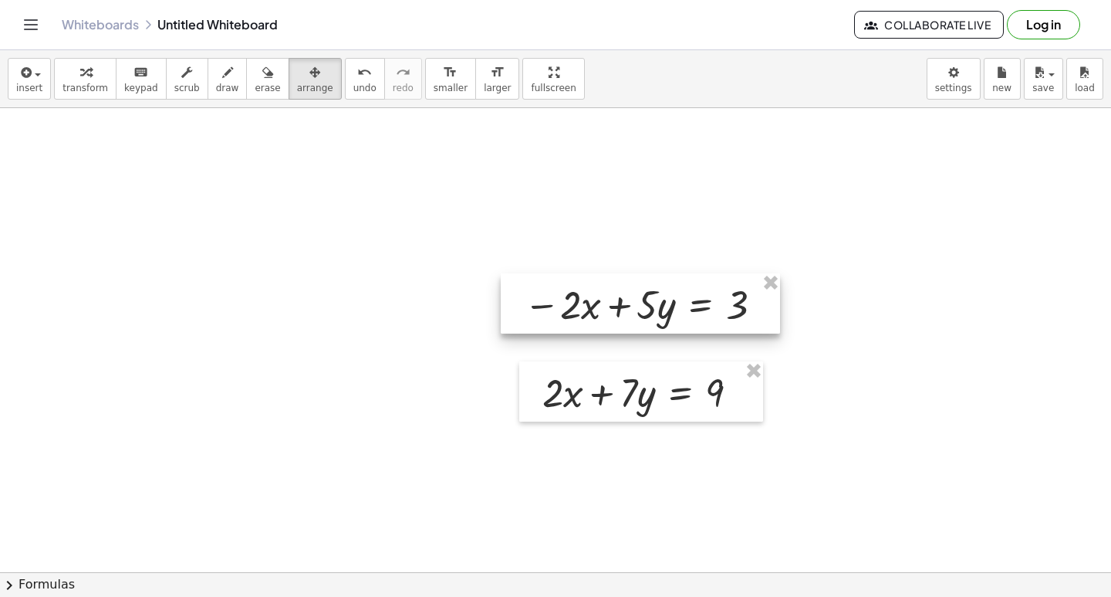
drag, startPoint x: 734, startPoint y: 504, endPoint x: 607, endPoint y: 300, distance: 240.3
click at [607, 300] on div at bounding box center [640, 303] width 279 height 60
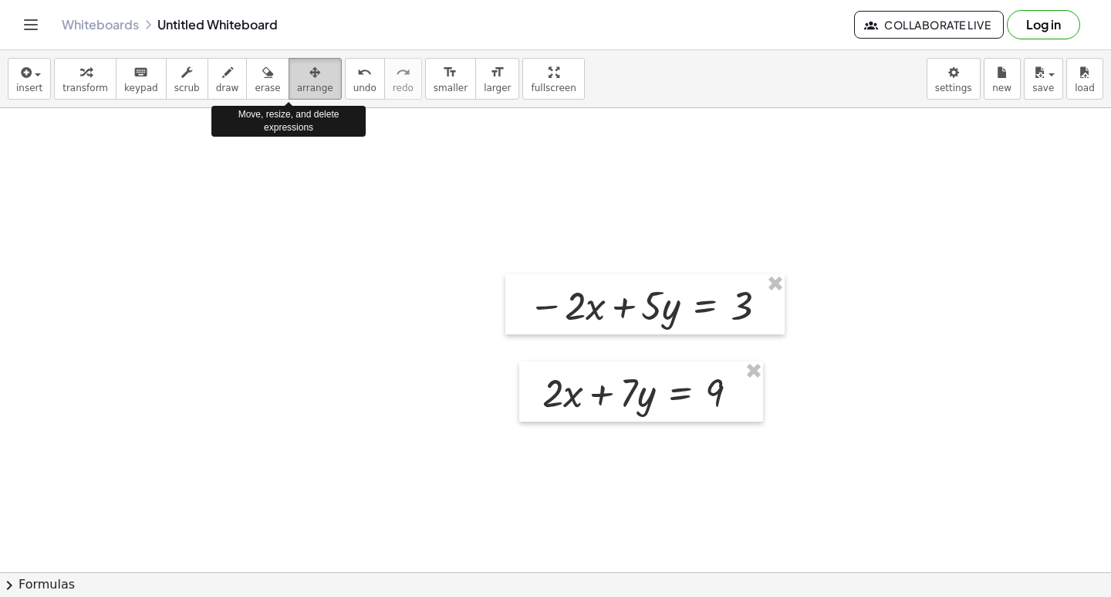
click at [310, 78] on icon "button" at bounding box center [315, 72] width 11 height 19
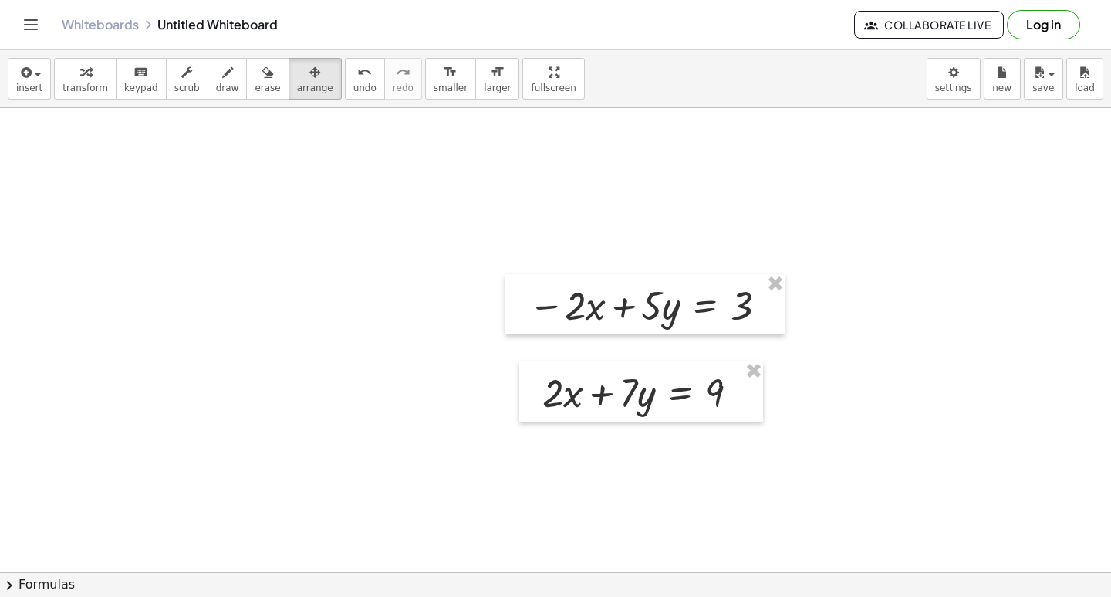
drag, startPoint x: 370, startPoint y: 267, endPoint x: 377, endPoint y: 272, distance: 9.0
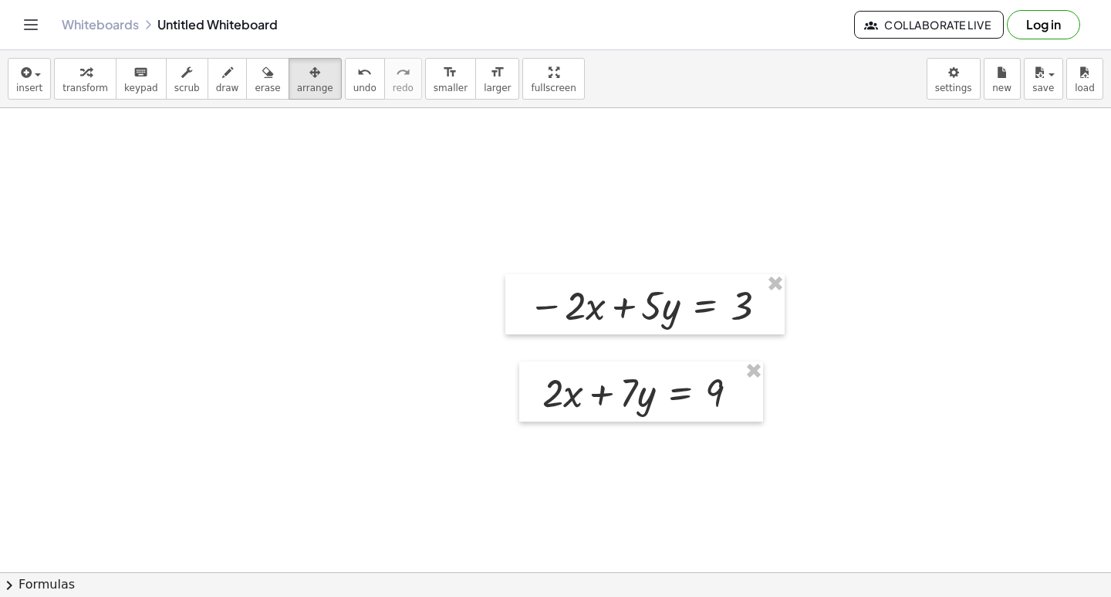
drag, startPoint x: 455, startPoint y: 490, endPoint x: 455, endPoint y: 477, distance: 13.1
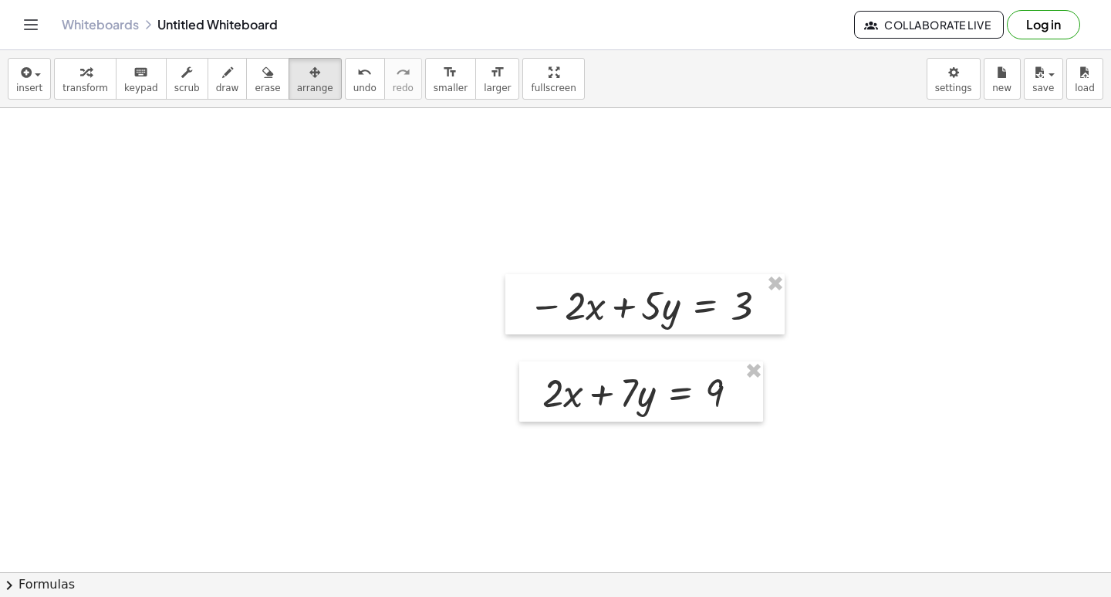
click at [513, 308] on div at bounding box center [645, 304] width 279 height 60
click at [512, 308] on div at bounding box center [645, 304] width 279 height 60
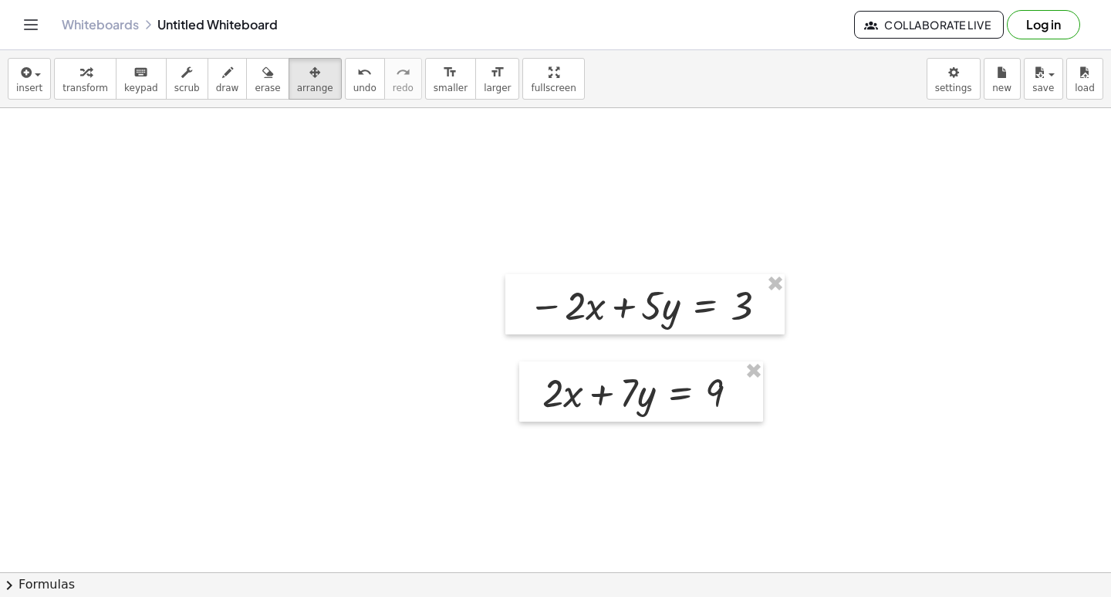
drag, startPoint x: 463, startPoint y: 323, endPoint x: 453, endPoint y: 314, distance: 13.7
drag, startPoint x: 453, startPoint y: 314, endPoint x: 442, endPoint y: 305, distance: 14.2
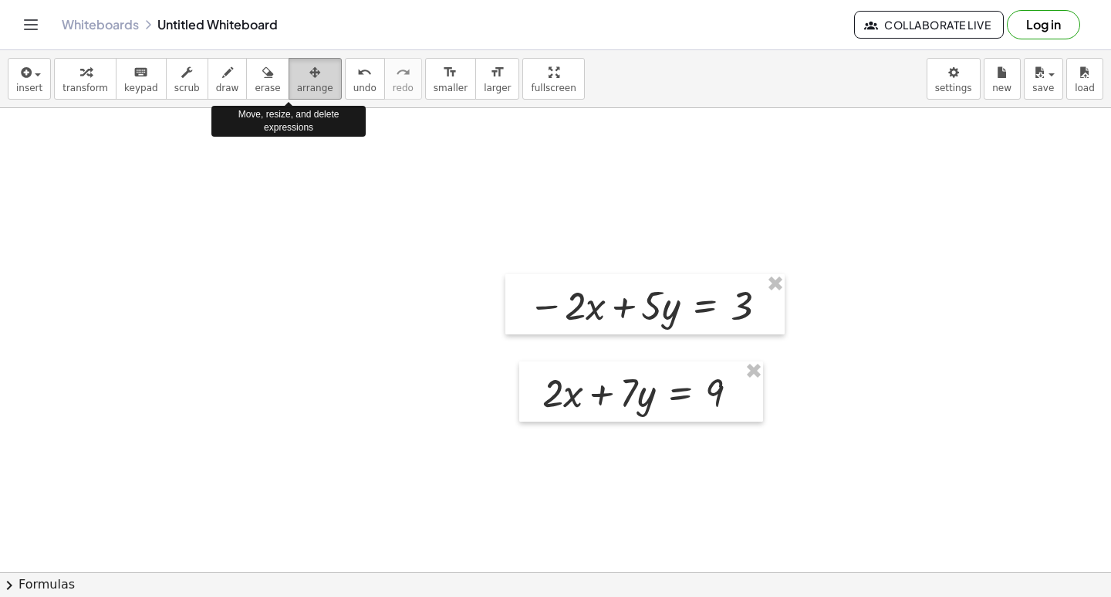
click at [297, 70] on div "button" at bounding box center [315, 72] width 36 height 19
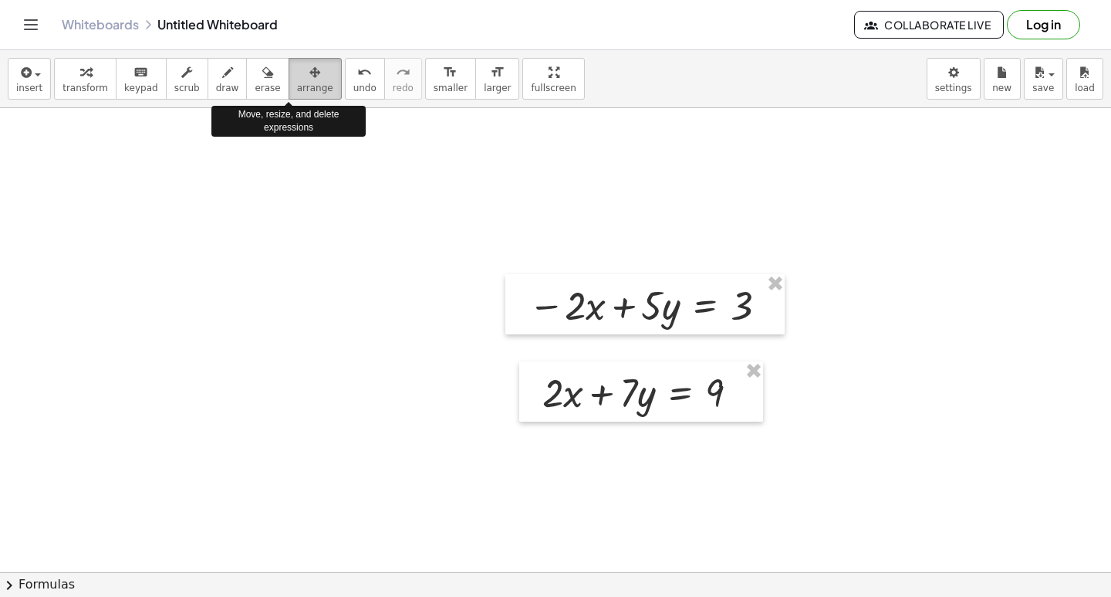
click at [297, 92] on span "arrange" at bounding box center [315, 88] width 36 height 11
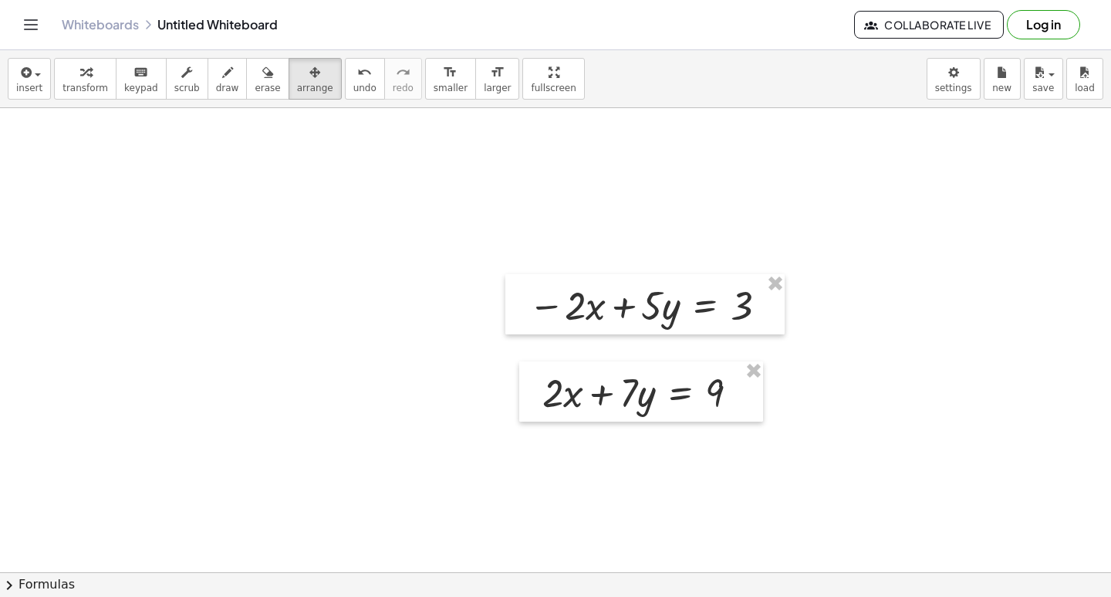
click at [296, 100] on div "insert select one: Math Expression Function Text Youtube Video Graphing Geometr…" at bounding box center [555, 79] width 1111 height 58
click at [296, 104] on div "insert select one: Math Expression Function Text Youtube Video Graphing Geometr…" at bounding box center [555, 79] width 1111 height 58
click at [296, 109] on div "insert select one: Math Expression Function Text Youtube Video Graphing Geometr…" at bounding box center [555, 323] width 1111 height 546
drag, startPoint x: 303, startPoint y: 151, endPoint x: 314, endPoint y: 190, distance: 40.8
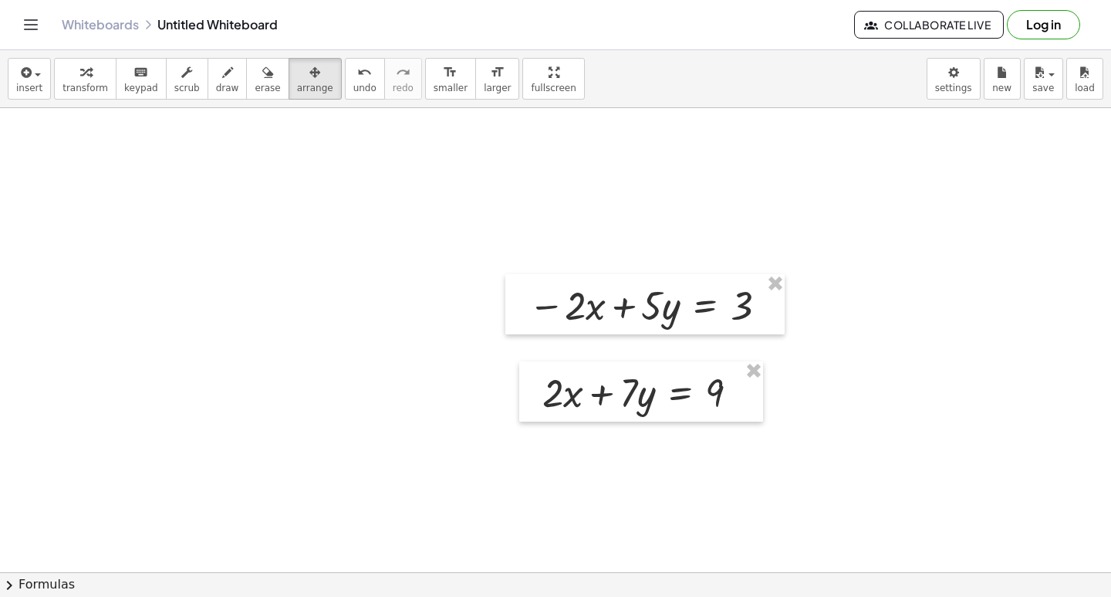
drag, startPoint x: 376, startPoint y: 162, endPoint x: 381, endPoint y: 139, distance: 23.8
drag, startPoint x: 388, startPoint y: 257, endPoint x: 389, endPoint y: 277, distance: 20.1
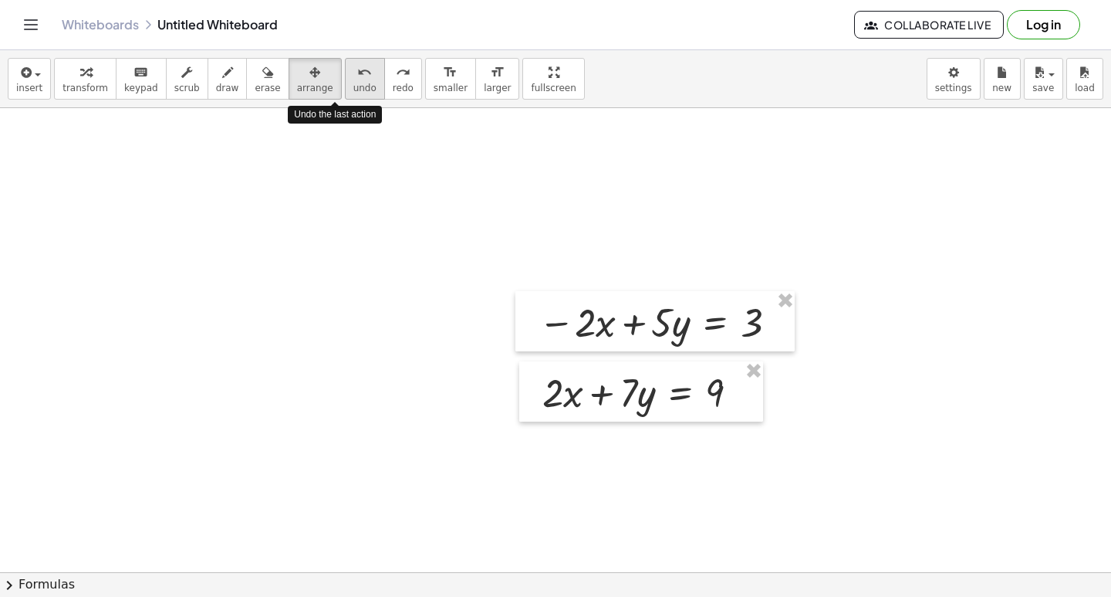
click at [345, 94] on button "undo undo" at bounding box center [365, 79] width 40 height 42
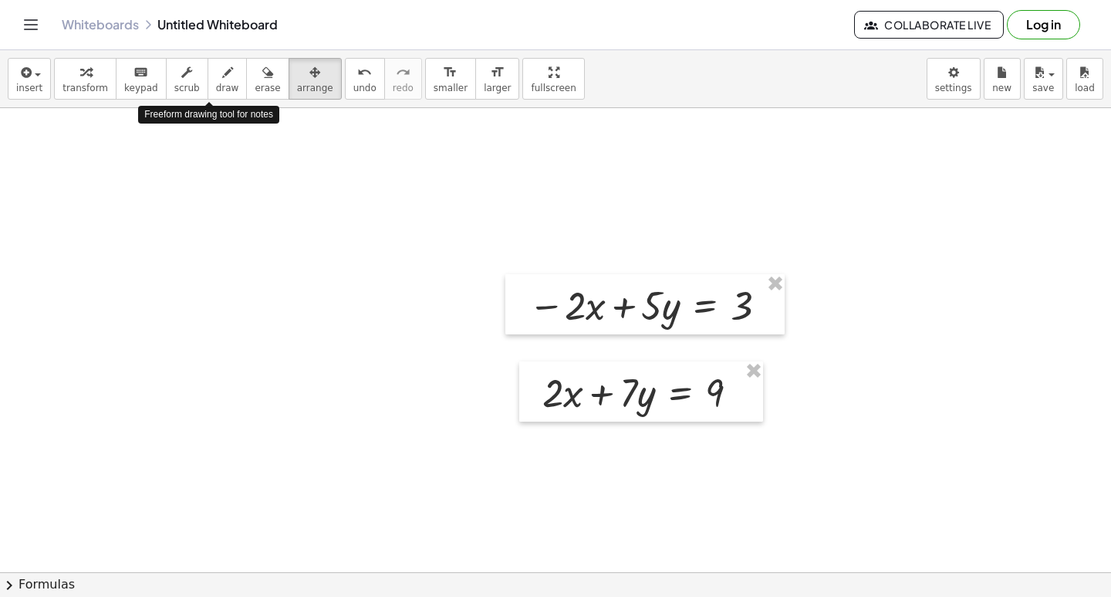
click at [244, 108] on div "insert select one: Math Expression Function Text Youtube Video Graphing Geometr…" at bounding box center [555, 79] width 1111 height 58
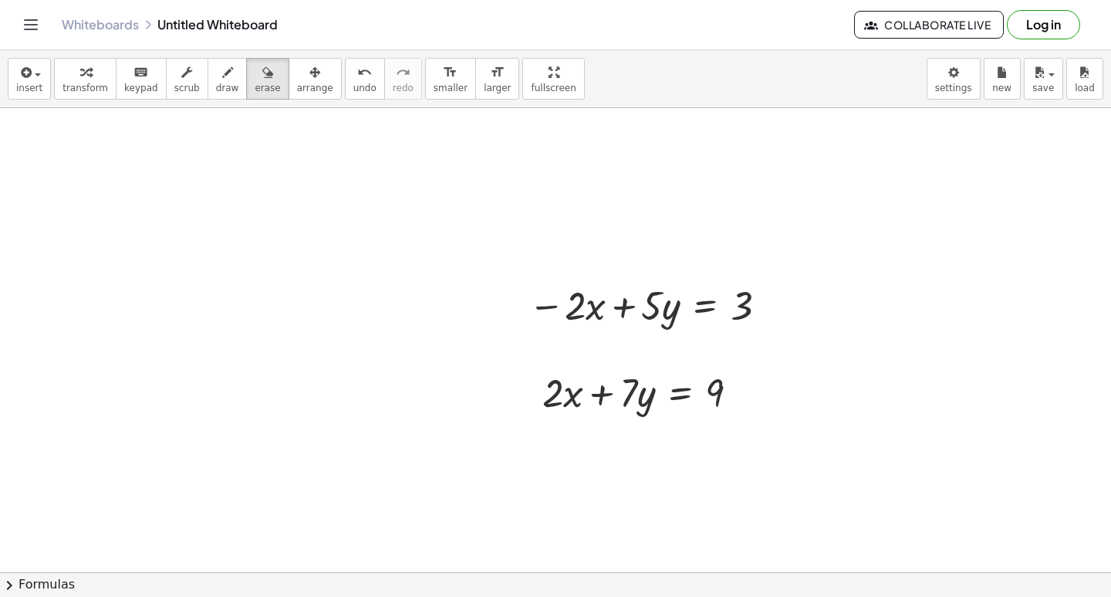
click at [218, 85] on span "draw" at bounding box center [227, 88] width 23 height 11
drag, startPoint x: 583, startPoint y: 289, endPoint x: 553, endPoint y: 325, distance: 46.6
drag, startPoint x: 573, startPoint y: 357, endPoint x: 526, endPoint y: 444, distance: 99.1
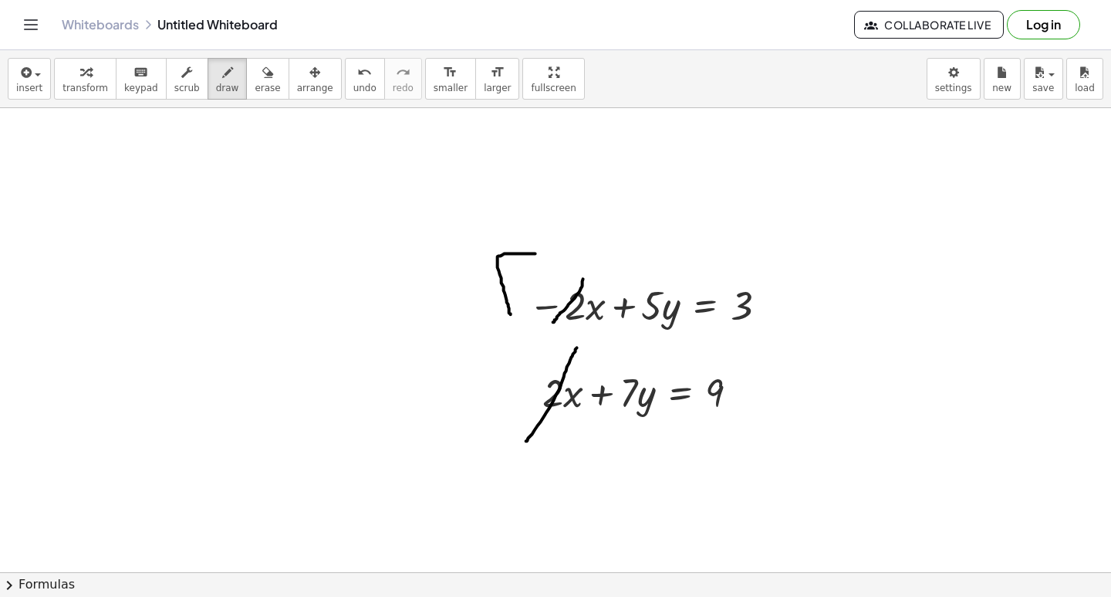
drag, startPoint x: 536, startPoint y: 256, endPoint x: 511, endPoint y: 317, distance: 65.8
drag, startPoint x: 506, startPoint y: 316, endPoint x: 813, endPoint y: 464, distance: 340.4
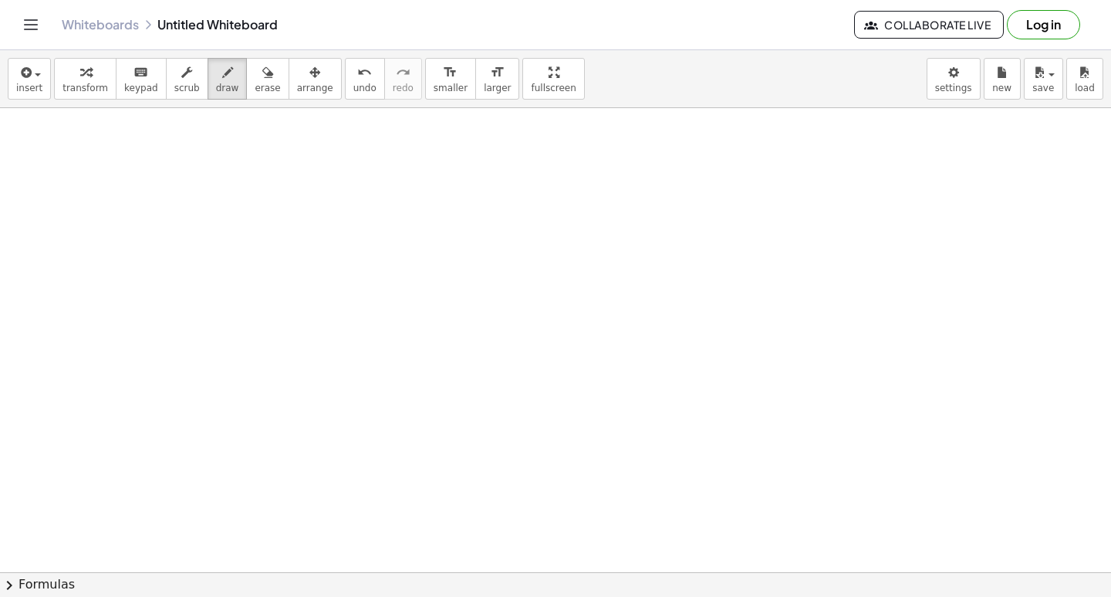
scroll to position [6042, 0]
drag, startPoint x: 213, startPoint y: 81, endPoint x: 222, endPoint y: 82, distance: 9.3
click at [222, 82] on button "draw" at bounding box center [228, 79] width 40 height 42
drag, startPoint x: 485, startPoint y: 329, endPoint x: 492, endPoint y: 347, distance: 19.1
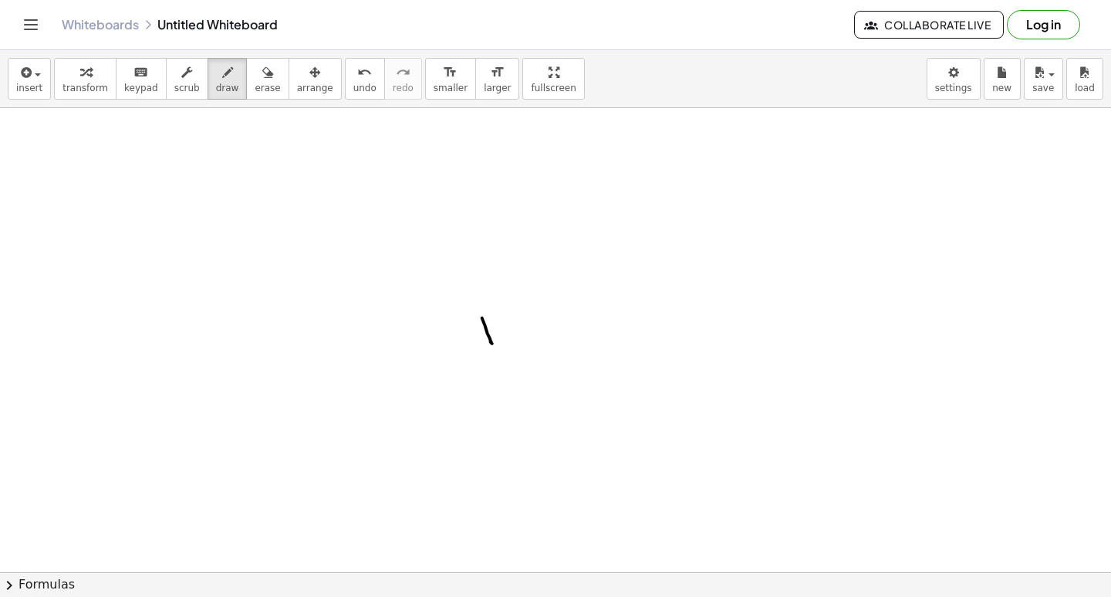
drag, startPoint x: 244, startPoint y: 79, endPoint x: 500, endPoint y: 433, distance: 436.6
click at [270, 108] on div "insert select one: Math Expression Function Text Youtube Video Graphing Geometr…" at bounding box center [555, 323] width 1111 height 546
drag, startPoint x: 485, startPoint y: 357, endPoint x: 492, endPoint y: 338, distance: 19.5
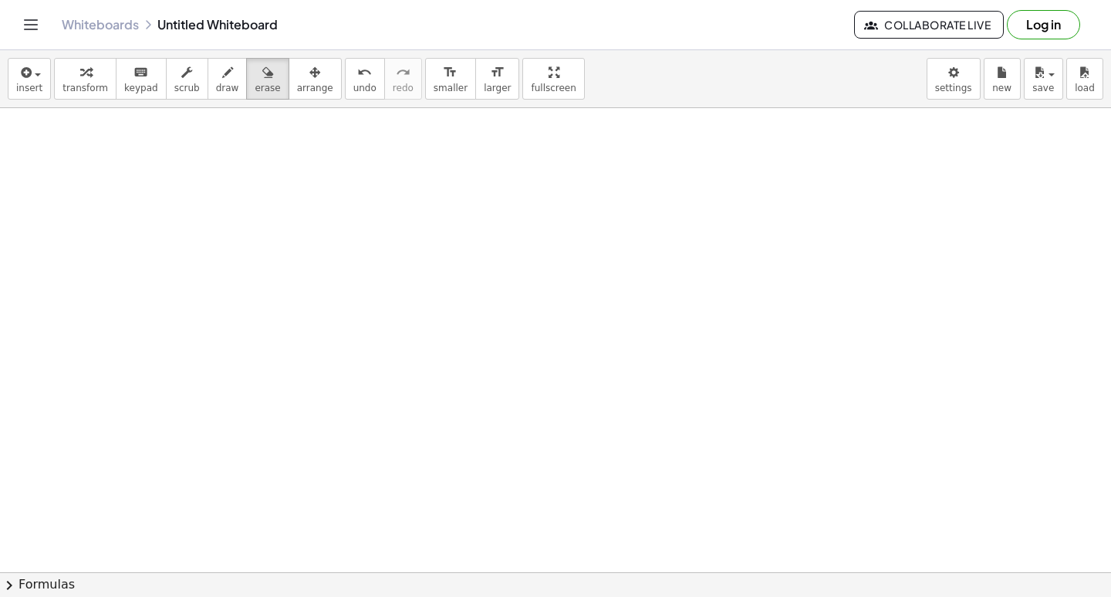
click at [246, 61] on button "erase" at bounding box center [267, 79] width 42 height 42
click at [246, 86] on button "erase" at bounding box center [267, 79] width 42 height 42
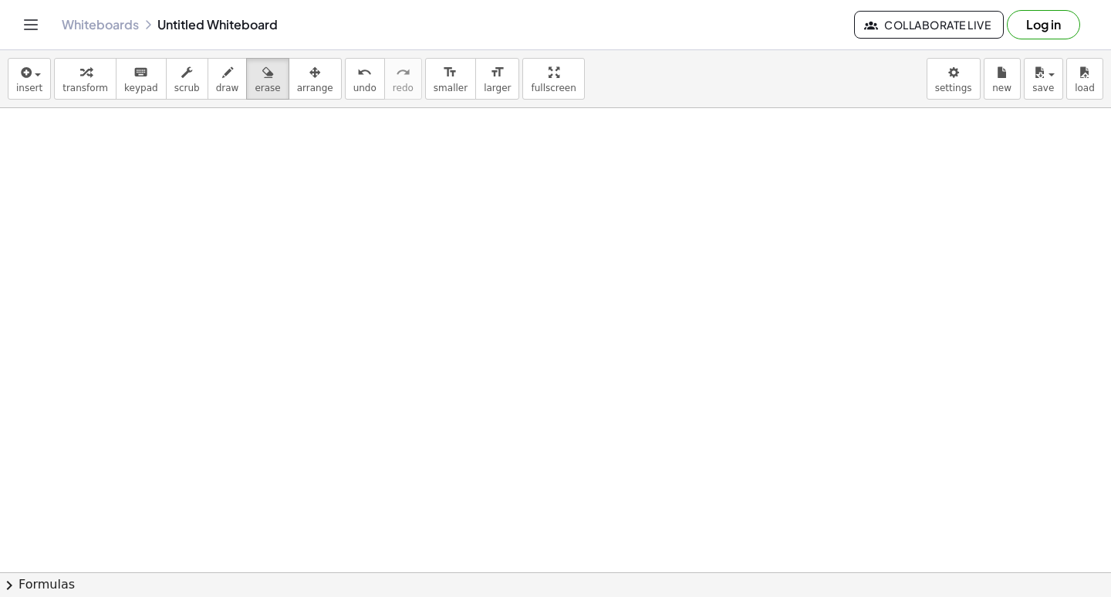
scroll to position [6506, 0]
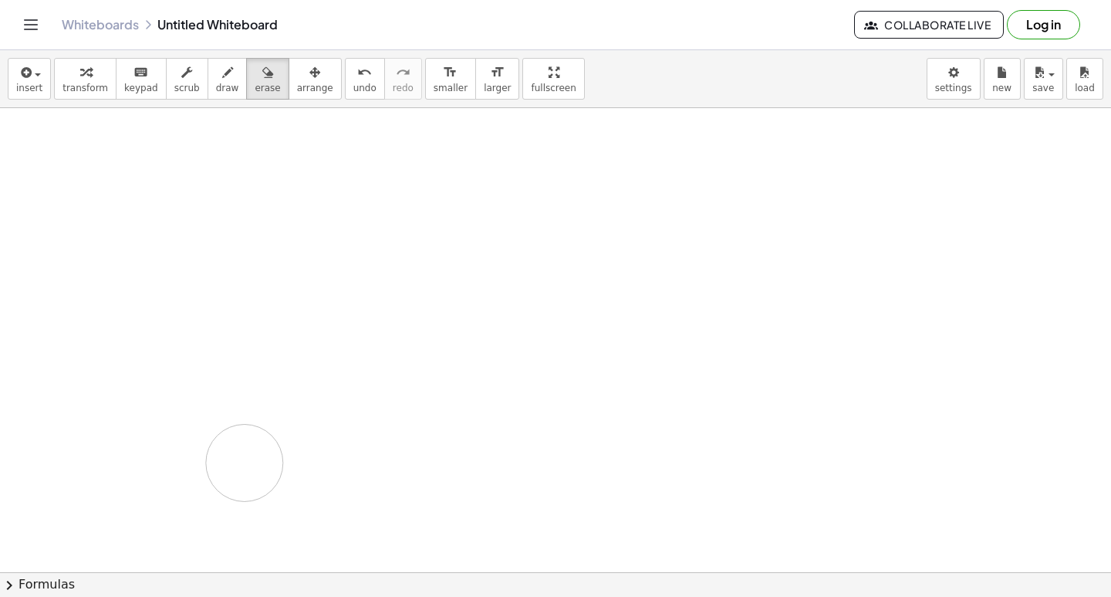
click at [246, 96] on button "erase" at bounding box center [267, 79] width 42 height 42
click at [252, 103] on div "insert select one: Math Expression Function Text Youtube Video Graphing Geometr…" at bounding box center [555, 79] width 1111 height 58
click at [255, 88] on span "erase" at bounding box center [267, 88] width 25 height 11
click at [293, 96] on button "arrange" at bounding box center [315, 79] width 53 height 42
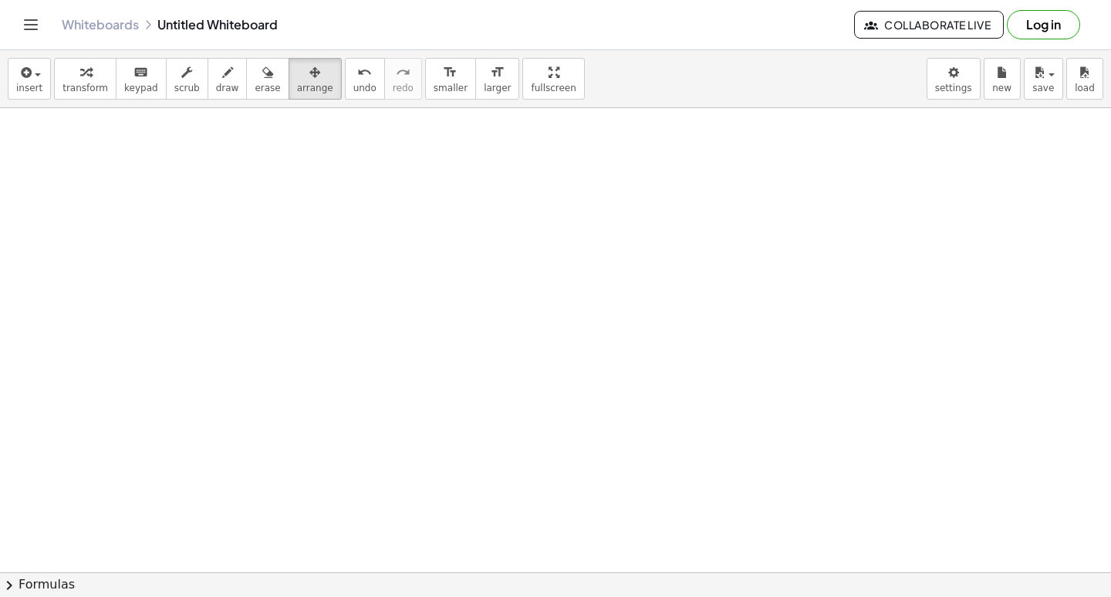
drag, startPoint x: 364, startPoint y: 245, endPoint x: 320, endPoint y: 253, distance: 44.7
click at [353, 90] on span "undo" at bounding box center [364, 88] width 23 height 11
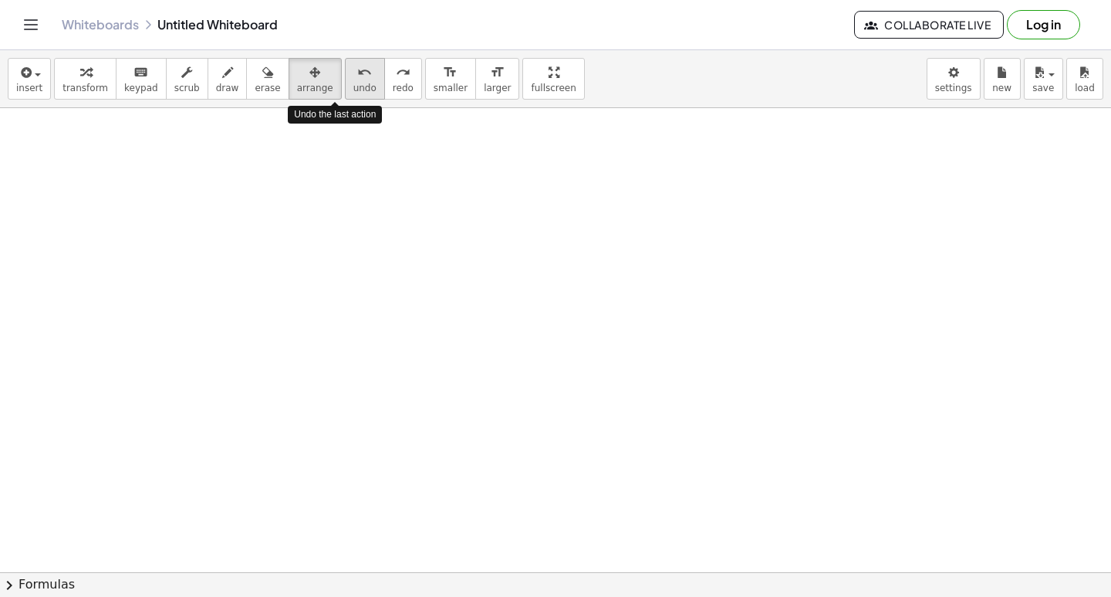
click at [353, 90] on span "undo" at bounding box center [364, 88] width 23 height 11
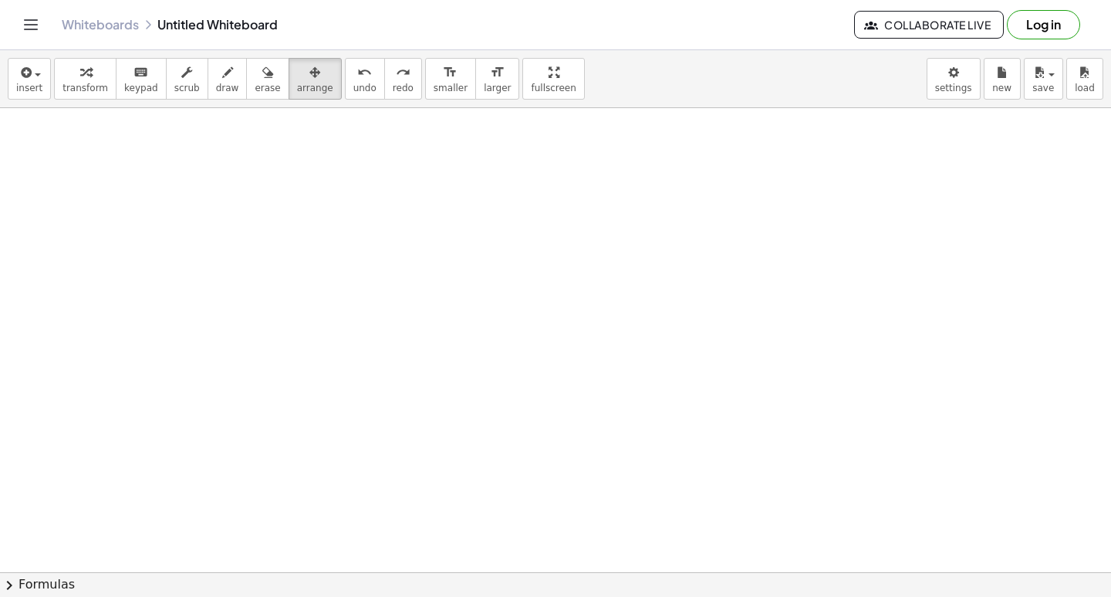
drag, startPoint x: 361, startPoint y: 261, endPoint x: 340, endPoint y: 272, distance: 24.2
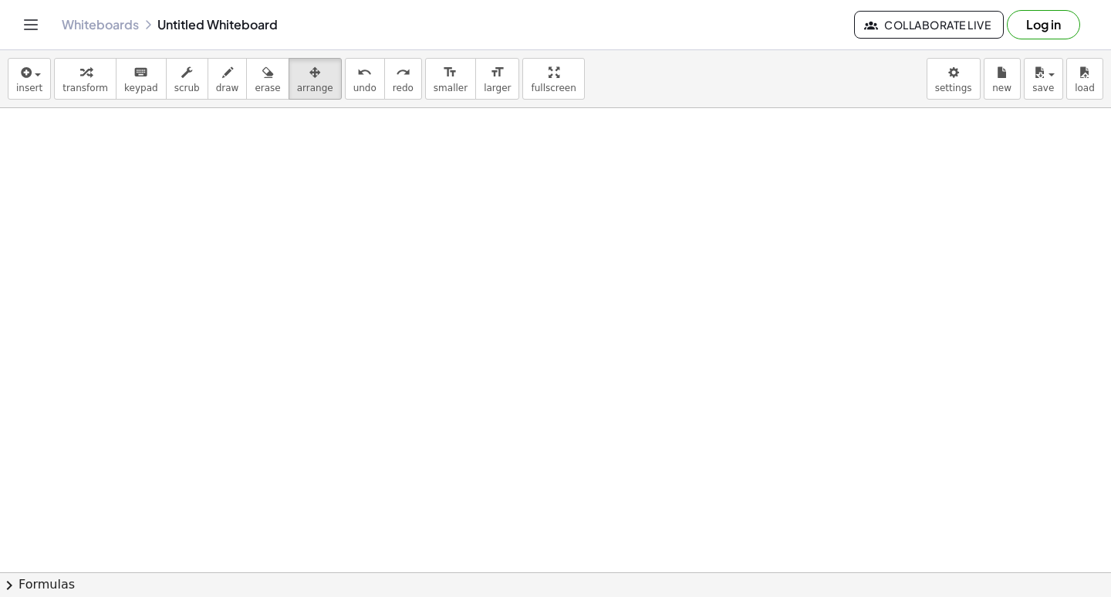
drag, startPoint x: 84, startPoint y: 67, endPoint x: 268, endPoint y: 205, distance: 229.4
click at [85, 67] on div "button" at bounding box center [86, 72] width 46 height 19
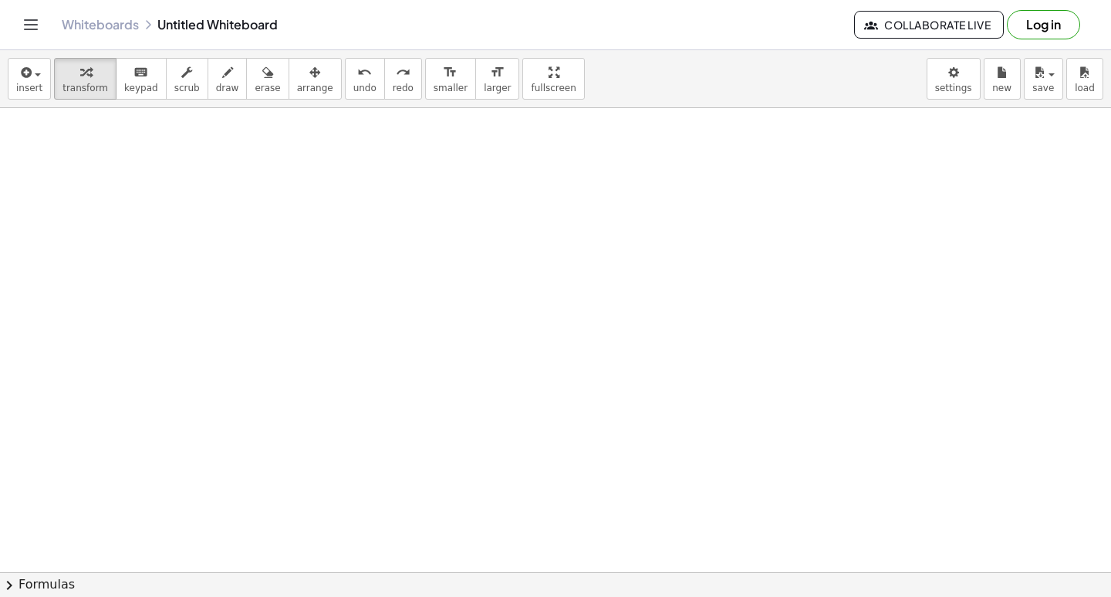
drag, startPoint x: 489, startPoint y: 401, endPoint x: 467, endPoint y: 387, distance: 25.9
drag, startPoint x: 443, startPoint y: 373, endPoint x: 457, endPoint y: 357, distance: 20.8
drag, startPoint x: 463, startPoint y: 351, endPoint x: 476, endPoint y: 347, distance: 13.9
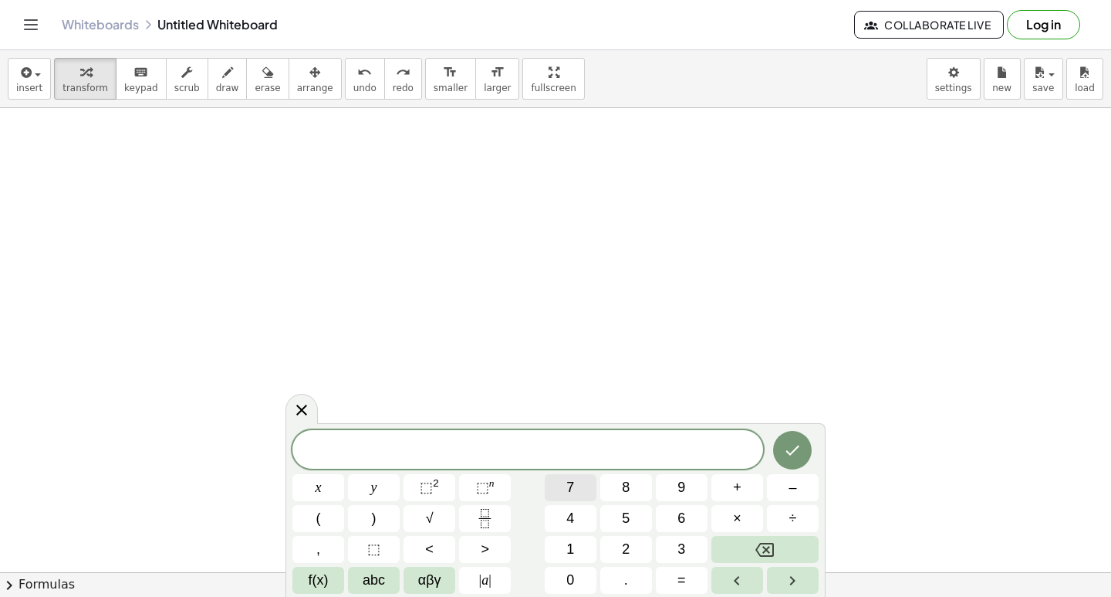
click at [585, 489] on button "7" at bounding box center [571, 487] width 52 height 27
click at [316, 490] on span "x" at bounding box center [319, 487] width 6 height 21
click at [793, 485] on span "–" at bounding box center [793, 487] width 8 height 21
click at [664, 543] on button "3" at bounding box center [682, 549] width 52 height 27
click at [382, 490] on button "y" at bounding box center [374, 487] width 52 height 27
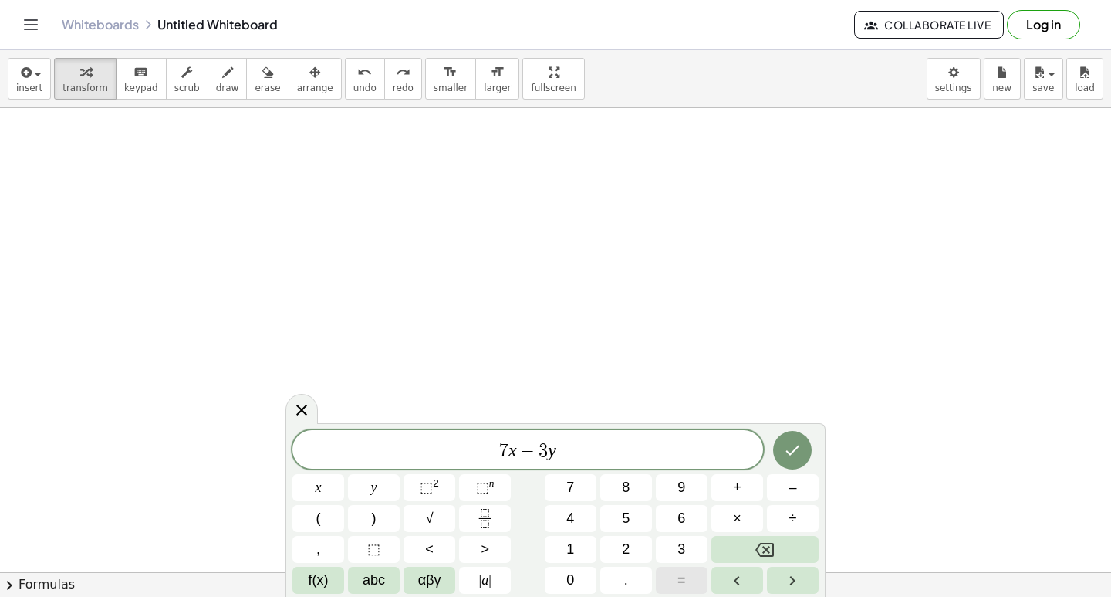
click at [687, 573] on button "=" at bounding box center [682, 580] width 52 height 27
click at [575, 540] on button "1" at bounding box center [571, 549] width 52 height 27
click at [630, 550] on span "2" at bounding box center [626, 549] width 8 height 21
click at [798, 445] on icon "Done" at bounding box center [792, 450] width 19 height 19
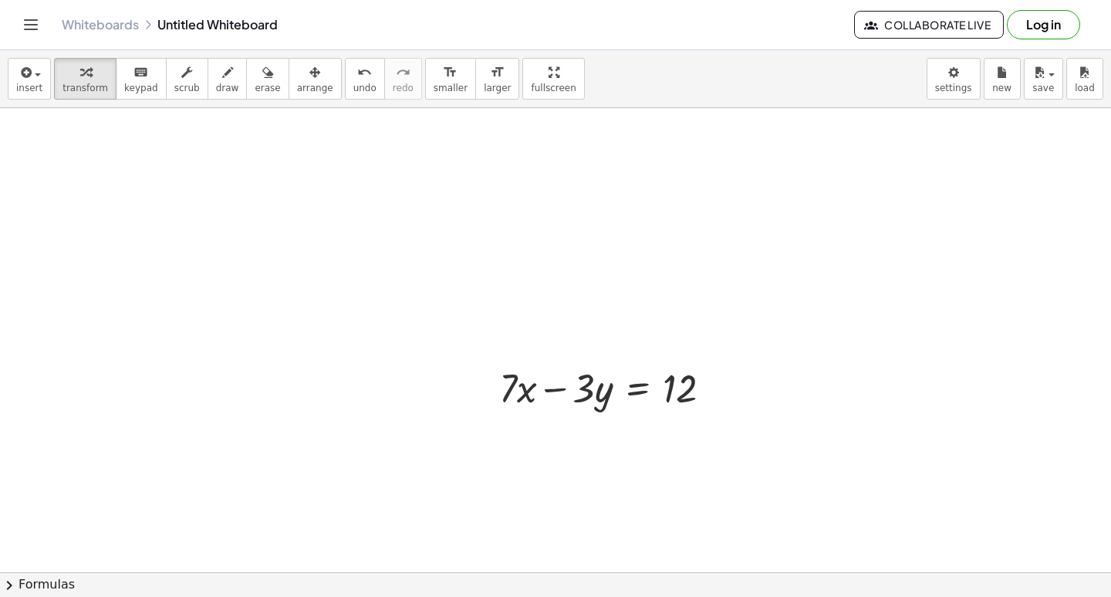
drag, startPoint x: 584, startPoint y: 520, endPoint x: 592, endPoint y: 520, distance: 8.5
drag, startPoint x: 502, startPoint y: 445, endPoint x: 511, endPoint y: 469, distance: 25.4
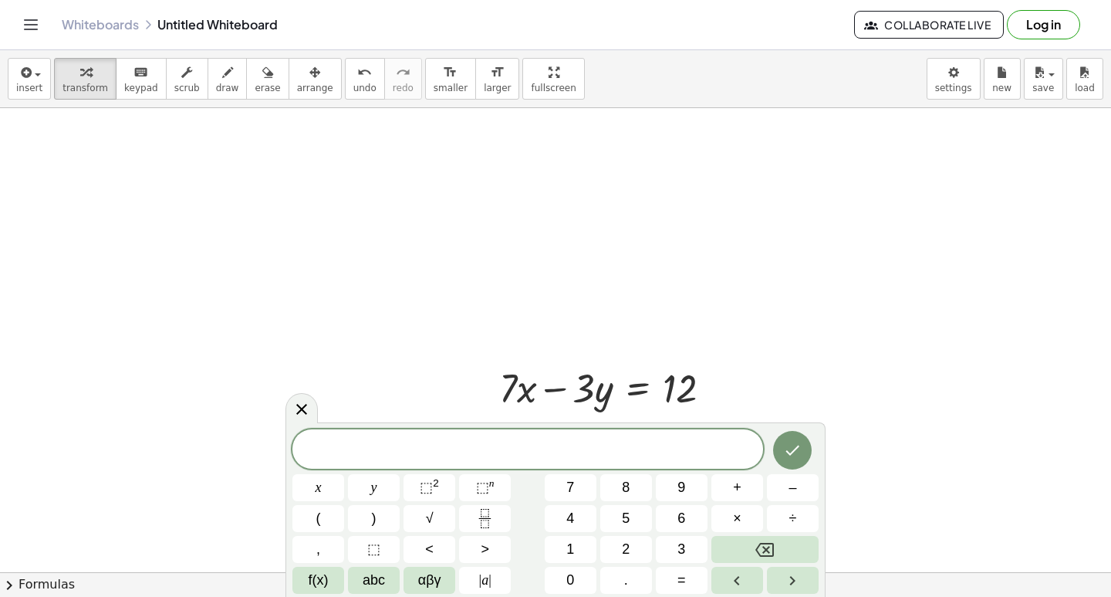
click at [518, 475] on div "* x y ⬚ 2 ⬚ n 7 8 9 + – ( ) √ 4 5 6 × ÷ , ⬚ < > 1 2 3 f(x) abc αβγ | a | 0 . =" at bounding box center [556, 511] width 526 height 164
click at [636, 506] on button "5" at bounding box center [626, 518] width 52 height 27
click at [332, 482] on button "x" at bounding box center [319, 487] width 52 height 27
click at [723, 482] on button "+" at bounding box center [738, 487] width 52 height 27
click at [673, 554] on button "3" at bounding box center [682, 549] width 52 height 27
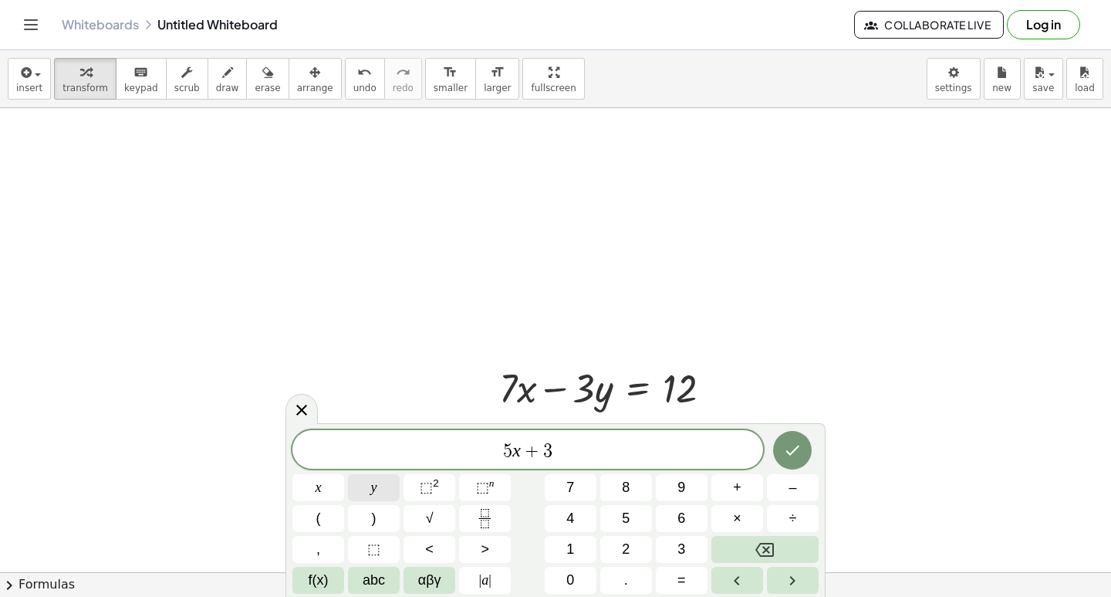
click at [364, 496] on button "y" at bounding box center [374, 487] width 52 height 27
click at [675, 576] on button "=" at bounding box center [682, 580] width 52 height 27
click at [632, 549] on button "2" at bounding box center [626, 549] width 52 height 27
click at [612, 519] on div "* 5 x + 3 y = 2 ​ x y ⬚ 2 ⬚ n 7 8 9 + – ( ) √ 4 5 6 × ÷ , ⬚ < > 1 2 3 f(x) abc …" at bounding box center [556, 512] width 526 height 164
click at [578, 523] on button "4" at bounding box center [571, 518] width 52 height 27
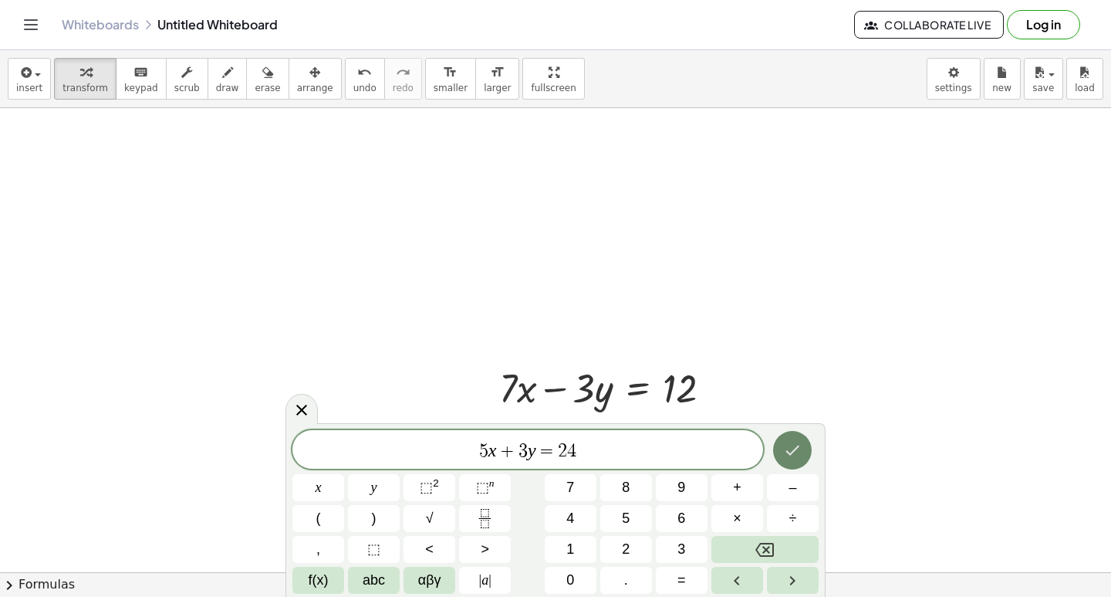
click at [789, 448] on icon "Done" at bounding box center [792, 450] width 19 height 19
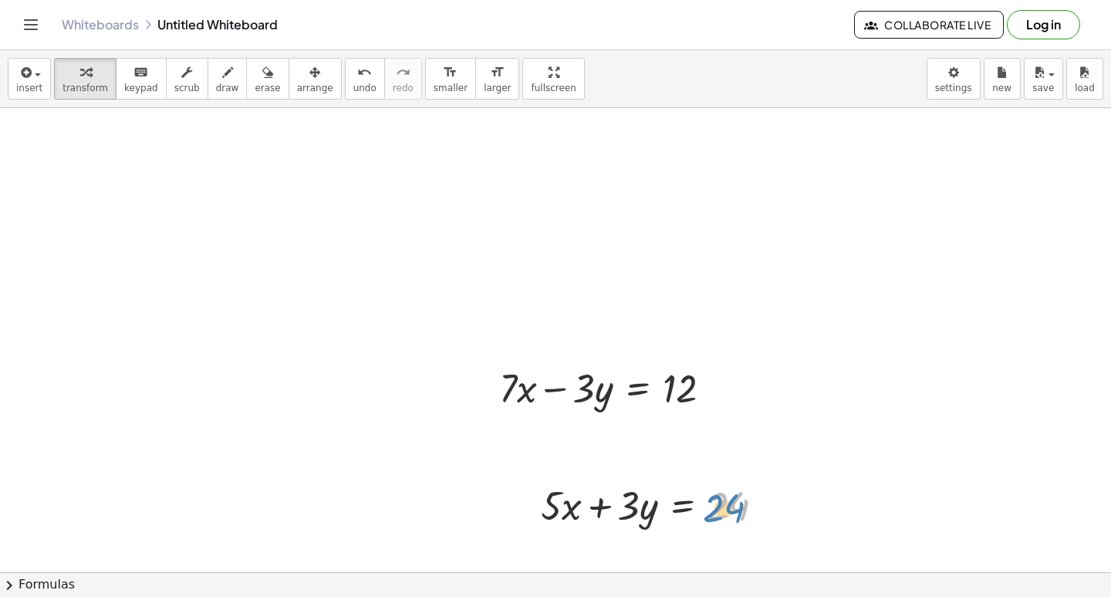
click at [716, 505] on div at bounding box center [659, 504] width 252 height 52
drag, startPoint x: 299, startPoint y: 81, endPoint x: 404, endPoint y: 156, distance: 128.9
click at [300, 79] on button "arrange" at bounding box center [315, 79] width 53 height 42
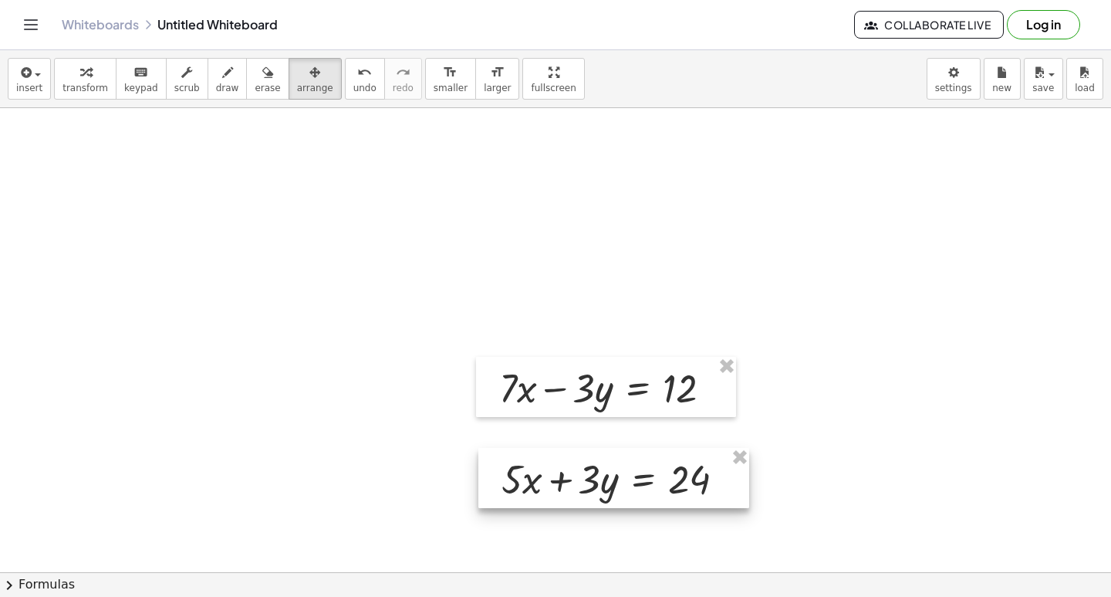
drag, startPoint x: 646, startPoint y: 502, endPoint x: 605, endPoint y: 473, distance: 49.9
click at [605, 473] on div at bounding box center [614, 478] width 271 height 60
click at [518, 151] on div "insert select one: Math Expression Function Text Youtube Video Graphing Geometr…" at bounding box center [555, 323] width 1111 height 546
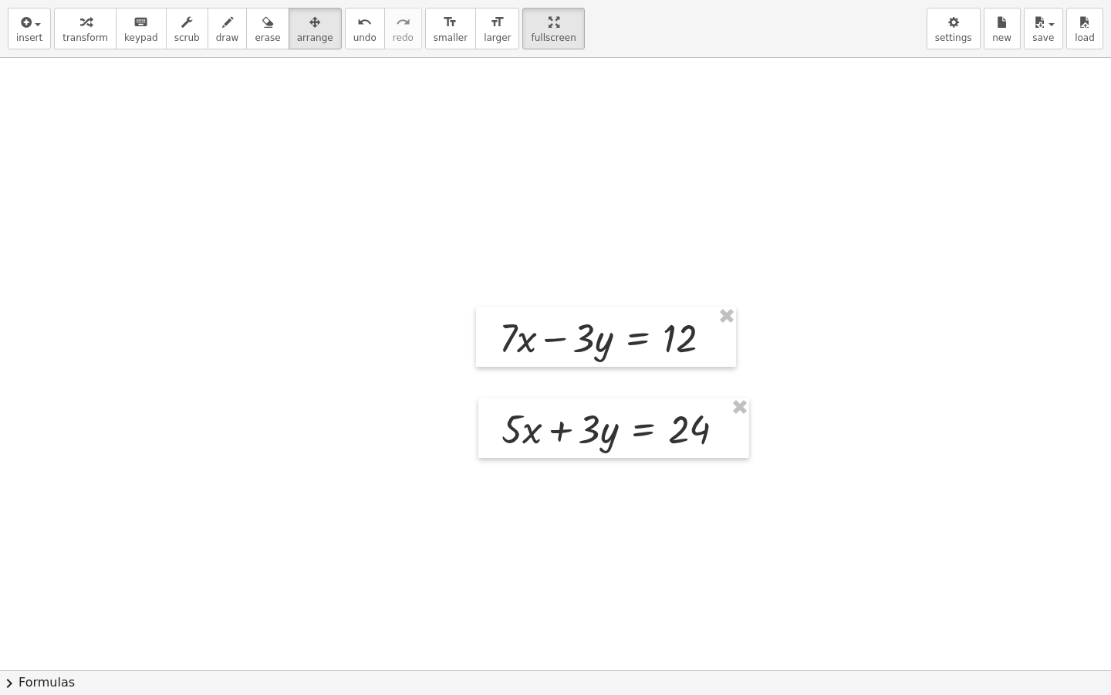
drag, startPoint x: 523, startPoint y: 24, endPoint x: 523, endPoint y: -43, distance: 67.1
click at [523, 0] on html "Graspable Math Activities Get Started Activity Bank Assigned Work Classes White…" at bounding box center [555, 347] width 1111 height 695
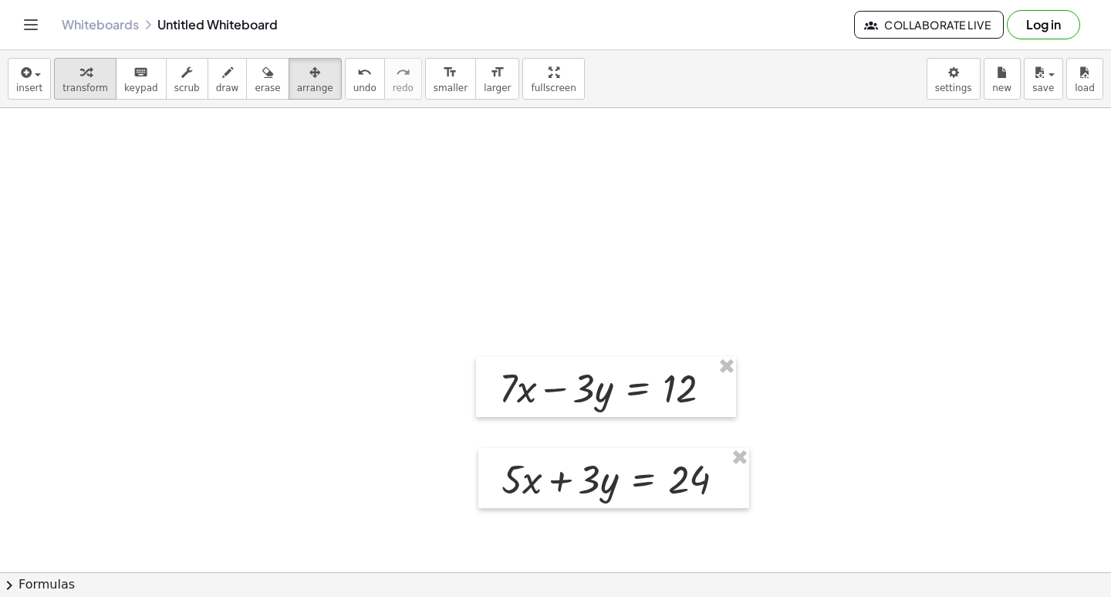
click at [75, 83] on span "transform" at bounding box center [86, 88] width 46 height 11
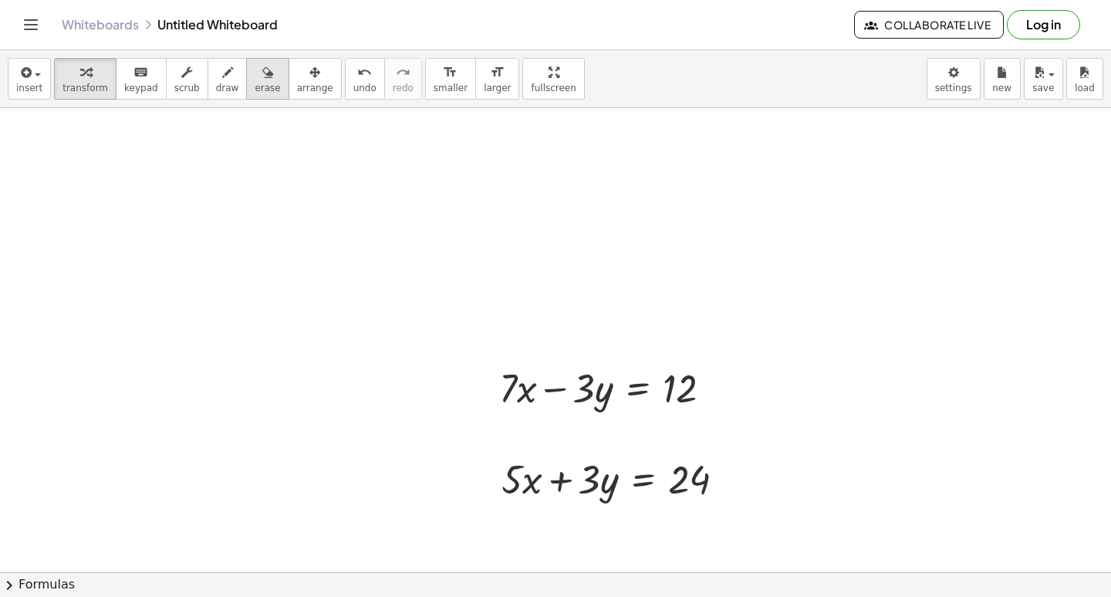
click at [218, 86] on button "draw" at bounding box center [228, 79] width 40 height 42
drag, startPoint x: 613, startPoint y: 431, endPoint x: 543, endPoint y: 573, distance: 157.4
click at [543, 575] on div "insert select one: Math Expression Function Text Youtube Video Graphing Geometr…" at bounding box center [555, 323] width 1111 height 546
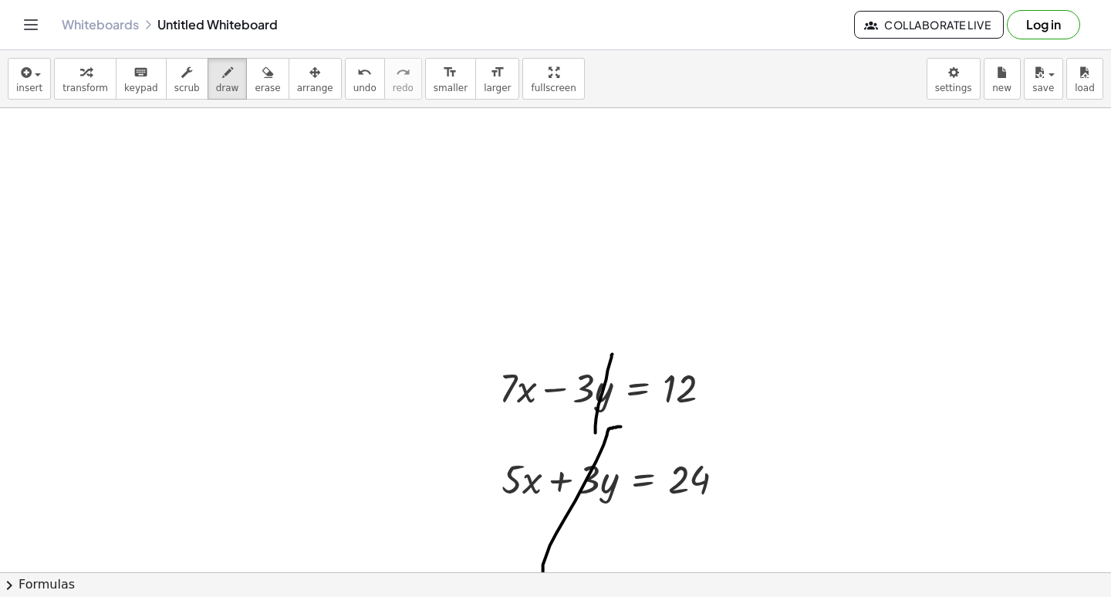
drag, startPoint x: 612, startPoint y: 358, endPoint x: 596, endPoint y: 436, distance: 79.6
drag, startPoint x: 499, startPoint y: 506, endPoint x: 753, endPoint y: 504, distance: 253.2
click at [80, 97] on button "transform" at bounding box center [85, 79] width 63 height 42
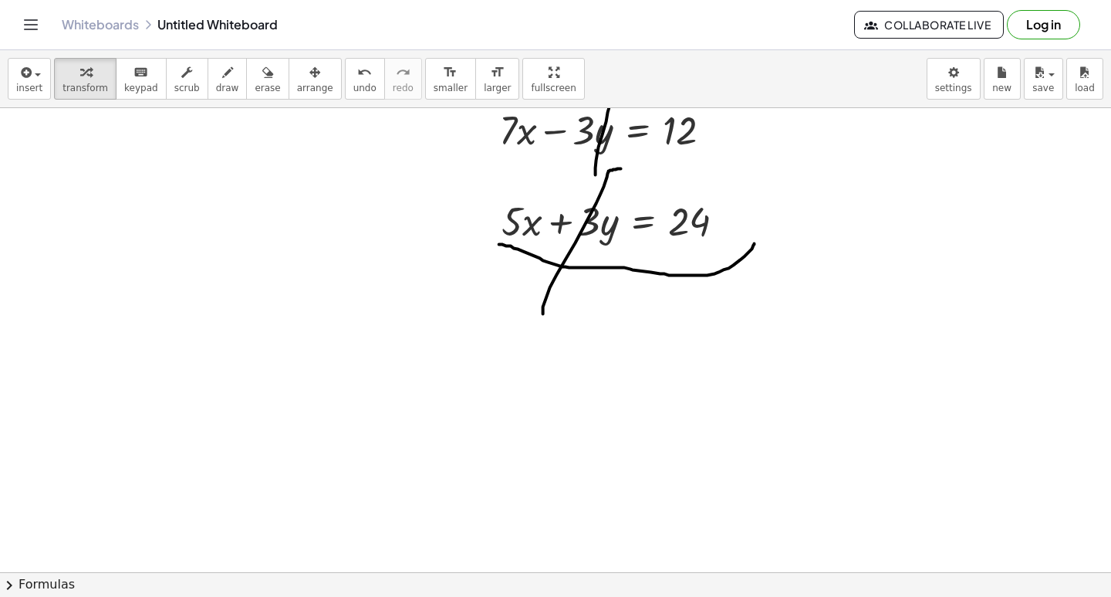
scroll to position [6815, 0]
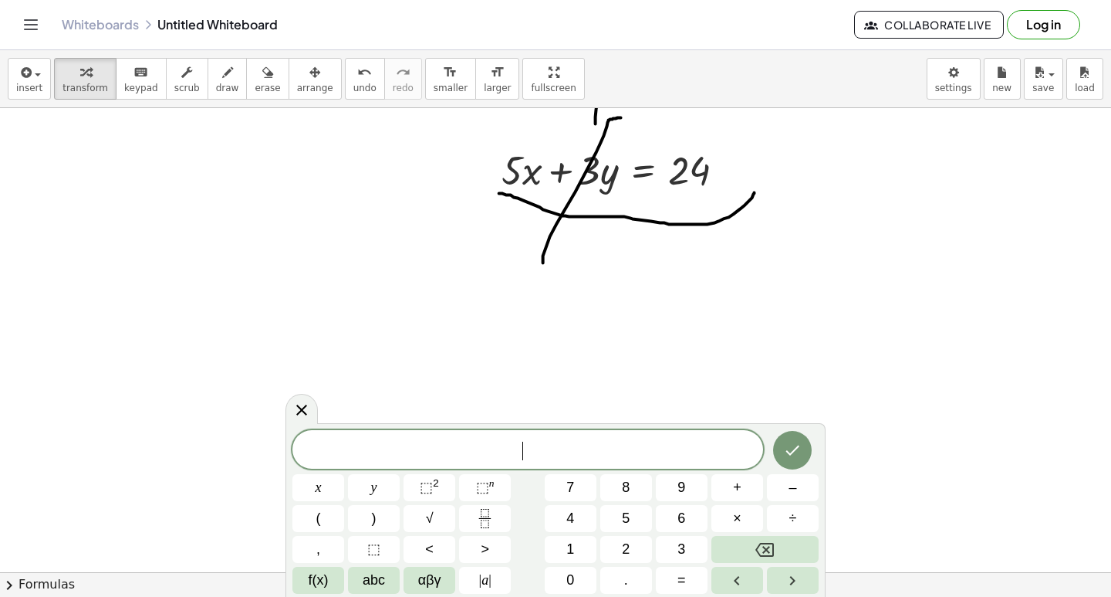
drag, startPoint x: 483, startPoint y: 353, endPoint x: 501, endPoint y: 347, distance: 18.6
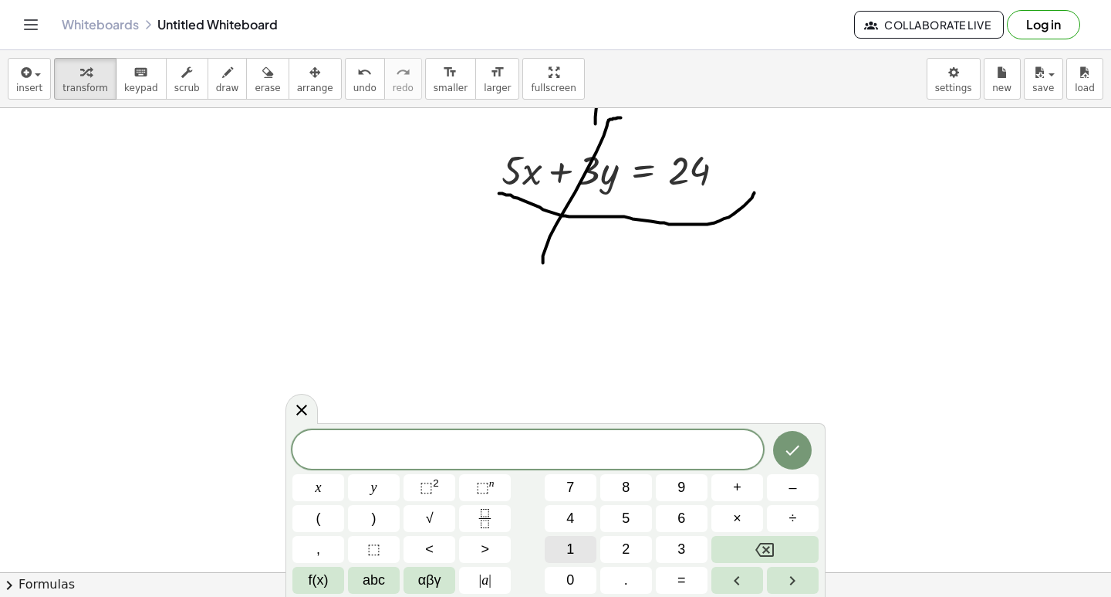
click at [576, 543] on button "1" at bounding box center [571, 549] width 52 height 27
click at [625, 539] on span "2" at bounding box center [626, 549] width 8 height 21
click at [323, 478] on button "x" at bounding box center [319, 487] width 52 height 27
click at [648, 578] on button "." at bounding box center [626, 580] width 52 height 27
click at [770, 547] on icon "Backspace" at bounding box center [765, 549] width 19 height 19
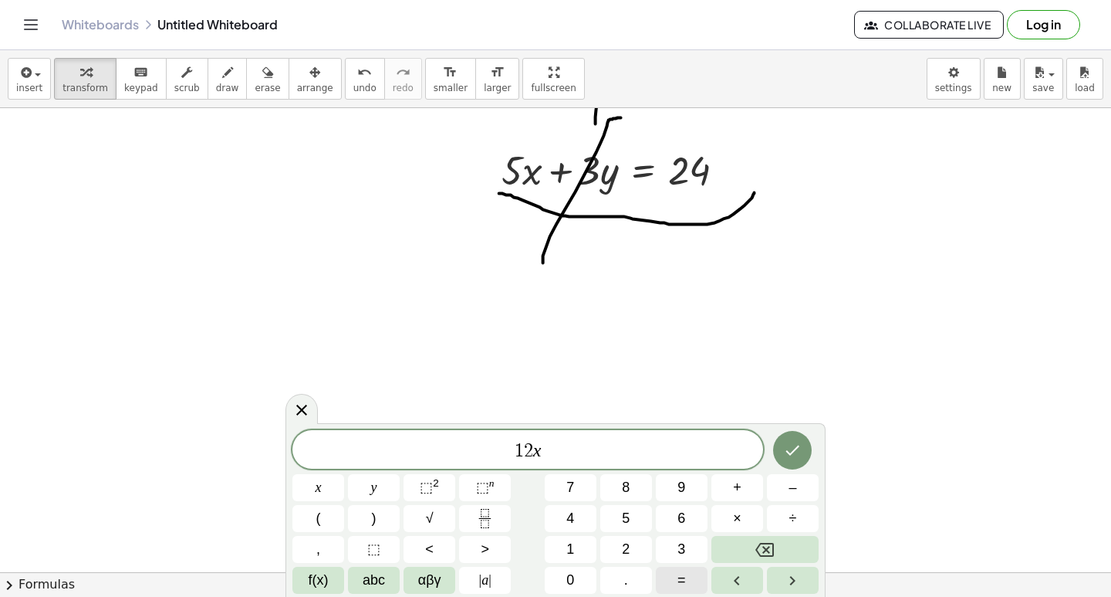
click at [688, 581] on button "=" at bounding box center [682, 580] width 52 height 27
click at [687, 543] on button "3" at bounding box center [682, 549] width 52 height 27
click at [675, 518] on button "6" at bounding box center [682, 518] width 52 height 27
click at [793, 462] on button "Done" at bounding box center [792, 450] width 39 height 39
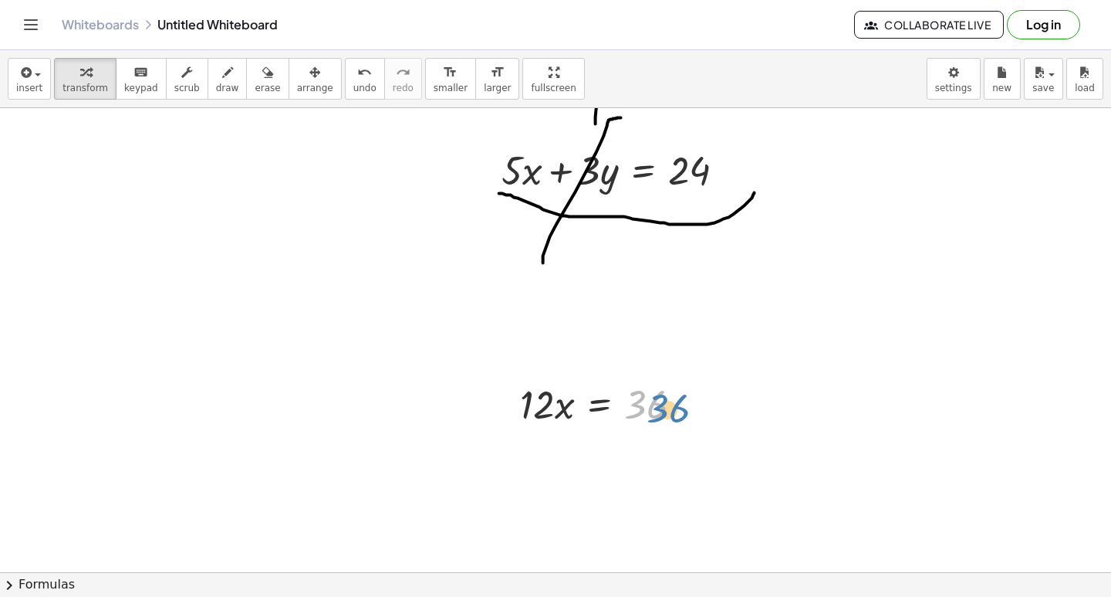
drag, startPoint x: 658, startPoint y: 405, endPoint x: 674, endPoint y: 411, distance: 17.3
click at [680, 411] on div at bounding box center [607, 403] width 191 height 52
click at [300, 69] on div "button" at bounding box center [315, 72] width 36 height 19
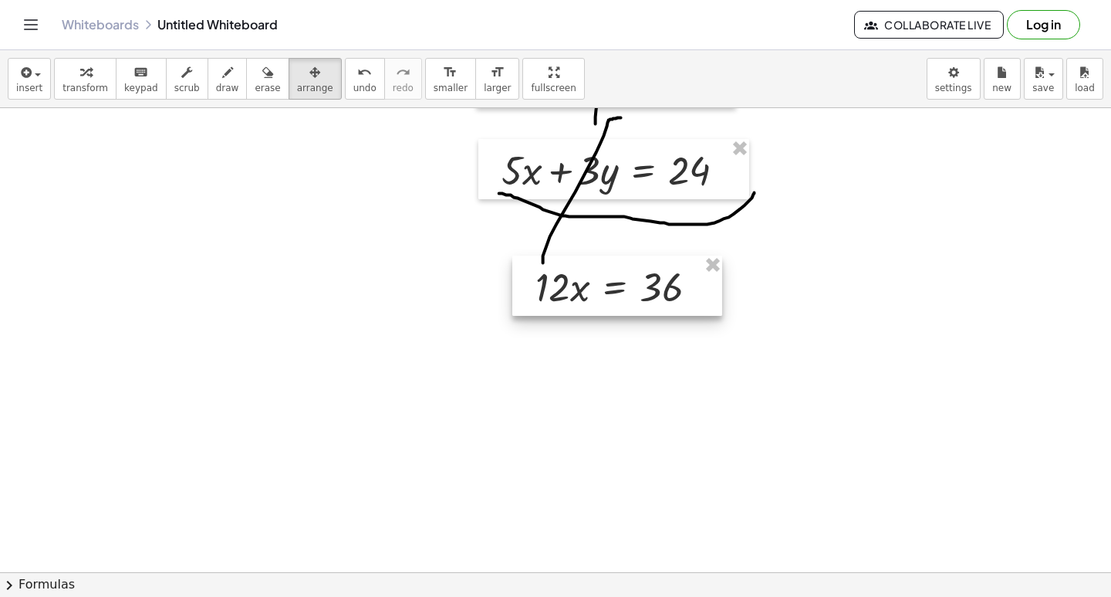
drag, startPoint x: 583, startPoint y: 401, endPoint x: 598, endPoint y: 284, distance: 117.6
click at [598, 284] on div at bounding box center [617, 285] width 210 height 60
drag, startPoint x: 90, startPoint y: 86, endPoint x: 159, endPoint y: 124, distance: 78.8
click at [89, 86] on span "transform" at bounding box center [86, 88] width 46 height 11
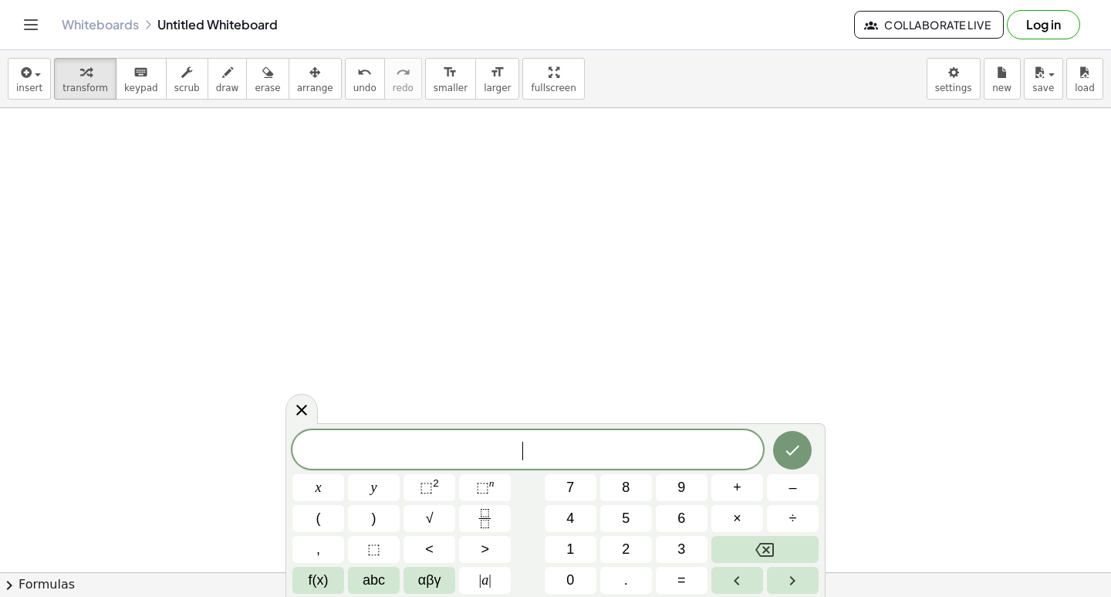
scroll to position [7278, 0]
click at [583, 473] on div "* x y ⬚ 2 ⬚ n 7 8 9 + – ( ) √ 4 5 6 × ÷ , ⬚ < > 1 2 3 f(x) abc αβγ | a | 0 . =" at bounding box center [556, 511] width 526 height 164
click at [566, 482] on button "7" at bounding box center [571, 487] width 52 height 27
click at [349, 482] on div "* 7 ​ x y ⬚ 2 ⬚ n 7 8 9 + – ( ) √ 4 5 6 × ÷ , ⬚ < > 1 2 3 f(x) abc αβγ | a | 0 …" at bounding box center [556, 512] width 526 height 164
click at [353, 482] on div "* 7 ​ x y ⬚ 2 ⬚ n 7 8 9 + – ( ) √ 4 5 6 × ÷ , ⬚ < > 1 2 3 f(x) abc αβγ | a | 0 …" at bounding box center [556, 512] width 526 height 164
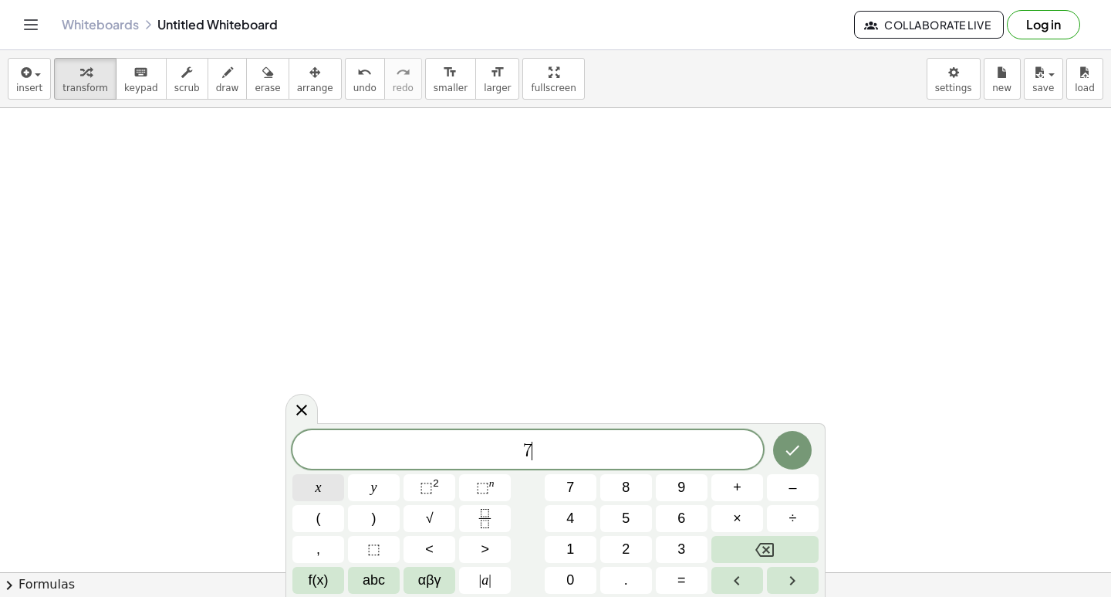
click at [330, 485] on button "x" at bounding box center [319, 487] width 52 height 27
click at [733, 479] on span "+" at bounding box center [737, 487] width 8 height 21
click at [620, 550] on button "2" at bounding box center [626, 549] width 52 height 27
click at [377, 489] on button "y" at bounding box center [374, 487] width 52 height 27
click at [682, 576] on span "=" at bounding box center [682, 580] width 8 height 21
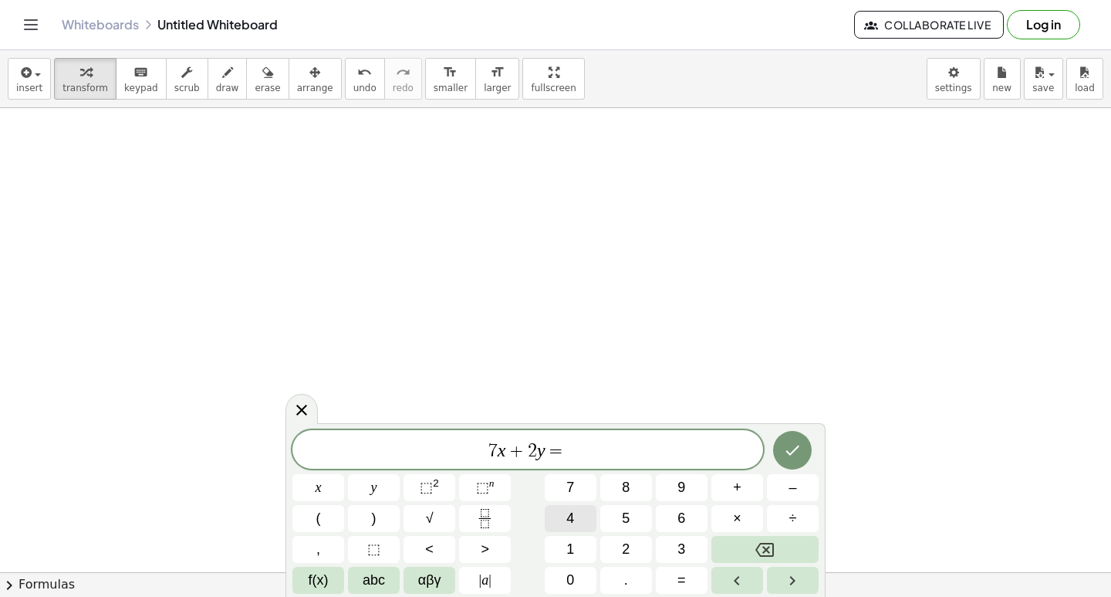
click at [569, 520] on span "4" at bounding box center [571, 518] width 8 height 21
click at [637, 522] on button "5" at bounding box center [626, 518] width 52 height 27
click at [798, 438] on button "Done" at bounding box center [792, 450] width 39 height 39
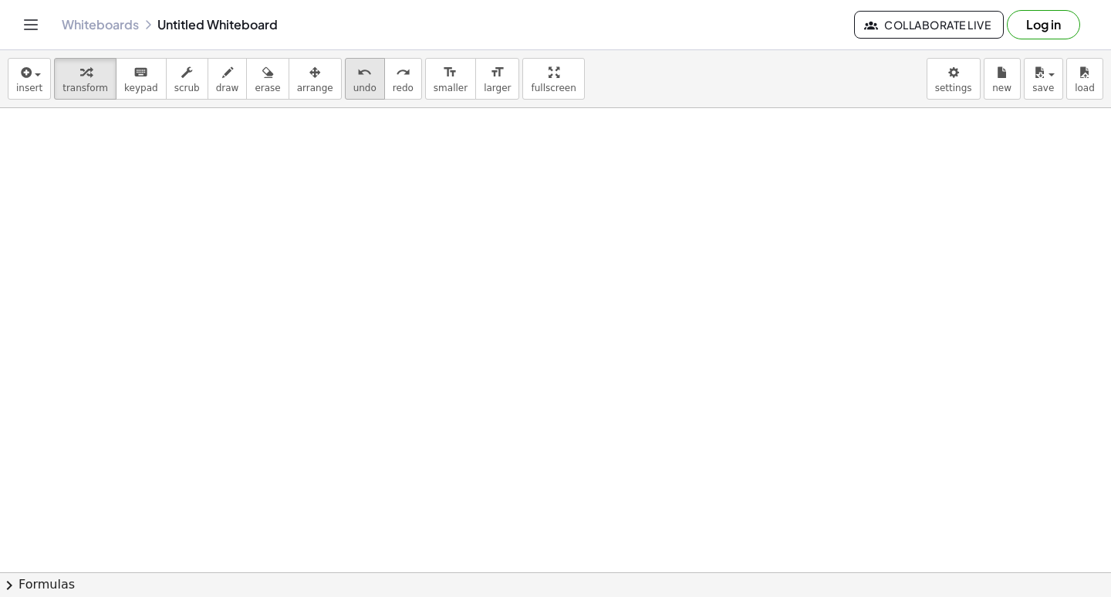
click at [353, 78] on div "undo" at bounding box center [364, 72] width 23 height 19
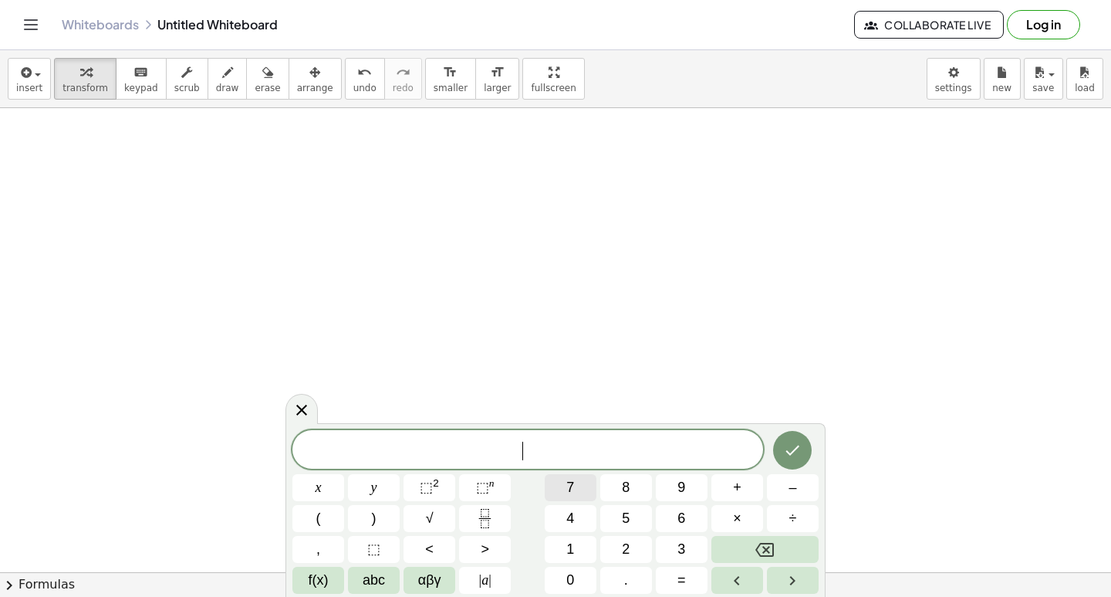
click at [575, 481] on button "7" at bounding box center [571, 487] width 52 height 27
click at [321, 486] on button "x" at bounding box center [319, 487] width 52 height 27
click at [740, 489] on span "+" at bounding box center [737, 487] width 8 height 21
click at [648, 544] on button "2" at bounding box center [626, 549] width 52 height 27
click at [385, 485] on button "y" at bounding box center [374, 487] width 52 height 27
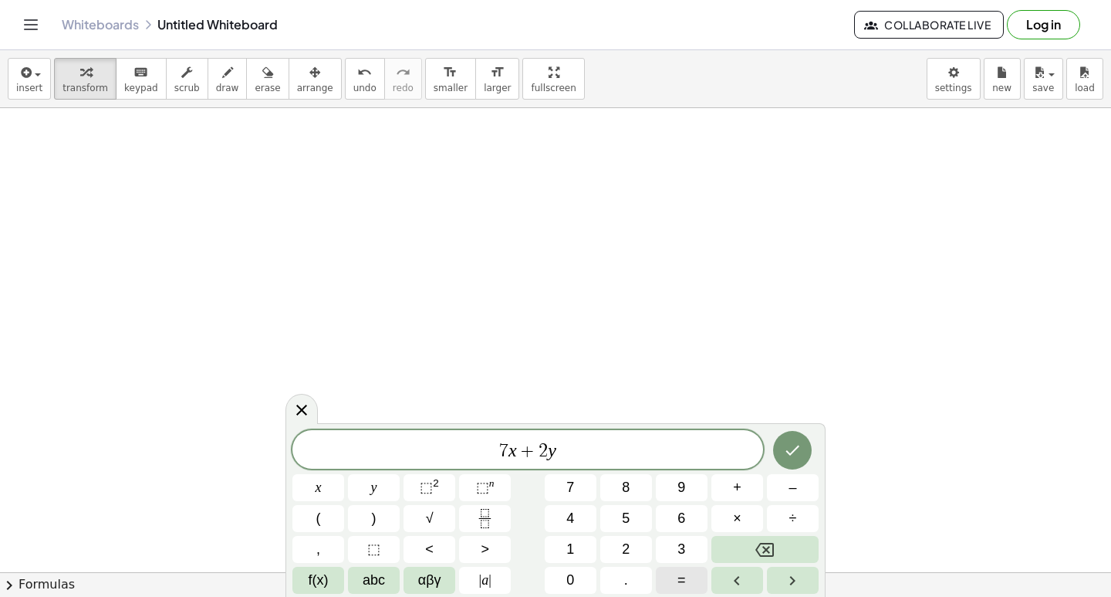
click at [699, 571] on button "=" at bounding box center [682, 580] width 52 height 27
click at [635, 548] on button "2" at bounding box center [626, 549] width 52 height 27
click at [627, 521] on span "5" at bounding box center [626, 518] width 8 height 21
click at [808, 546] on button "Backspace" at bounding box center [765, 549] width 107 height 27
click at [807, 546] on button "Backspace" at bounding box center [765, 549] width 107 height 27
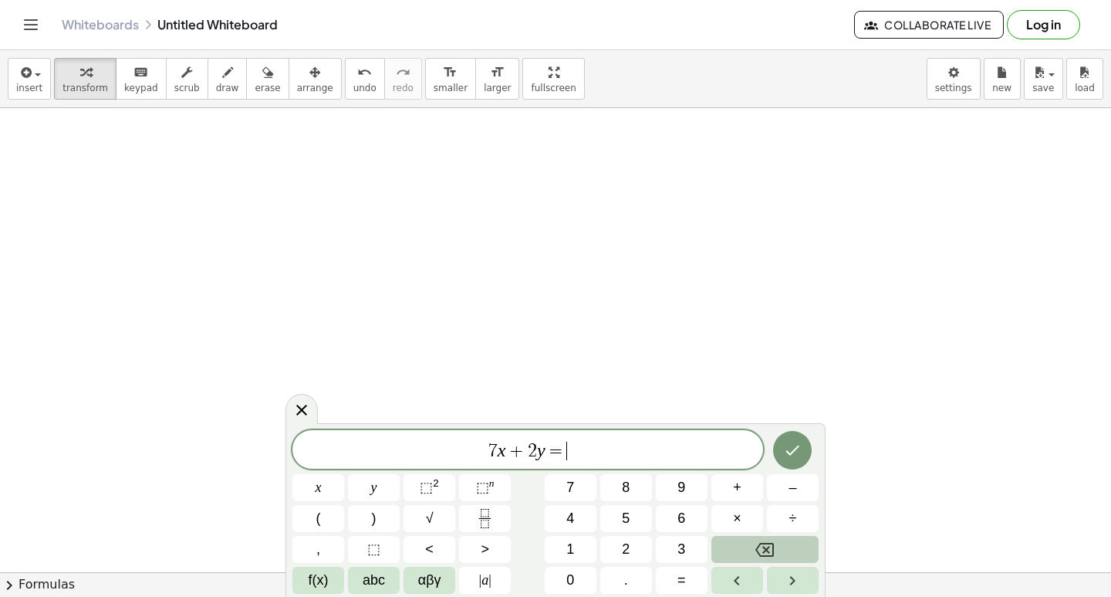
click at [800, 540] on button "Backspace" at bounding box center [765, 549] width 107 height 27
click at [797, 537] on button "Backspace" at bounding box center [765, 549] width 107 height 27
click at [795, 537] on button "Backspace" at bounding box center [765, 549] width 107 height 27
click at [792, 535] on div "* 7 x ​ x y ⬚ 2 ⬚ n 7 8 9 + – ( ) √ 4 5 6 × ÷ , ⬚ < > 1 2 3 f(x) abc αβγ | a | …" at bounding box center [556, 512] width 526 height 164
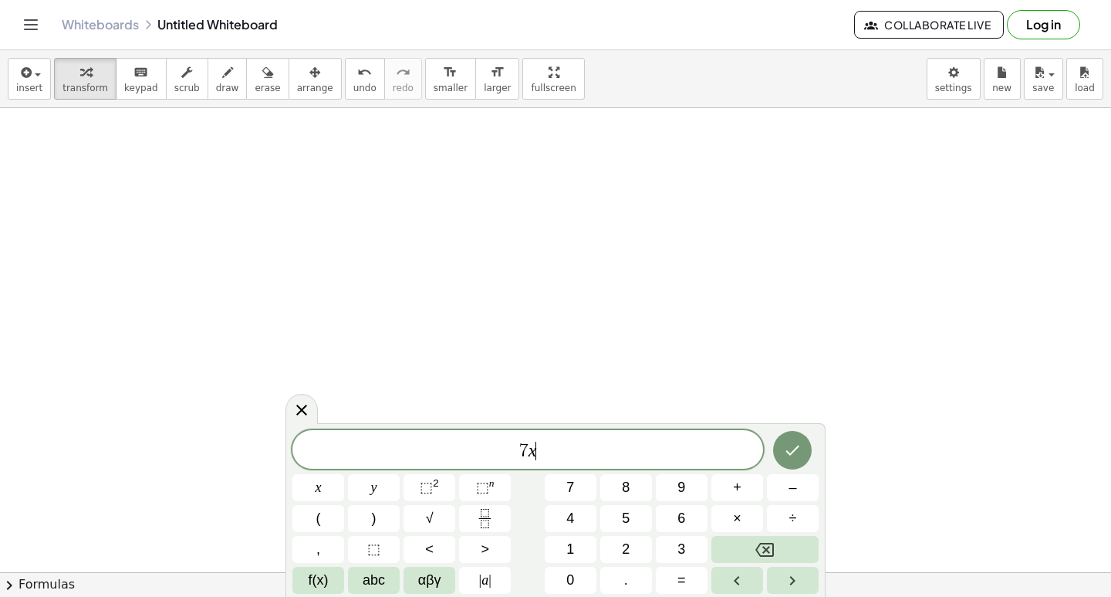
click at [791, 533] on div "* 7 x ​ x y ⬚ 2 ⬚ n 7 8 9 + – ( ) √ 4 5 6 × ÷ , ⬚ < > 1 2 3 f(x) abc αβγ | a | …" at bounding box center [556, 512] width 526 height 164
click at [789, 533] on div "* 7 x x y ⬚ 2 ⬚ n 7 8 9 + – ( ) √ 4 5 6 × ÷ , ⬚ < > 1 2 3 f(x) abc αβγ | a | 0 …" at bounding box center [556, 512] width 526 height 164
click at [770, 517] on button "÷" at bounding box center [793, 518] width 52 height 27
click at [763, 512] on div "* 7 x ÷ ​ x y ⬚ 2 ⬚ n 7 8 9 + – ( ) √ 4 5 6 × ÷ , ⬚ < > 1 2 3 f(x) abc αβγ | a …" at bounding box center [556, 512] width 526 height 164
click at [761, 533] on div "* 7 x ÷ ​ x y ⬚ 2 ⬚ n 7 8 9 + – ( ) √ 4 5 6 × ÷ , ⬚ < > 1 2 3 f(x) abc αβγ | a …" at bounding box center [556, 512] width 526 height 164
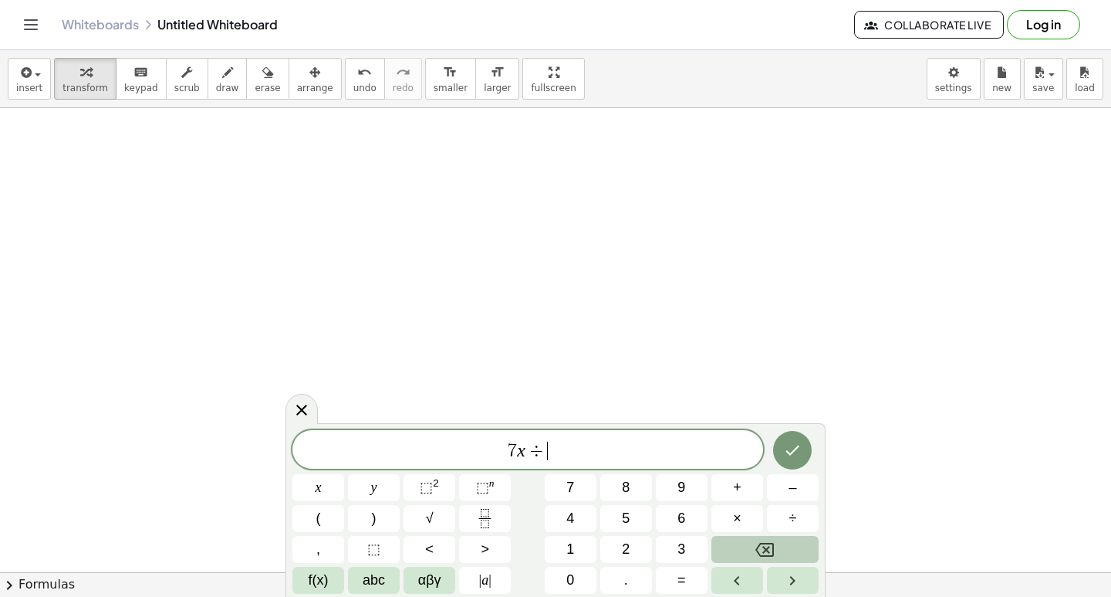
click at [764, 550] on icon "Backspace" at bounding box center [765, 549] width 19 height 19
